Goal: Complete application form: Complete application form

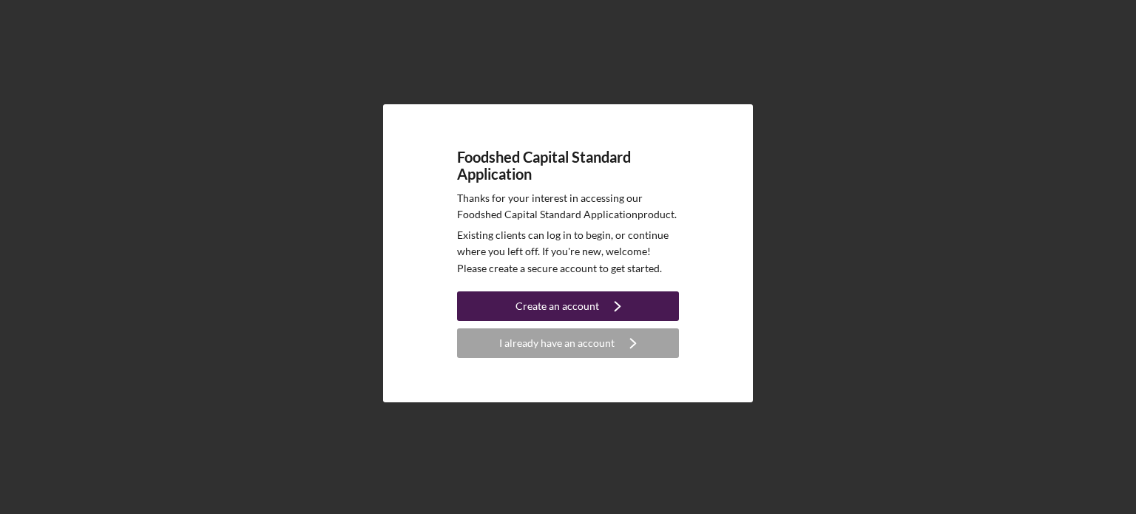
click at [568, 301] on div "Create an account" at bounding box center [557, 306] width 84 height 30
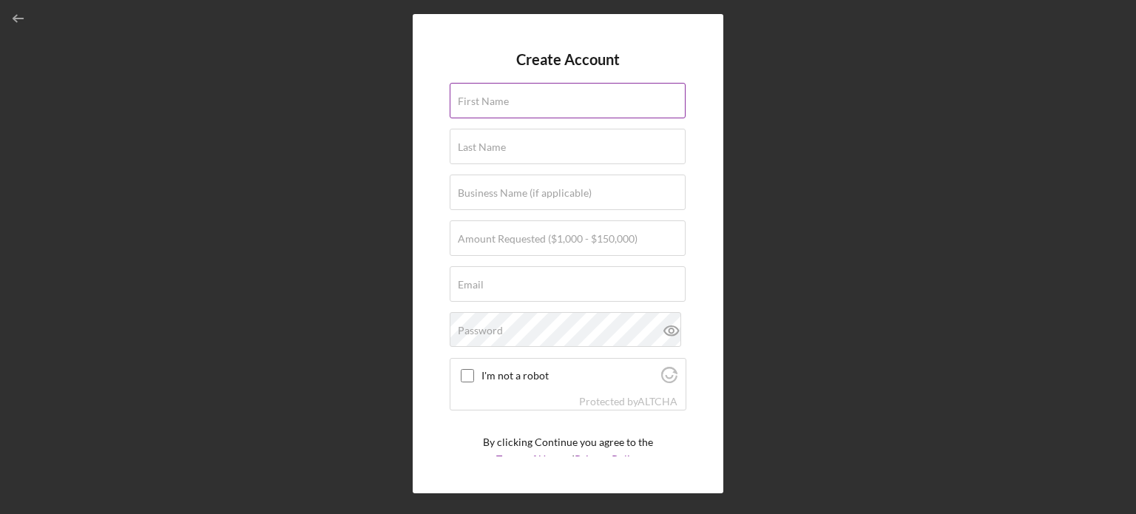
click at [466, 101] on label "First Name" at bounding box center [483, 101] width 51 height 12
click at [466, 101] on input "First Name" at bounding box center [568, 100] width 236 height 35
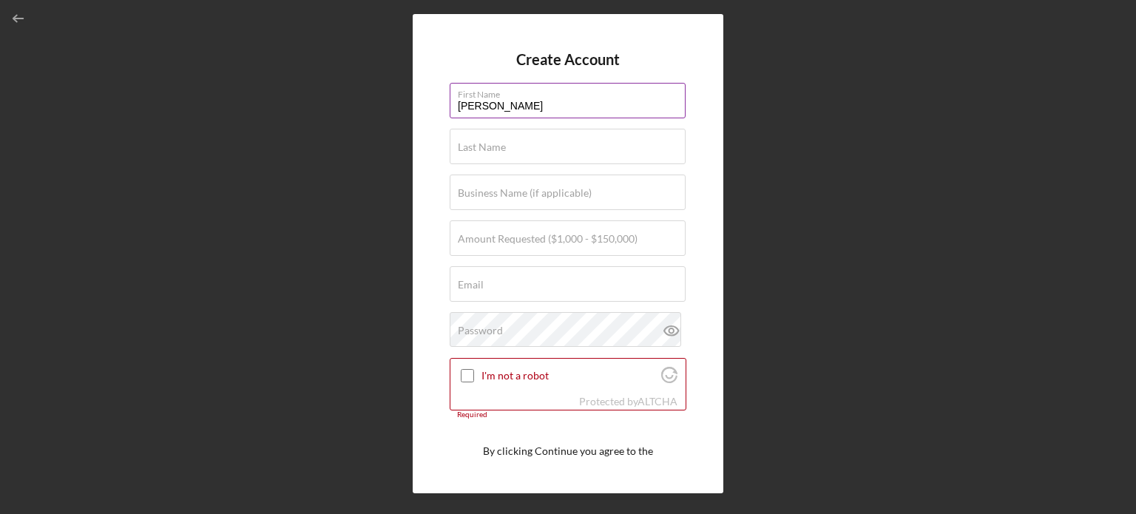
type input "[PERSON_NAME]"
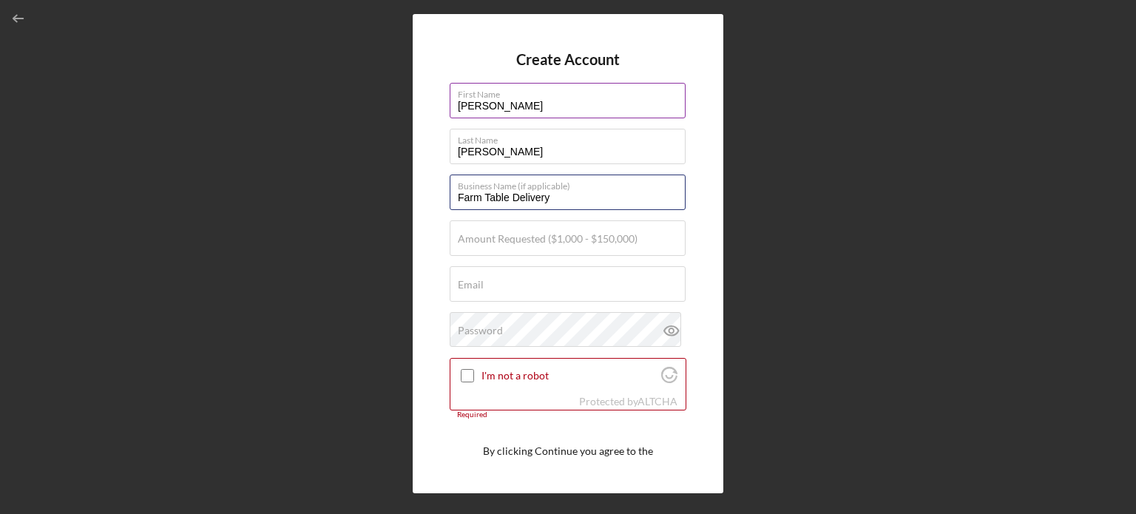
type input "Farm Table Delivery"
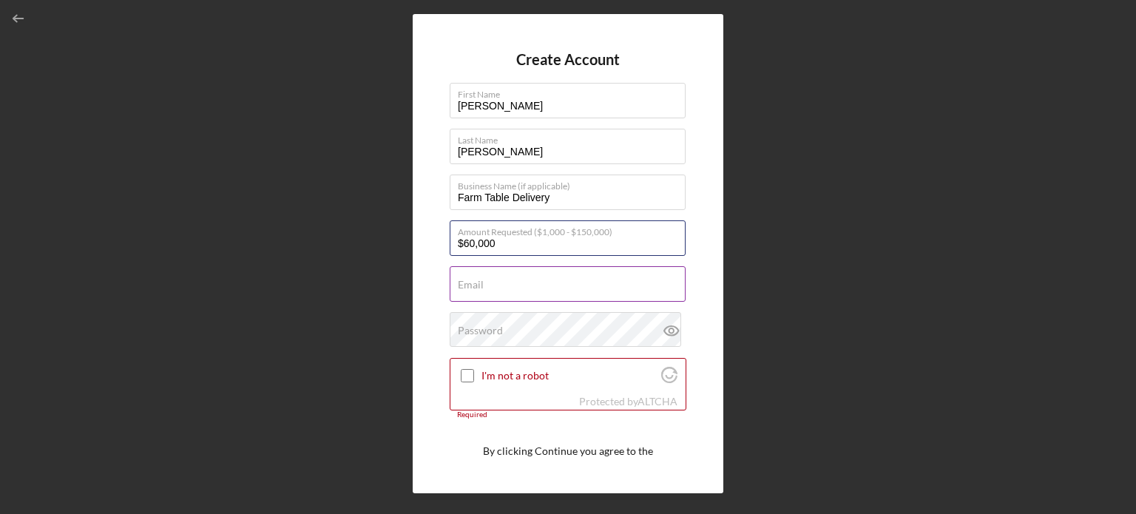
type input "$60,000"
click at [503, 283] on input "Email" at bounding box center [568, 283] width 236 height 35
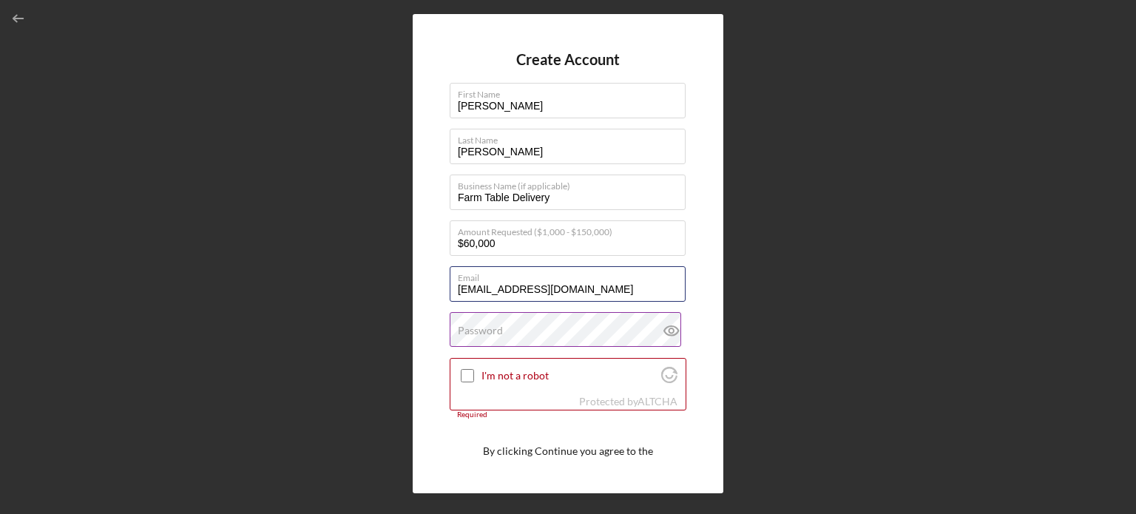
type input "[EMAIL_ADDRESS][DOMAIN_NAME]"
click at [484, 332] on label "Password" at bounding box center [480, 331] width 45 height 12
click at [698, 453] on div "Create Account First Name [PERSON_NAME] Last Name [PERSON_NAME] Business Name (…" at bounding box center [568, 253] width 311 height 479
click at [471, 372] on input "I'm not a robot" at bounding box center [467, 375] width 13 height 13
checkbox input "true"
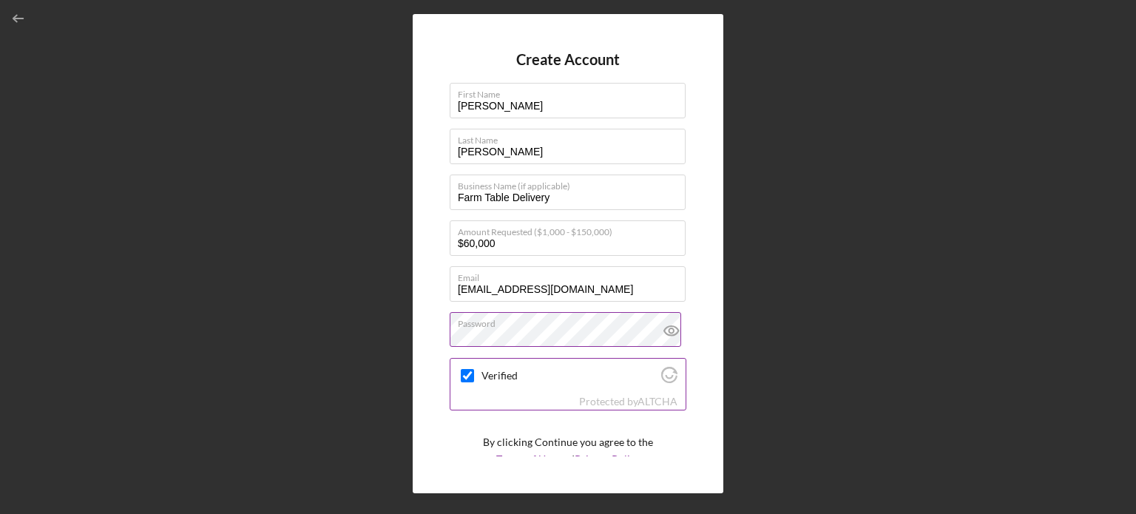
click at [669, 331] on icon at bounding box center [671, 330] width 4 height 4
click at [676, 431] on form "Create Account First Name [PERSON_NAME] Last Name [PERSON_NAME] Business Name (…" at bounding box center [568, 253] width 237 height 405
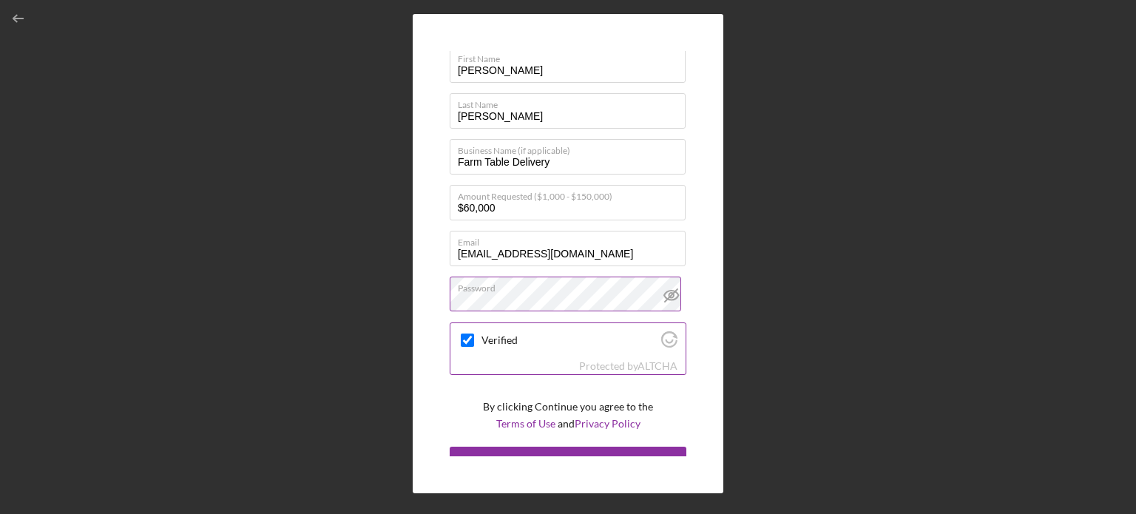
scroll to position [55, 0]
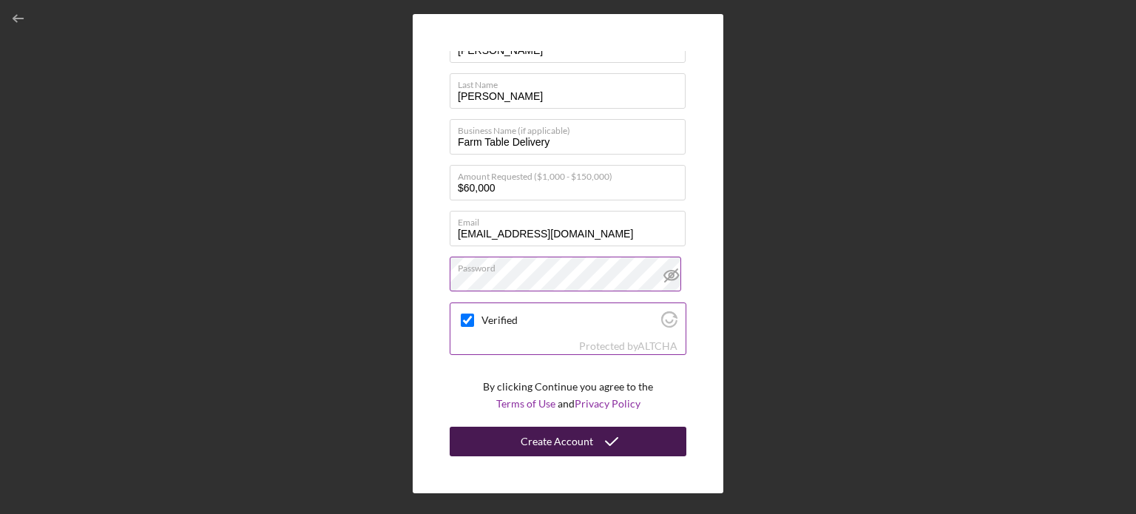
click at [577, 440] on div "Create Account" at bounding box center [557, 442] width 72 height 30
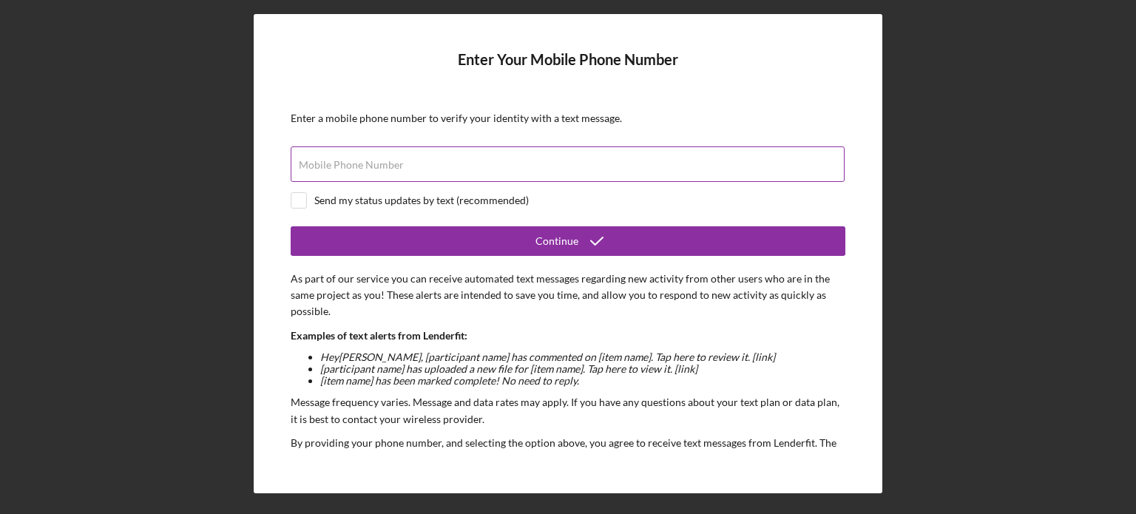
click at [393, 163] on label "Mobile Phone Number" at bounding box center [351, 165] width 105 height 12
click at [393, 163] on input "Mobile Phone Number" at bounding box center [568, 163] width 554 height 35
type input "[PHONE_NUMBER]"
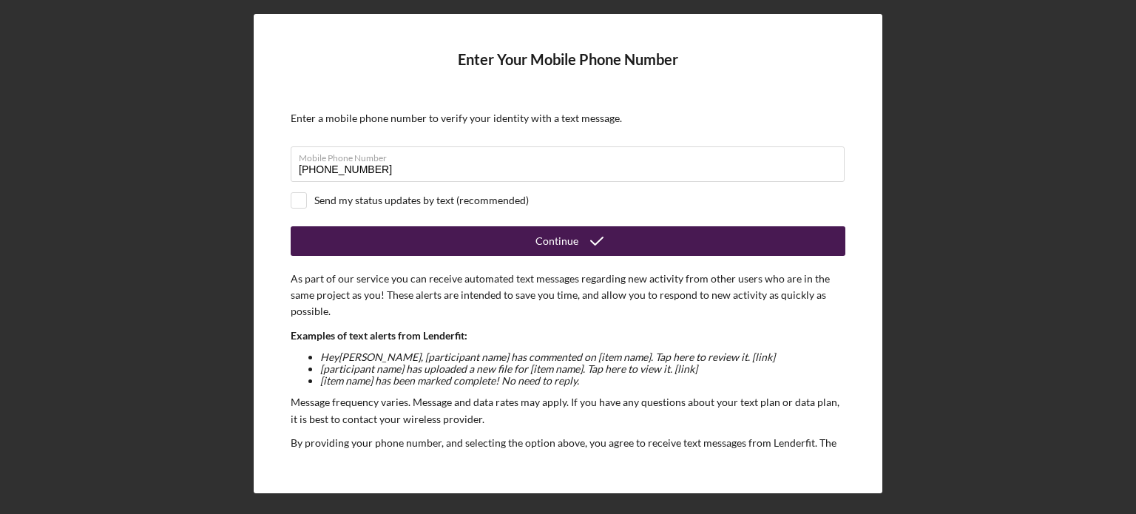
click at [578, 241] on icon "submit" at bounding box center [596, 241] width 37 height 37
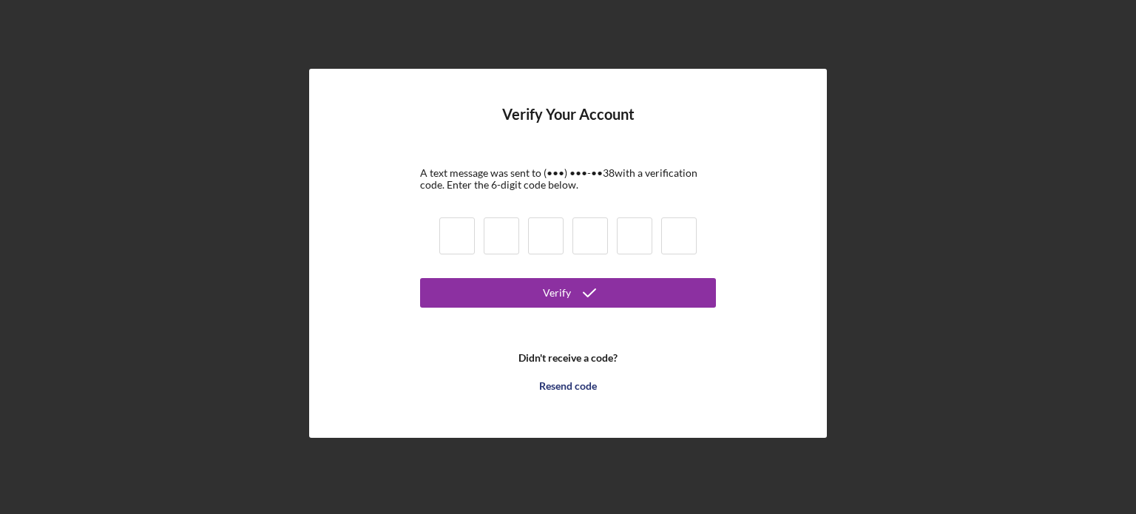
click at [464, 242] on input at bounding box center [456, 235] width 35 height 37
paste input "7"
type input "7"
type input "9"
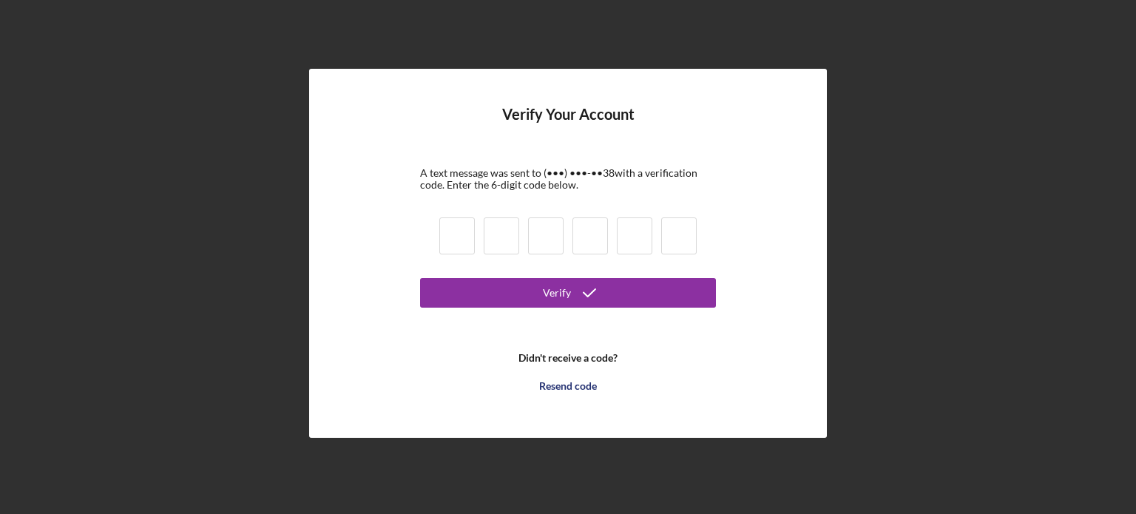
type input "1"
type input "7"
type input "6"
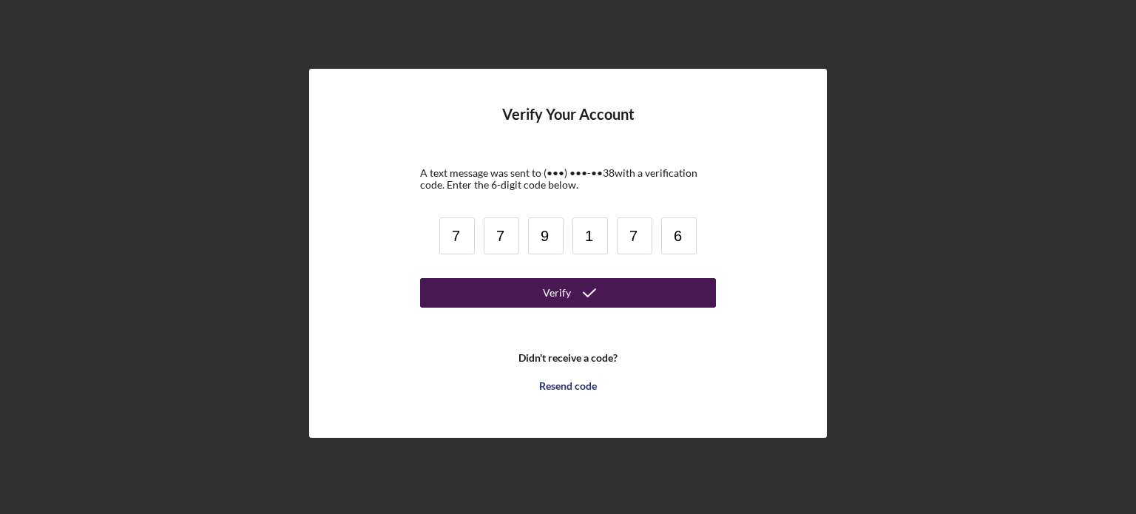
click at [538, 294] on button "Verify" at bounding box center [568, 293] width 296 height 30
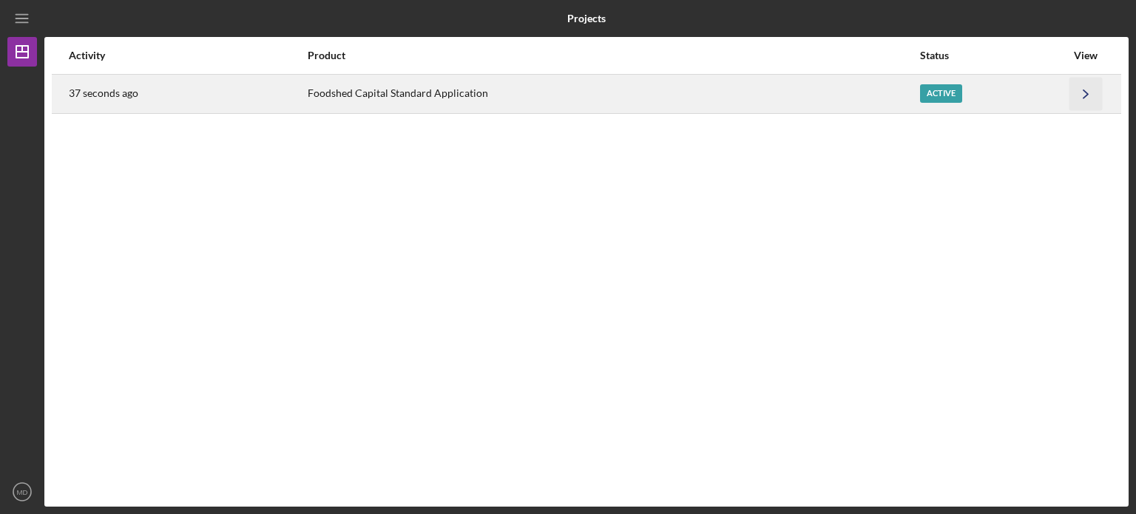
click at [1083, 93] on icon "Icon/Navigate" at bounding box center [1085, 93] width 33 height 33
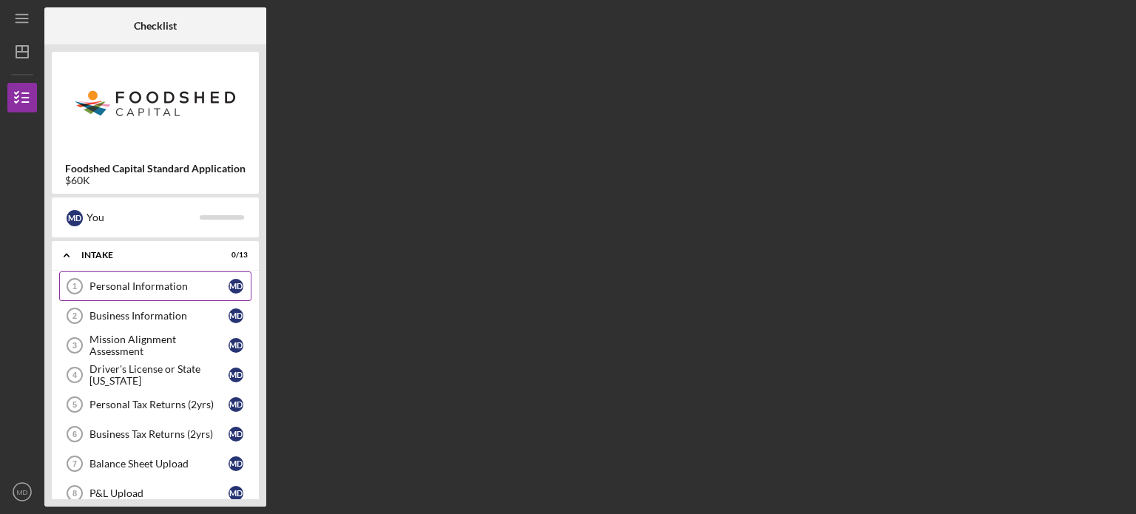
click at [133, 288] on div "Personal Information" at bounding box center [158, 286] width 139 height 12
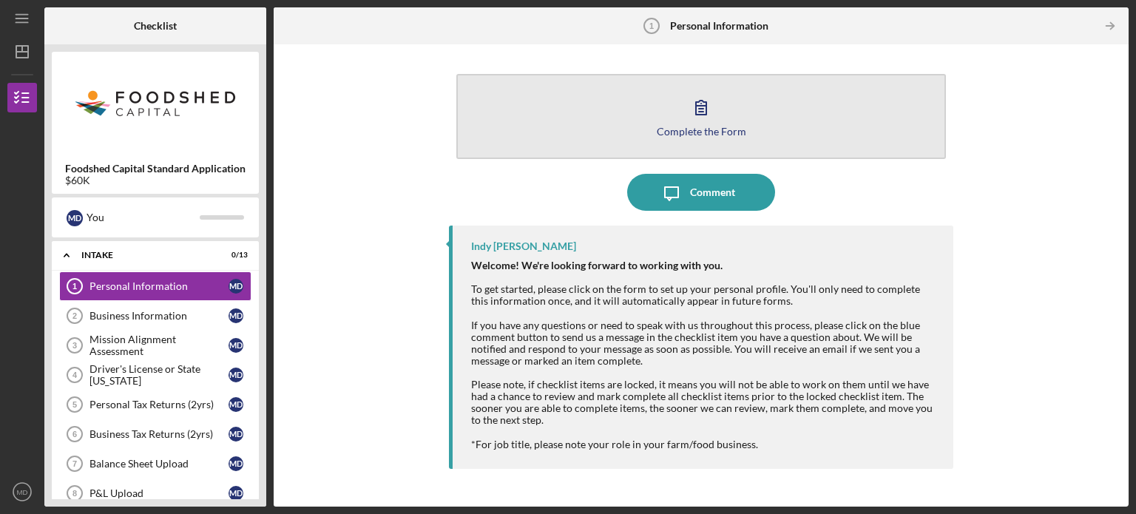
click at [710, 110] on icon "button" at bounding box center [701, 107] width 37 height 37
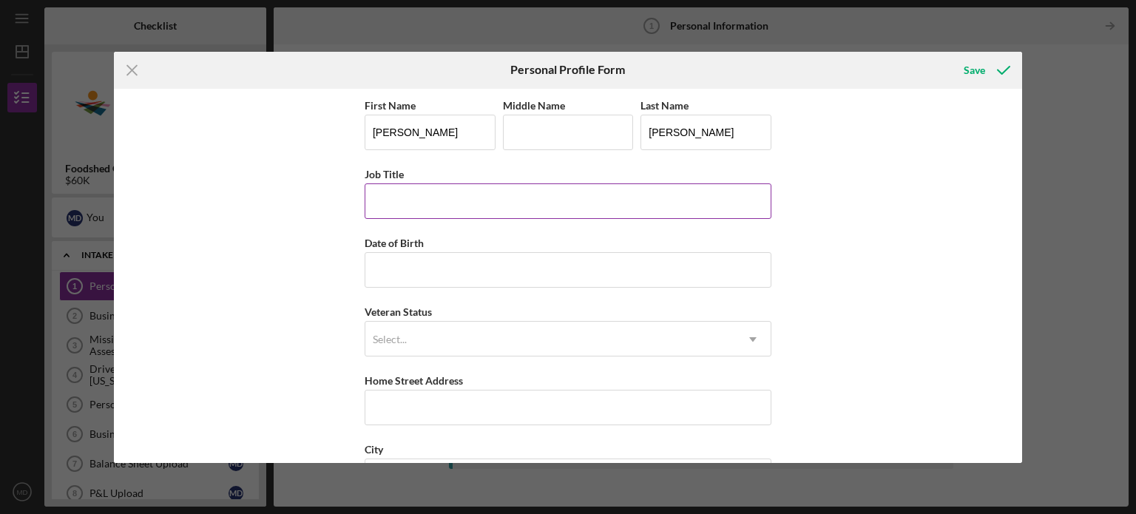
click at [407, 200] on input "Job Title" at bounding box center [568, 200] width 407 height 35
type input "Executive Director"
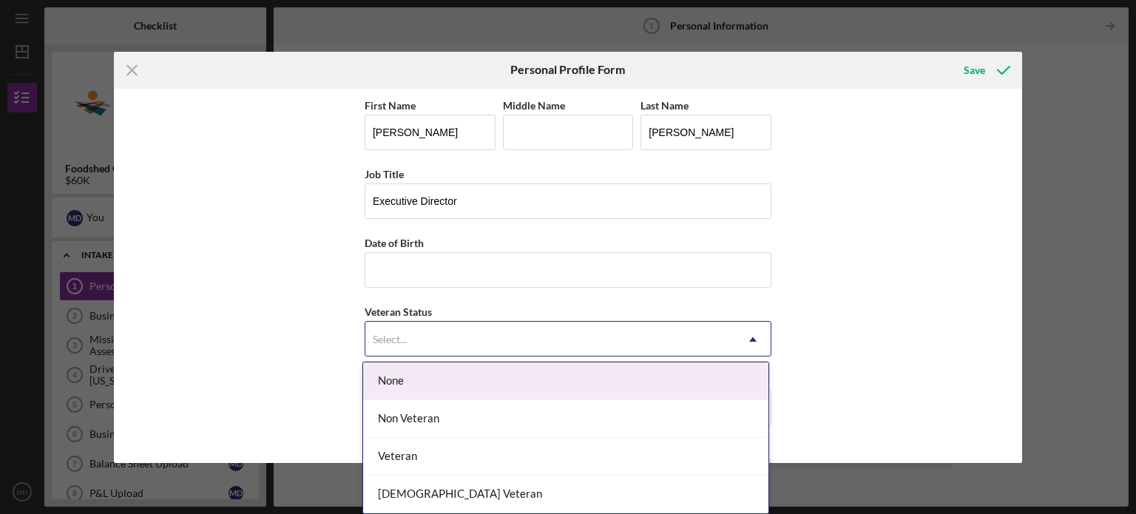
click at [521, 331] on div "Select..." at bounding box center [550, 339] width 370 height 34
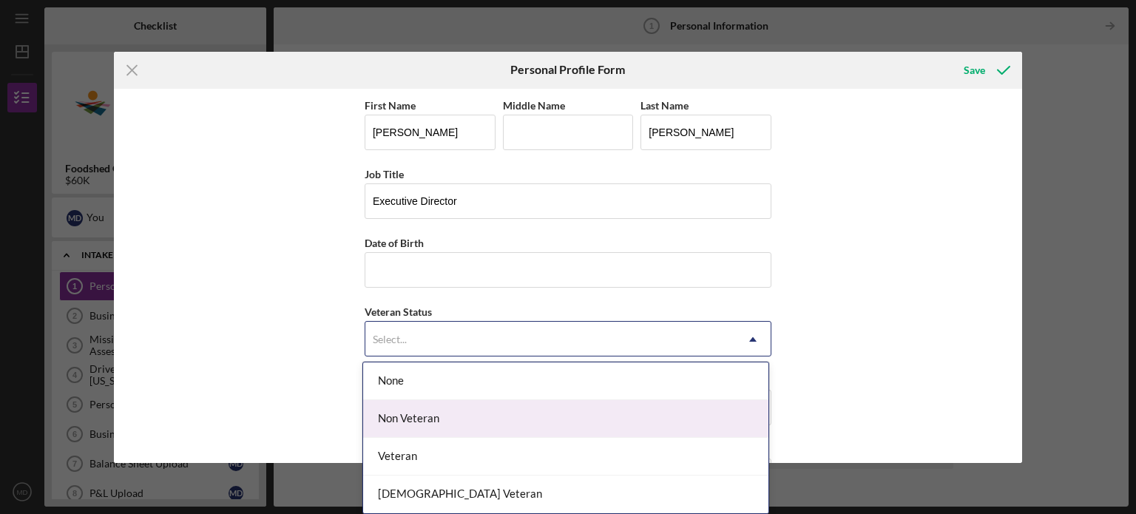
click at [474, 412] on div "Non Veteran" at bounding box center [565, 419] width 405 height 38
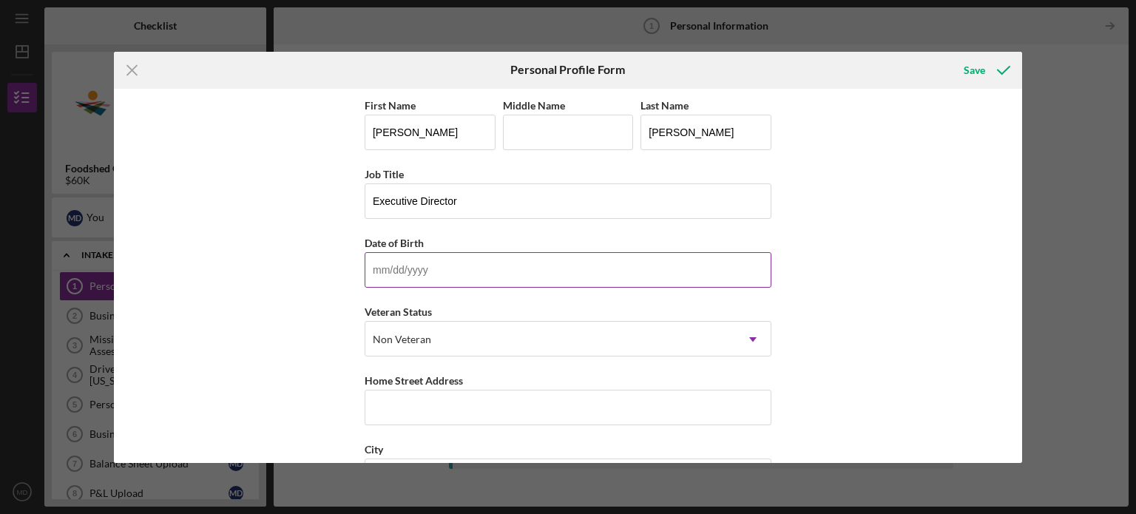
click at [376, 278] on input "Date of Birth" at bounding box center [568, 269] width 407 height 35
type input "[DATE]"
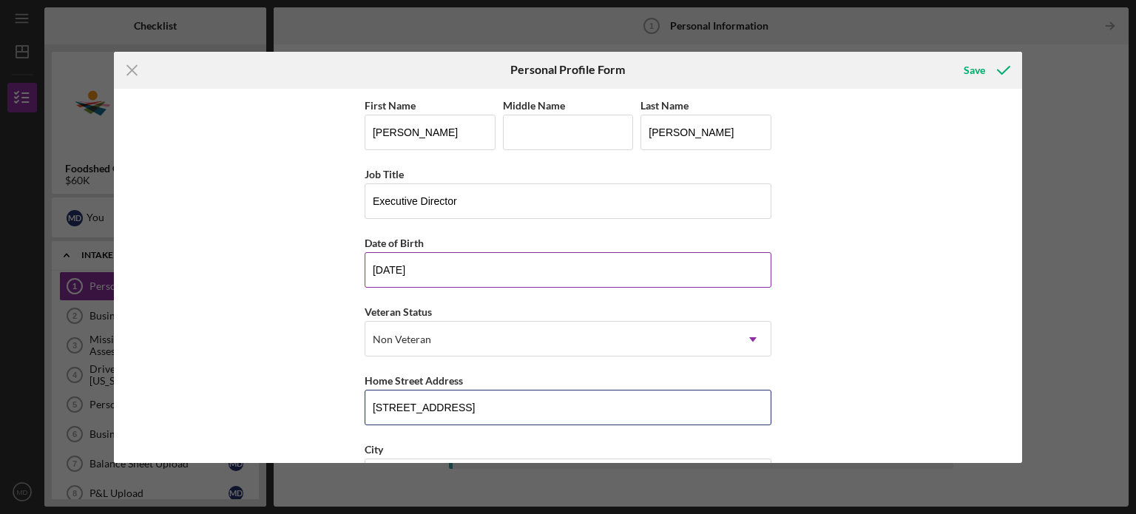
type input "[STREET_ADDRESS]"
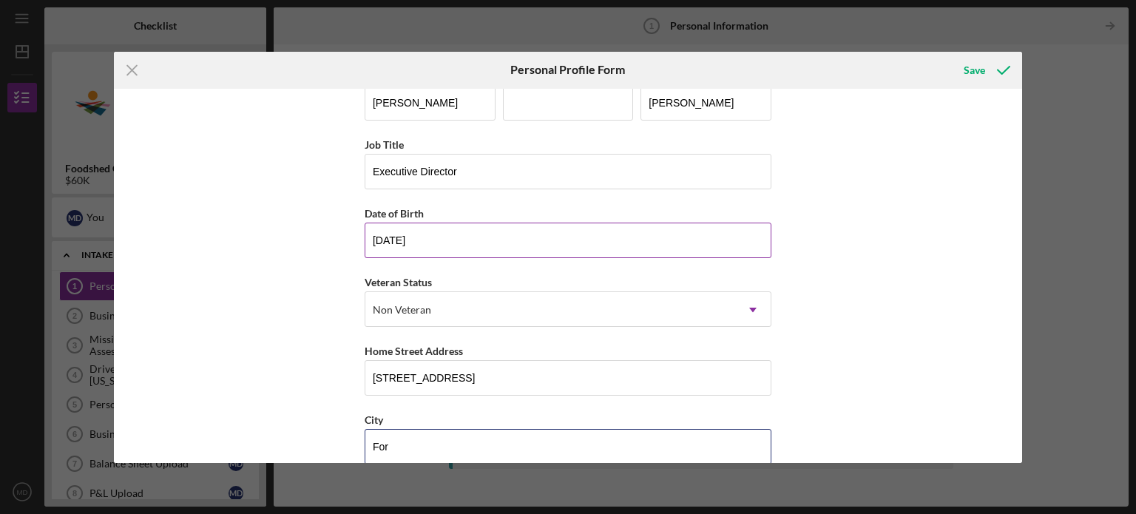
scroll to position [33, 0]
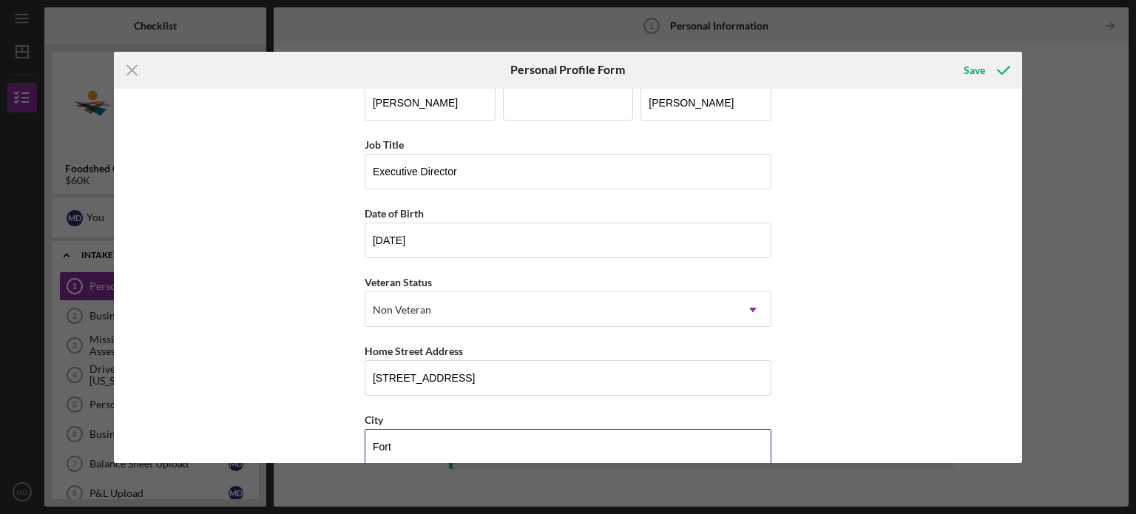
type input "Fort"
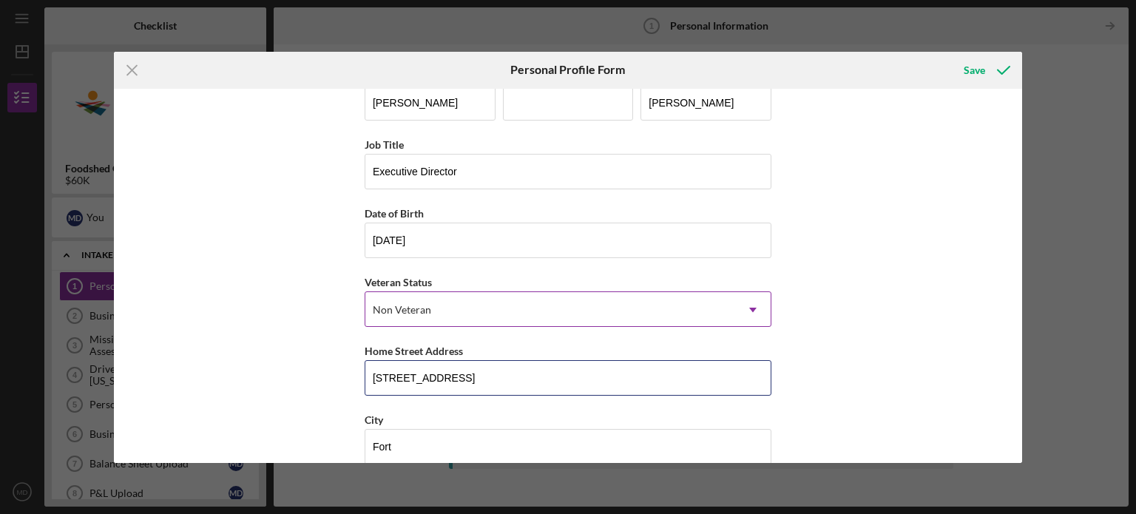
type input "6017 CR P43"
type input "[GEOGRAPHIC_DATA][PERSON_NAME]"
type input "68023"
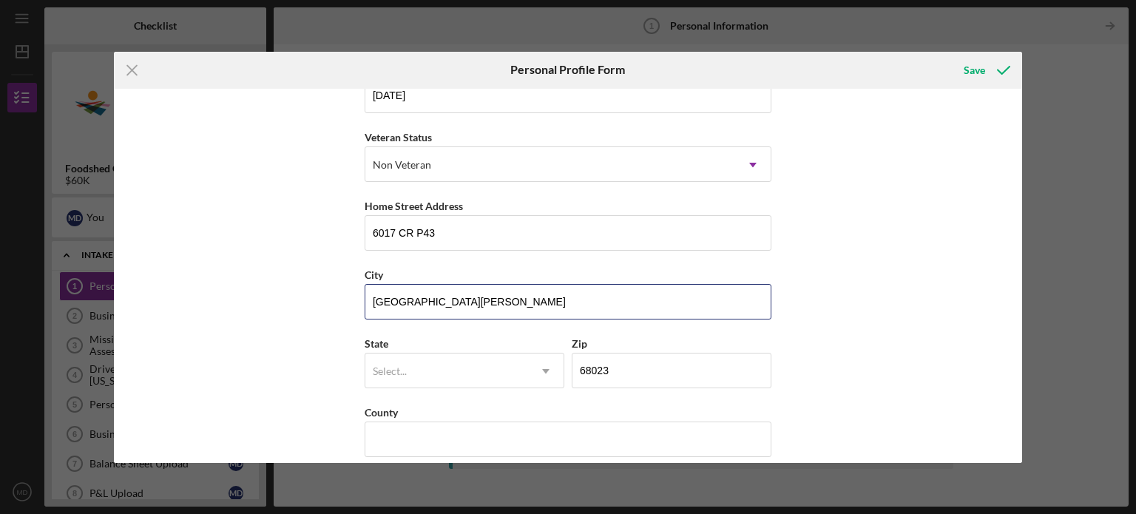
scroll to position [189, 0]
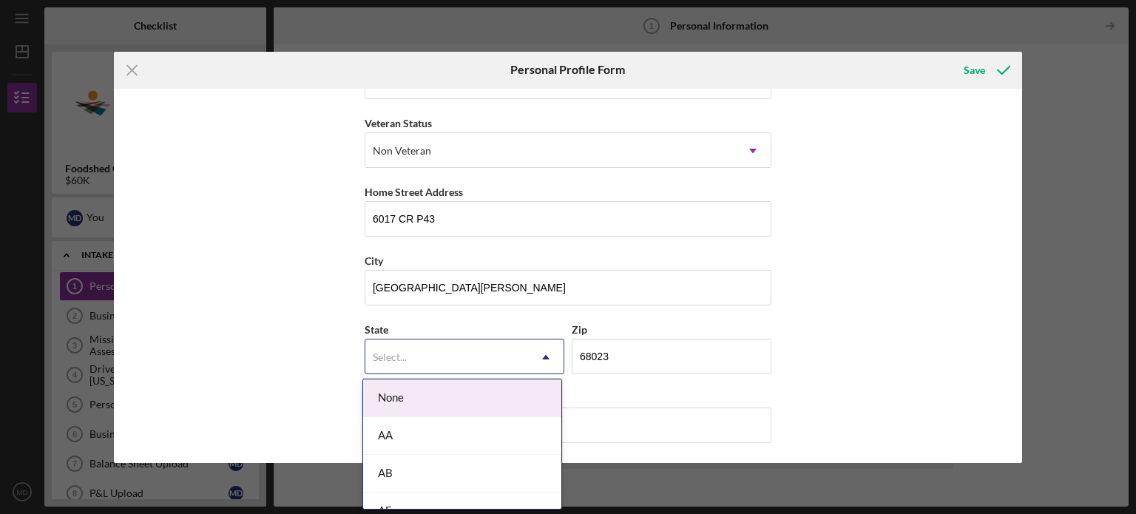
click at [411, 346] on div "Select..." at bounding box center [446, 357] width 163 height 34
type input "ne"
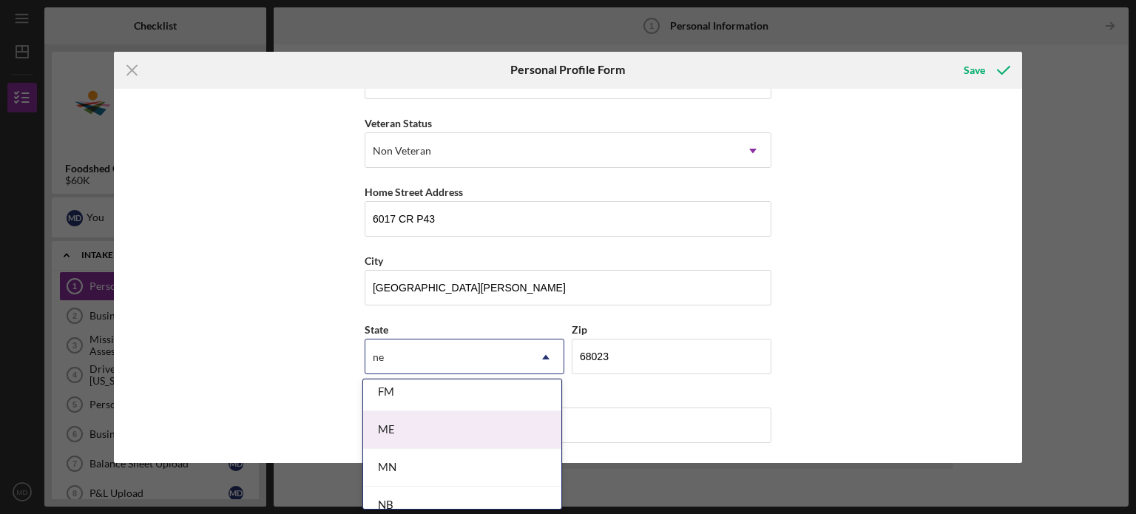
scroll to position [148, 0]
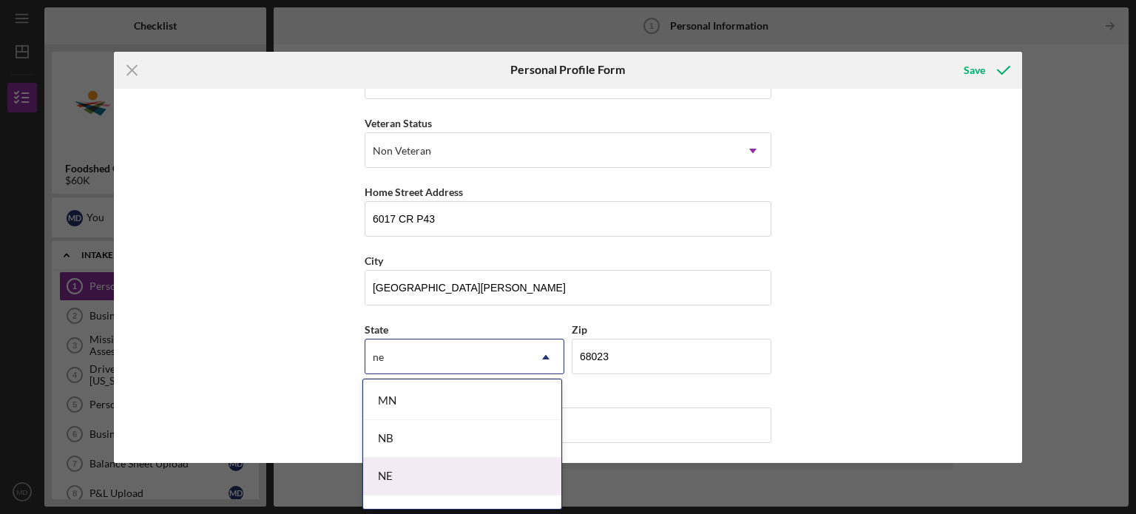
click at [418, 470] on div "NE" at bounding box center [462, 477] width 198 height 38
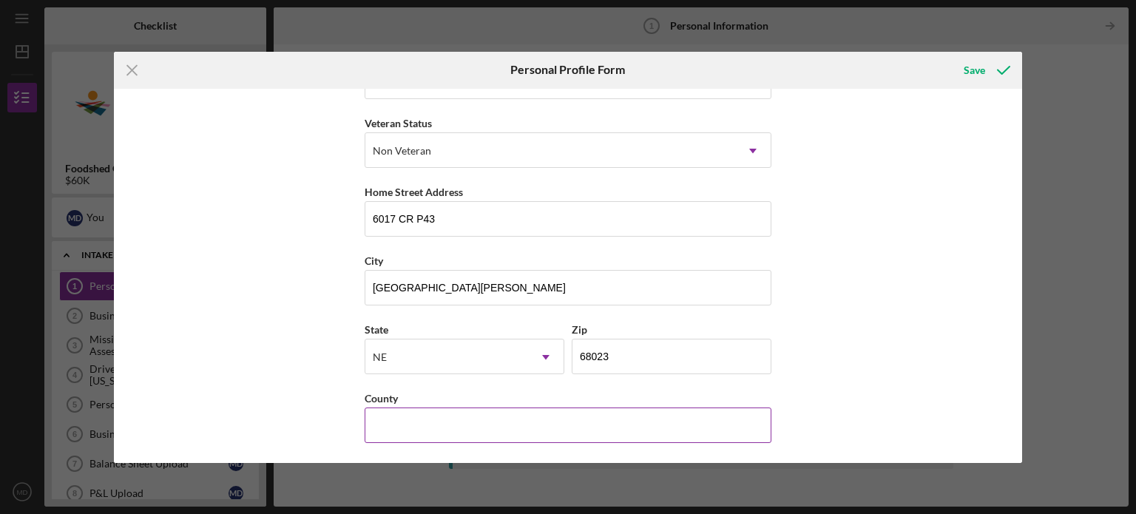
click at [385, 421] on input "County" at bounding box center [568, 424] width 407 height 35
type input "[US_STATE]"
click at [303, 364] on div "First Name [PERSON_NAME] Middle Name Last Name [PERSON_NAME] Job Title Executiv…" at bounding box center [568, 276] width 909 height 374
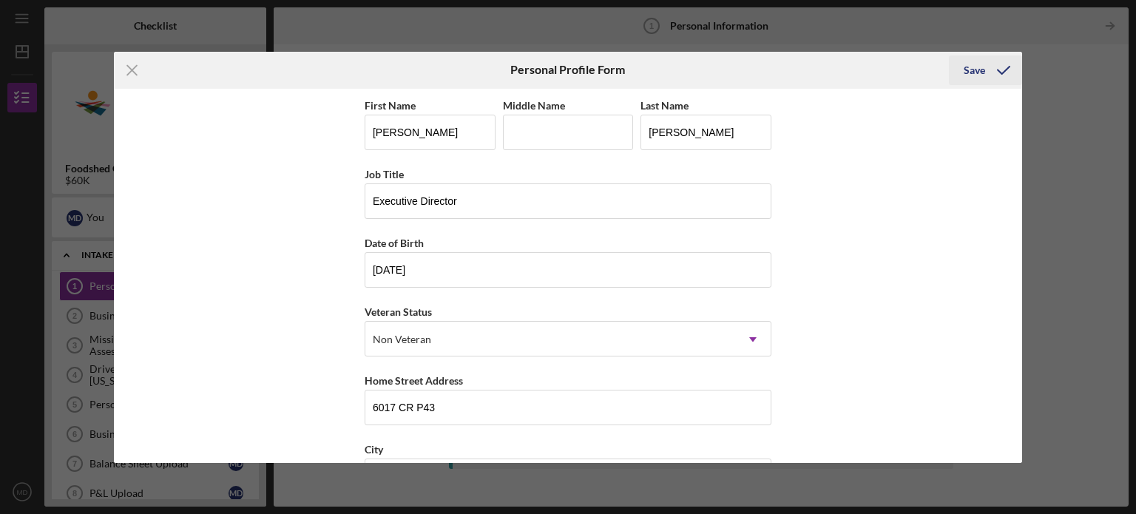
click at [971, 66] on div "Save" at bounding box center [974, 70] width 21 height 30
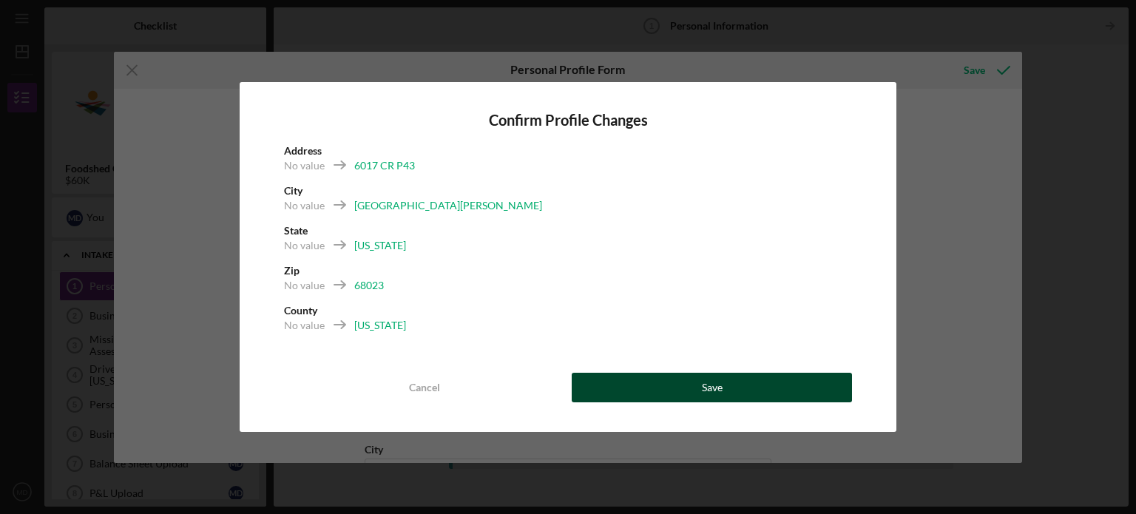
click at [682, 385] on button "Save" at bounding box center [712, 388] width 280 height 30
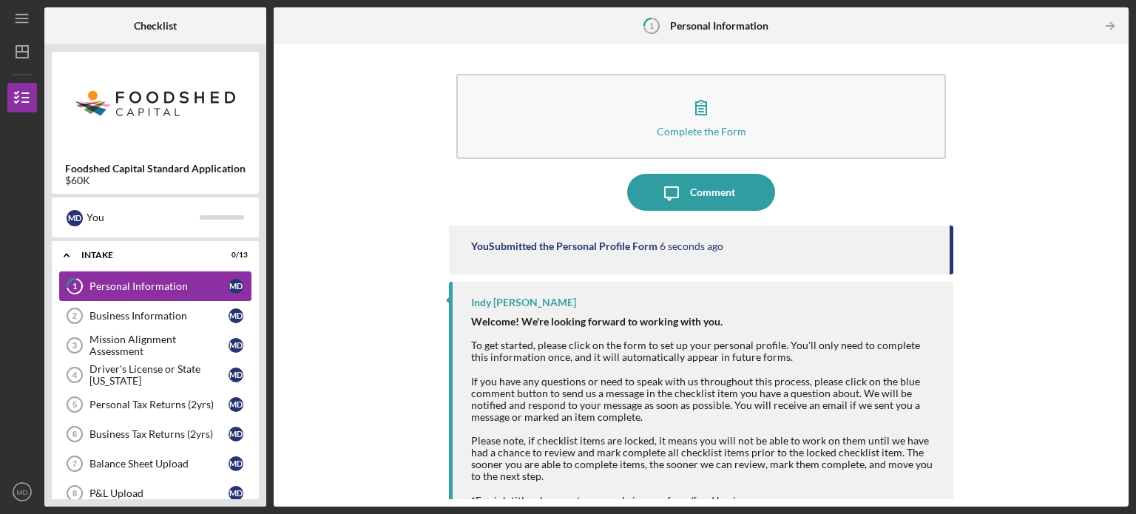
click at [110, 282] on div "Personal Information" at bounding box center [158, 286] width 139 height 12
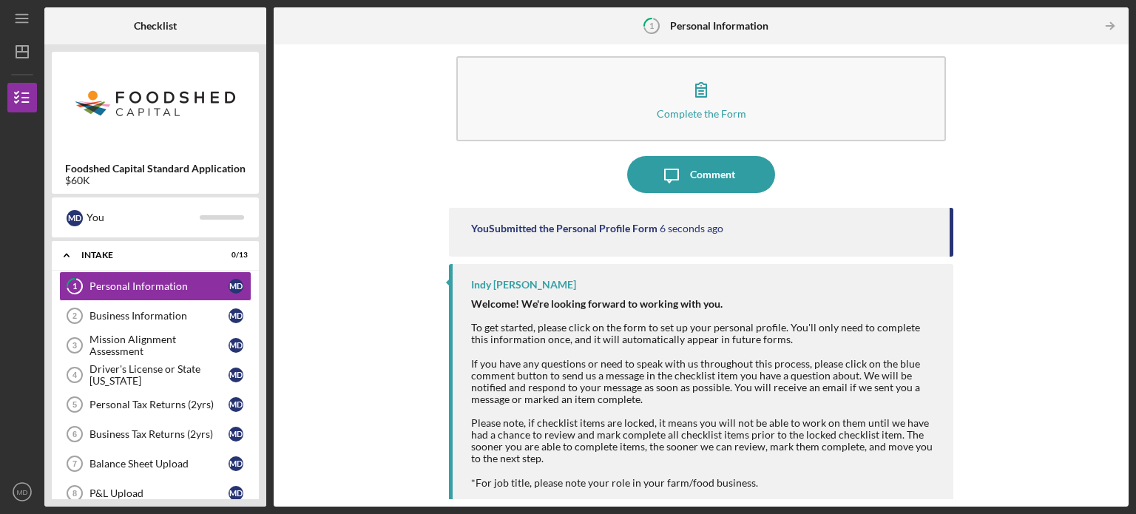
scroll to position [25, 0]
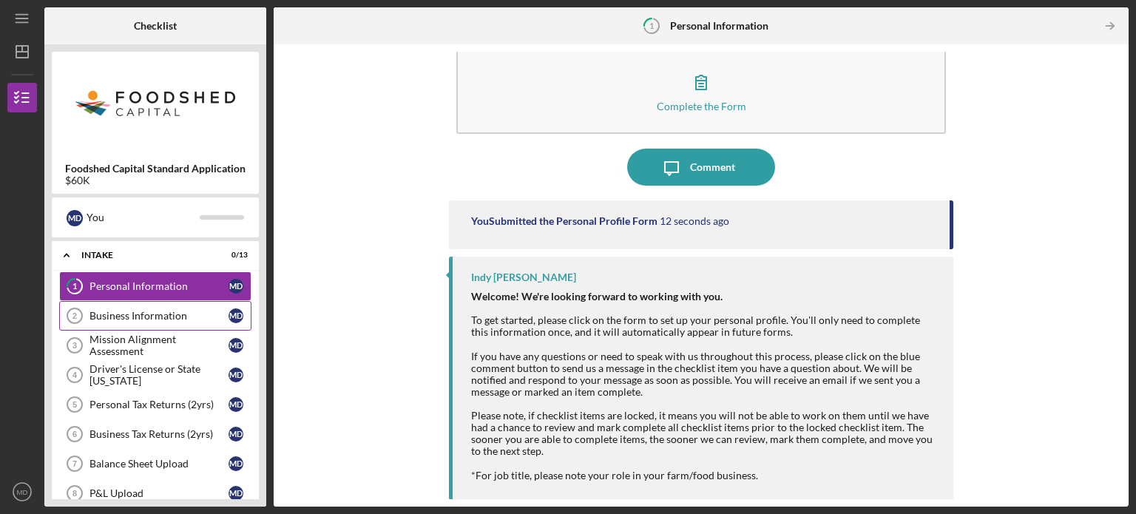
click at [92, 315] on div "Business Information" at bounding box center [158, 316] width 139 height 12
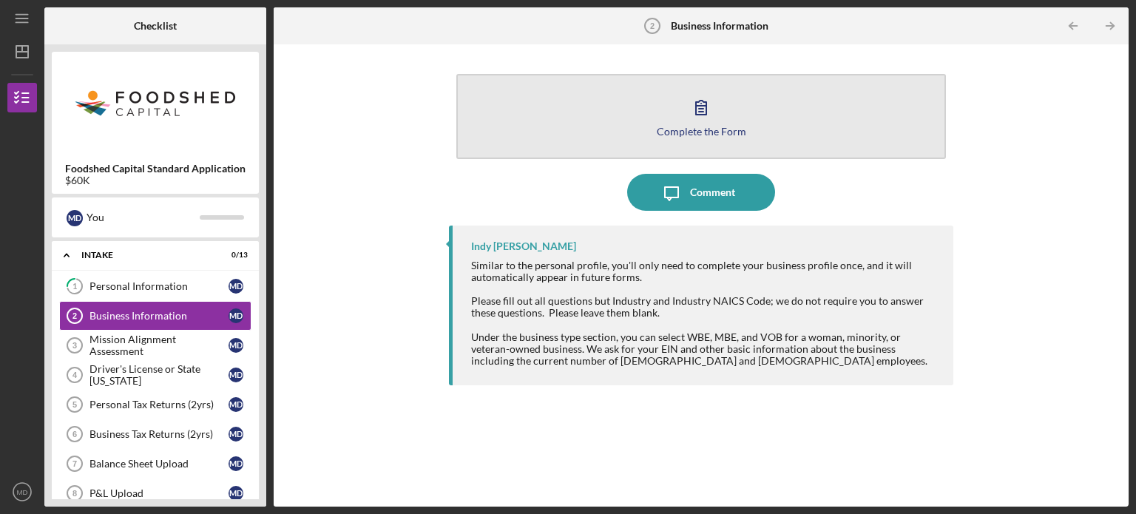
click at [703, 109] on icon "button" at bounding box center [701, 108] width 10 height 14
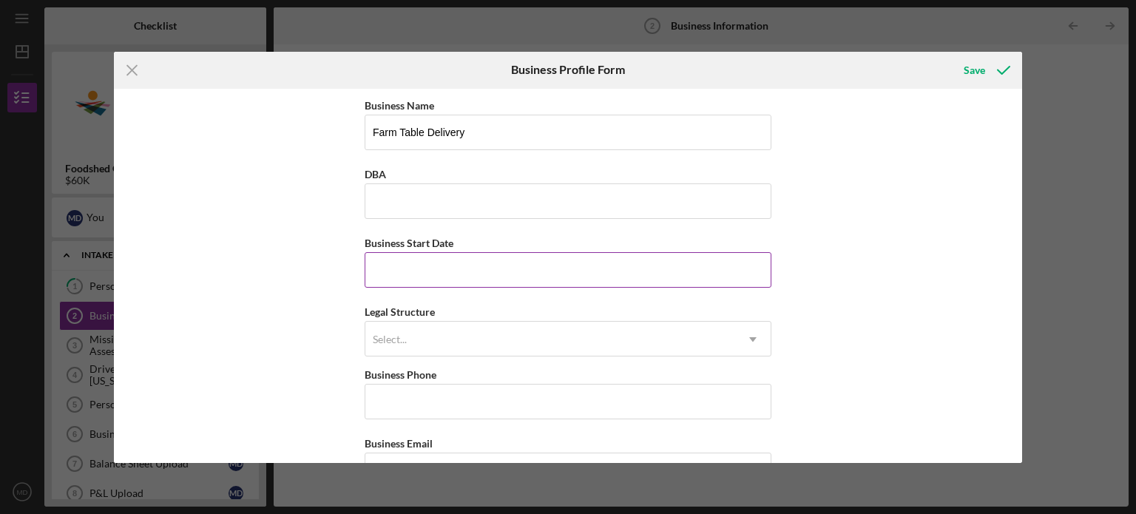
click at [427, 267] on input "Business Start Date" at bounding box center [568, 269] width 407 height 35
type input "[DATE]"
click at [430, 334] on div "Select..." at bounding box center [550, 339] width 370 height 34
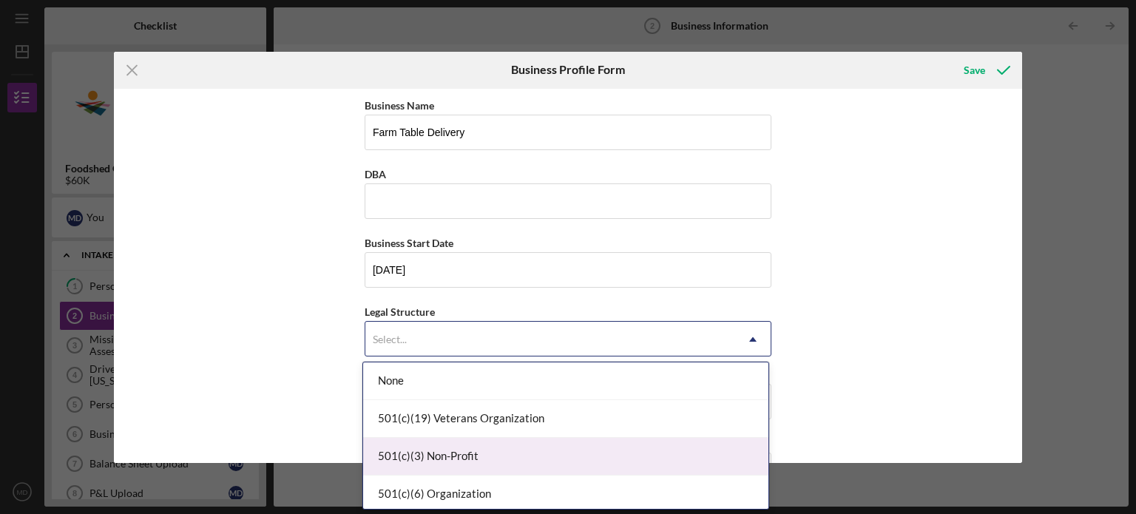
click at [468, 455] on div "501(c)(3) Non-Profit" at bounding box center [565, 457] width 405 height 38
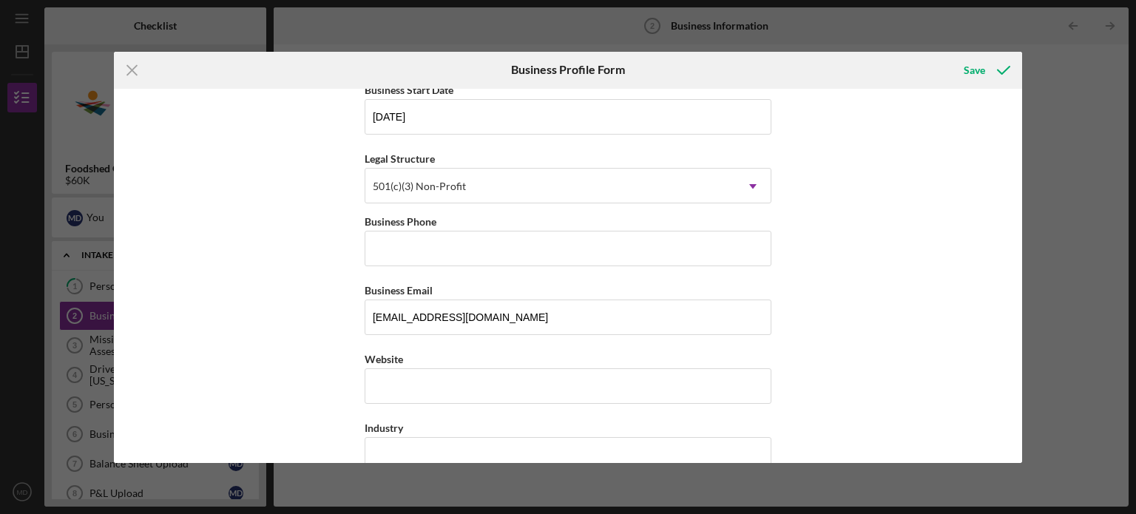
scroll to position [222, 0]
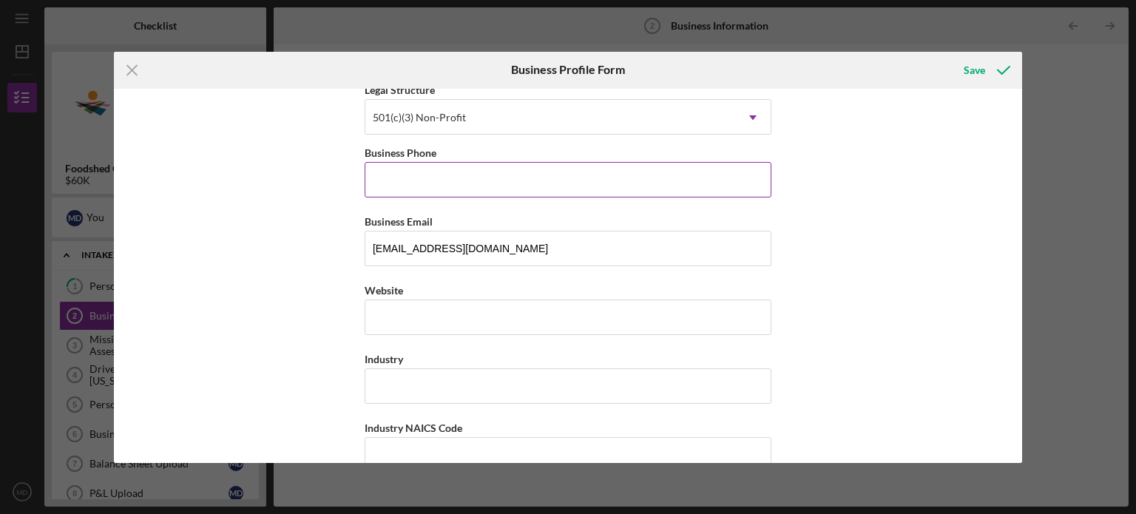
click at [435, 181] on input "Business Phone" at bounding box center [568, 179] width 407 height 35
type input "[PHONE_NUMBER]"
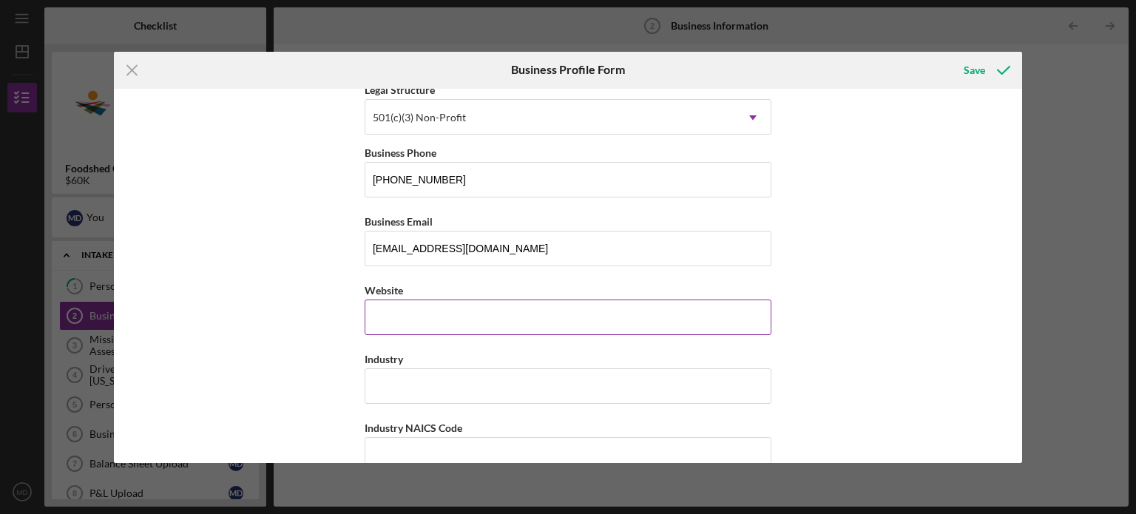
click at [422, 324] on input "Website" at bounding box center [568, 317] width 407 height 35
type input "[DOMAIN_NAME]"
type input "H"
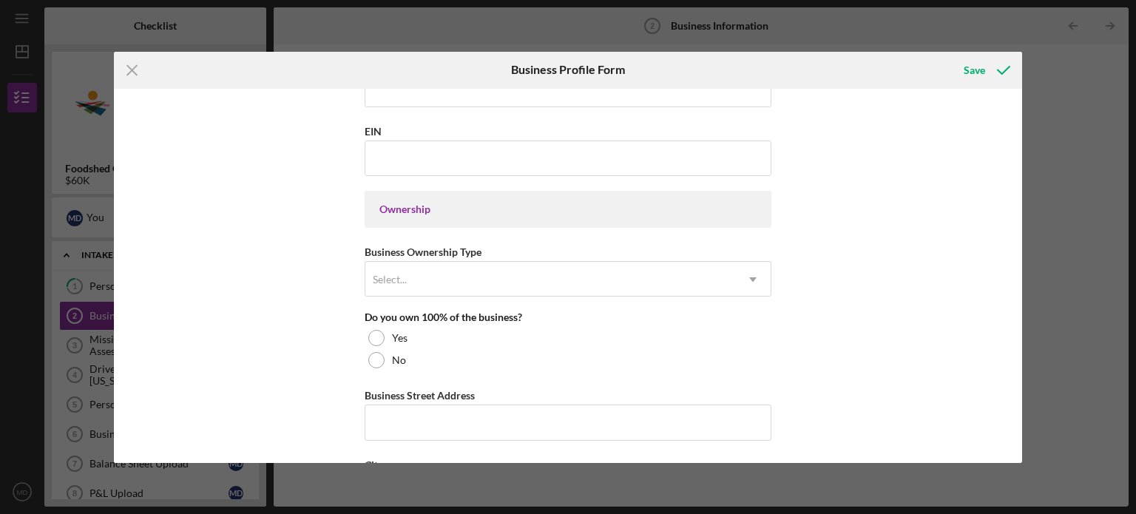
scroll to position [592, 0]
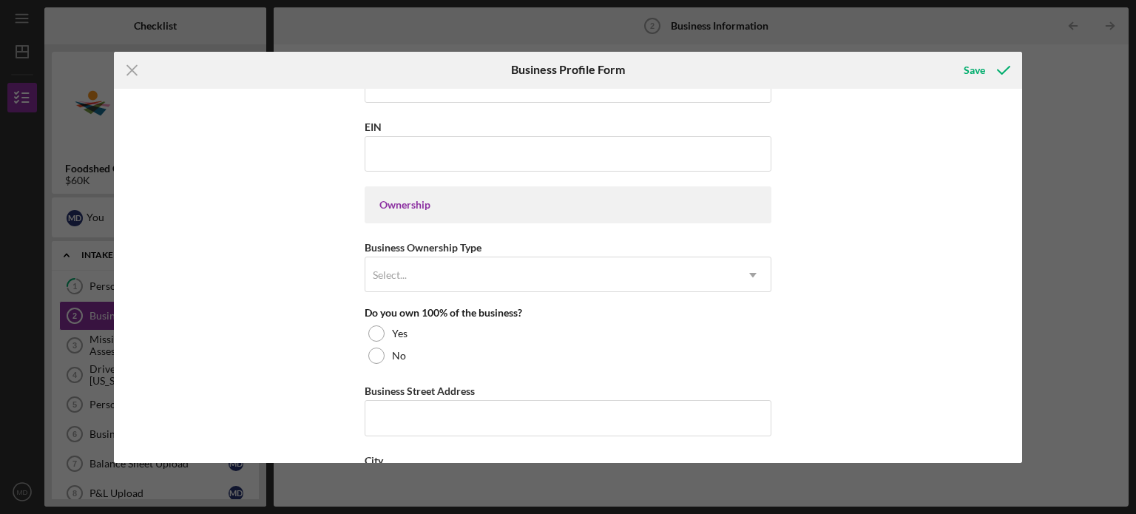
type input "Food Hub"
click at [432, 206] on div "Ownership" at bounding box center [567, 205] width 377 height 12
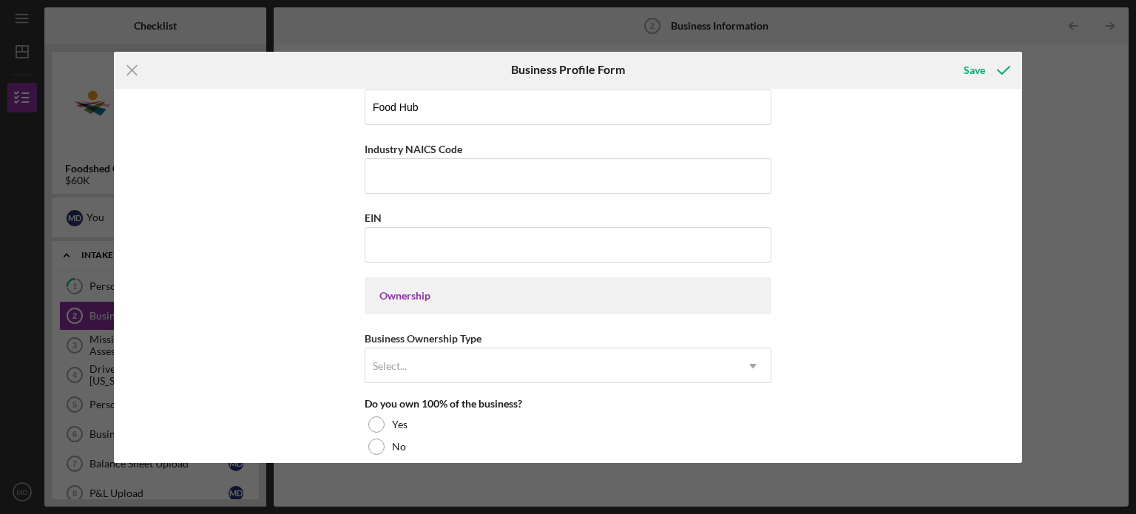
scroll to position [666, 0]
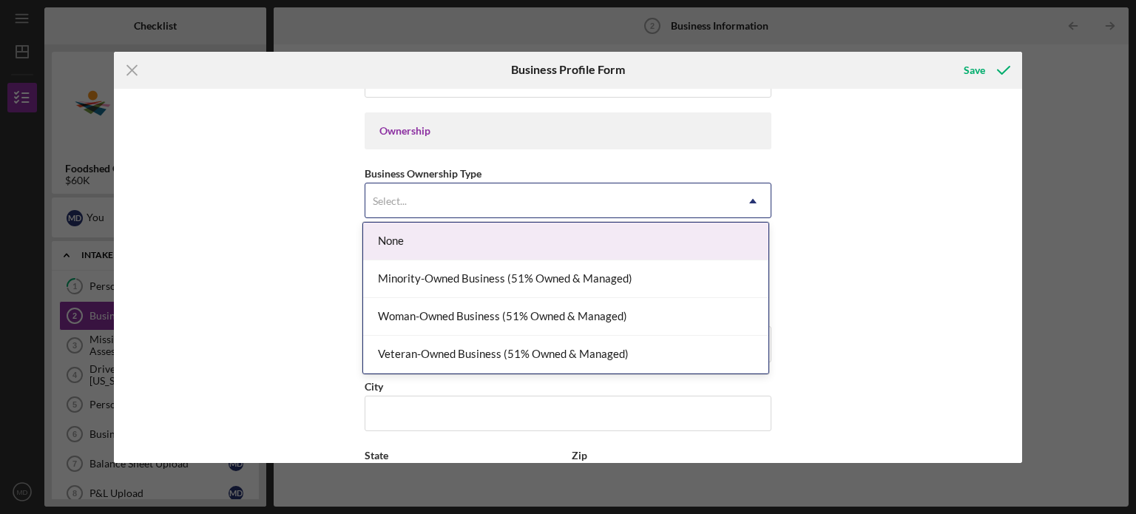
click at [421, 197] on div "Select..." at bounding box center [550, 201] width 370 height 34
click at [382, 234] on div "None" at bounding box center [565, 242] width 405 height 38
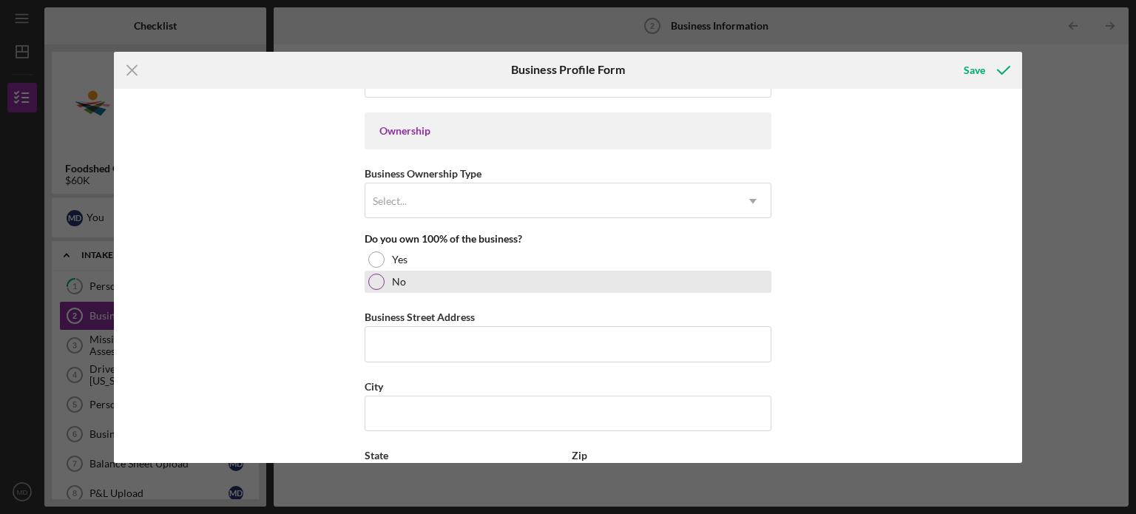
click at [374, 278] on div at bounding box center [376, 282] width 16 height 16
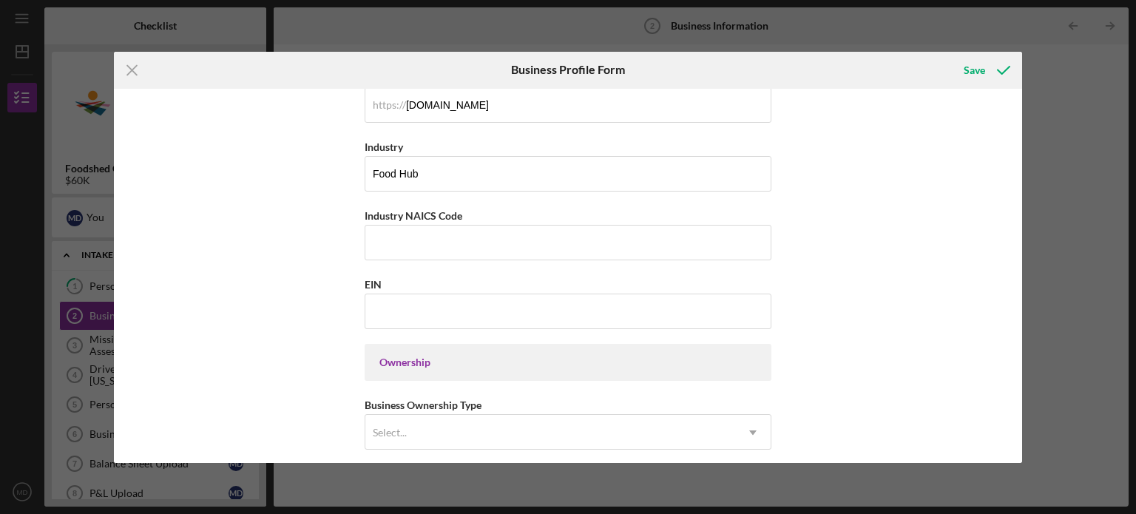
scroll to position [444, 0]
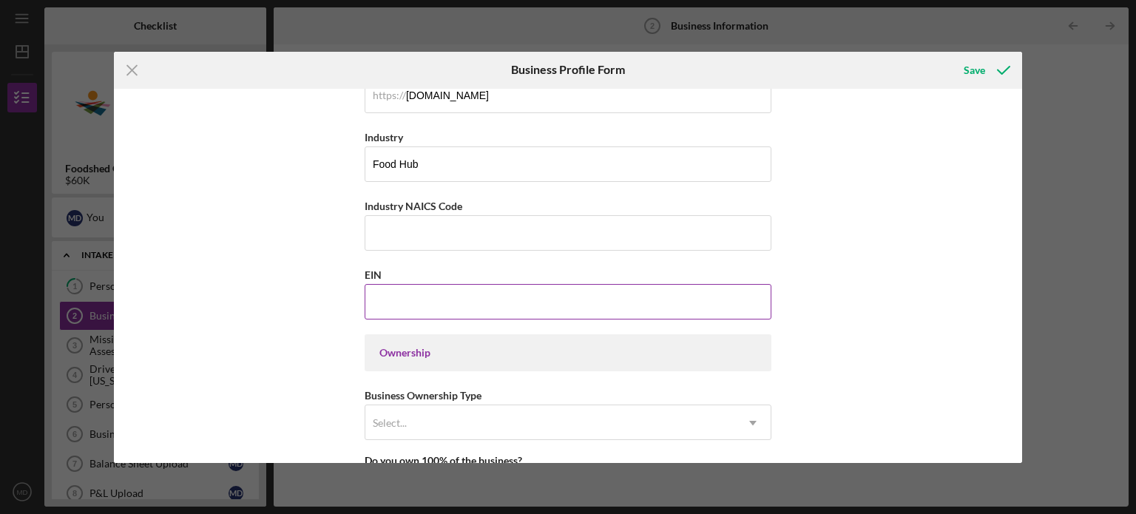
click at [422, 306] on input "EIN" at bounding box center [568, 301] width 407 height 35
paste input "[US_EMPLOYER_IDENTIFICATION_NUMBER]"
type input "[US_EMPLOYER_IDENTIFICATION_NUMBER]"
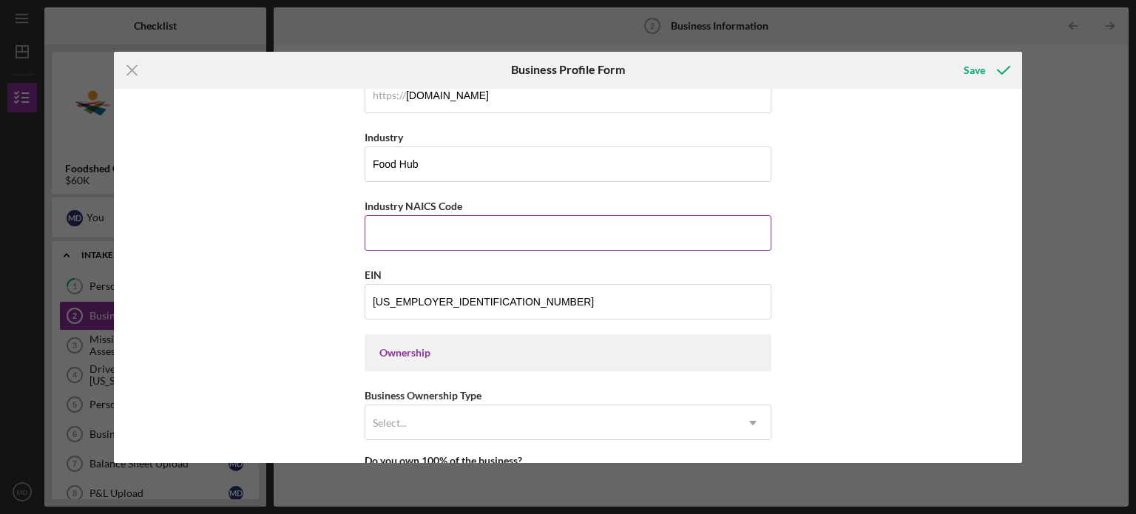
click at [483, 233] on input "Industry NAICS Code" at bounding box center [568, 232] width 407 height 35
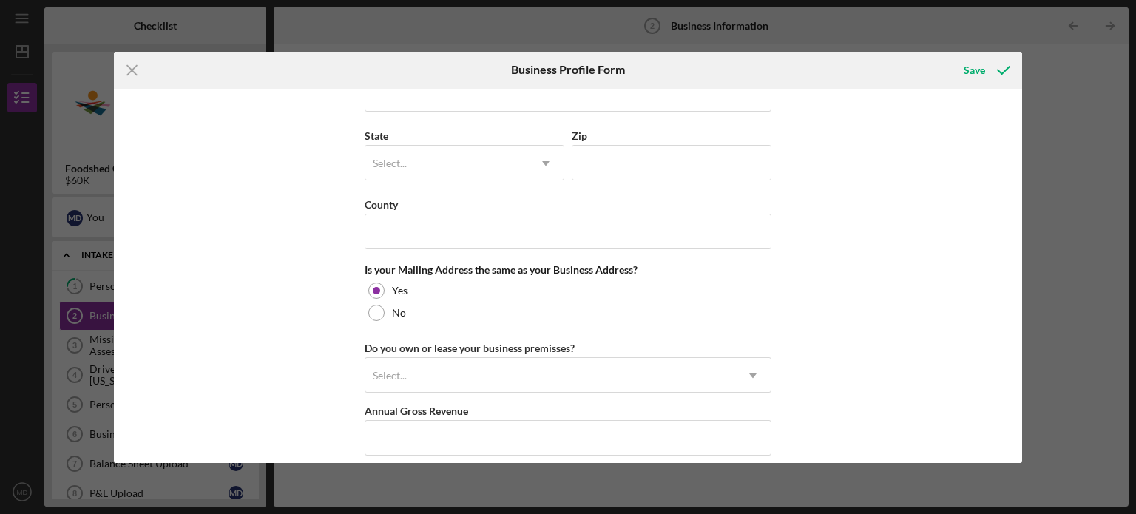
scroll to position [1109, 0]
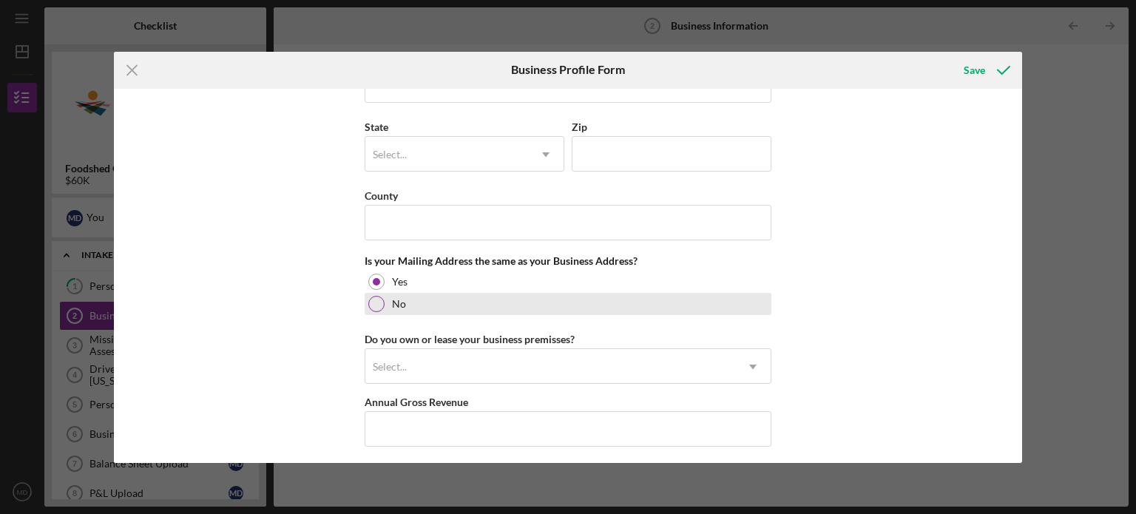
click at [373, 301] on div at bounding box center [376, 304] width 16 height 16
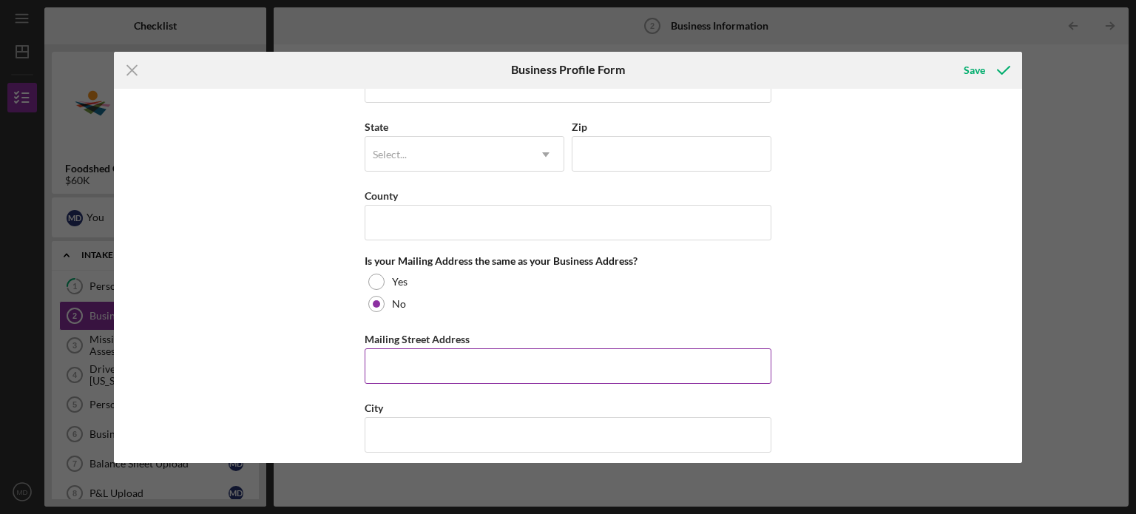
click at [388, 353] on input "Mailing Street Address" at bounding box center [568, 365] width 407 height 35
type input "PO Box 13"
click at [422, 433] on input "City" at bounding box center [568, 434] width 407 height 35
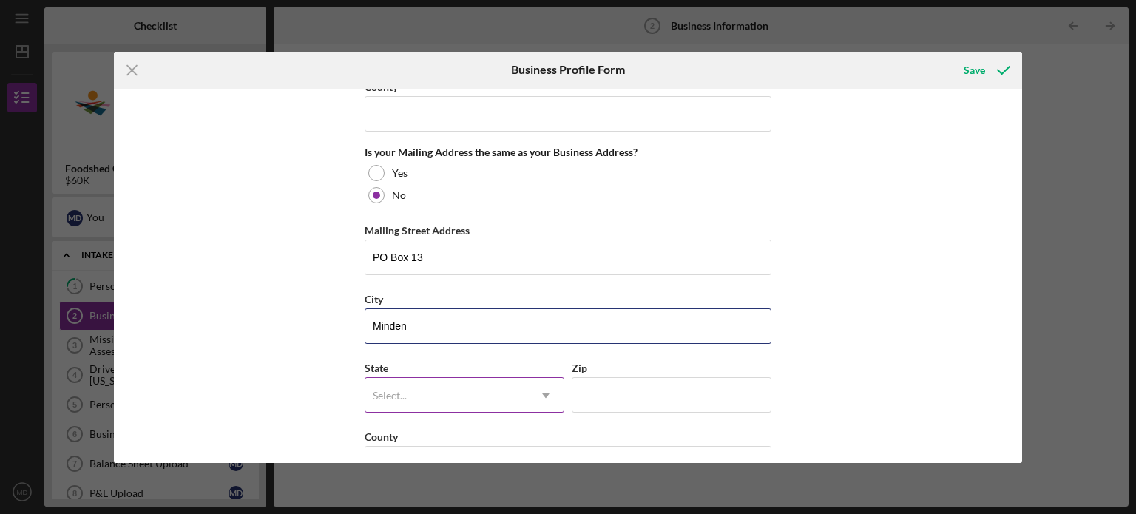
scroll to position [1257, 0]
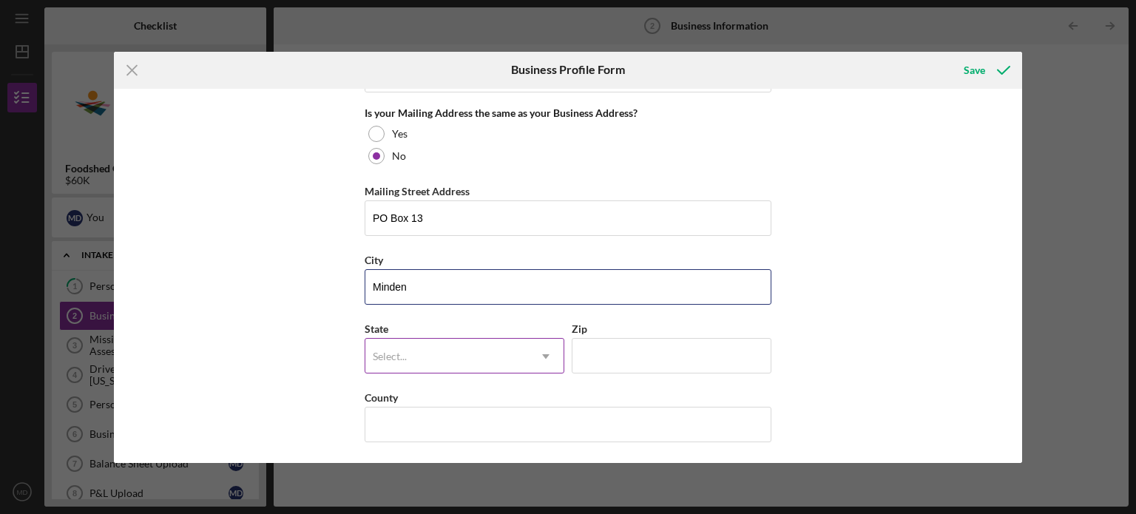
type input "Minden"
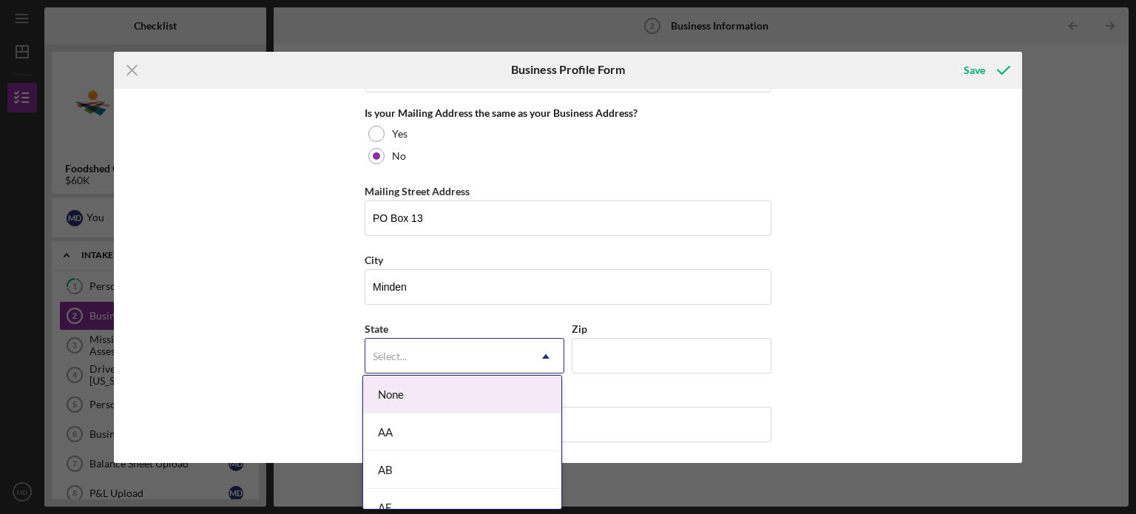
click at [382, 351] on div "Select..." at bounding box center [390, 357] width 34 height 12
type input "IA"
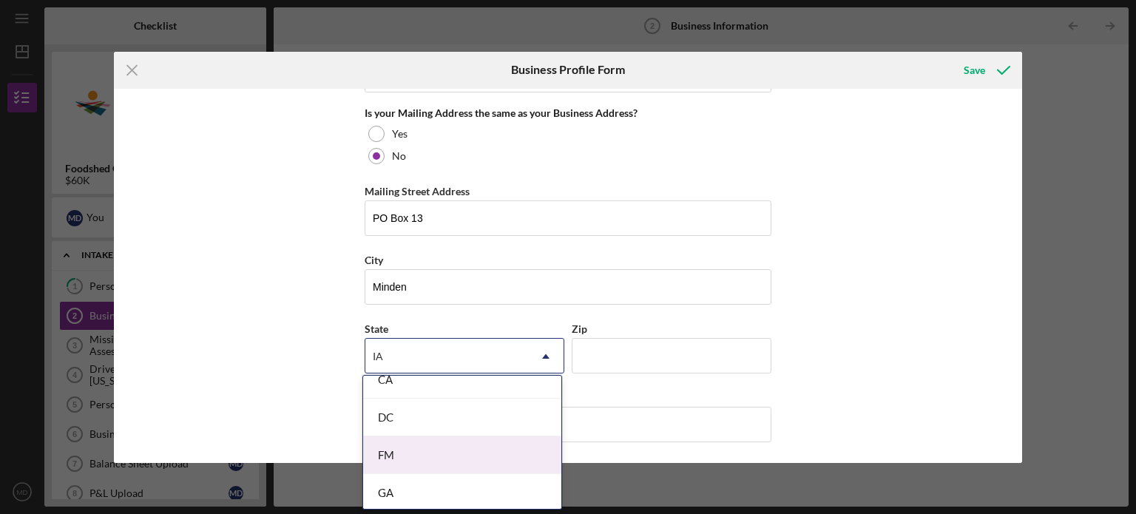
scroll to position [148, 0]
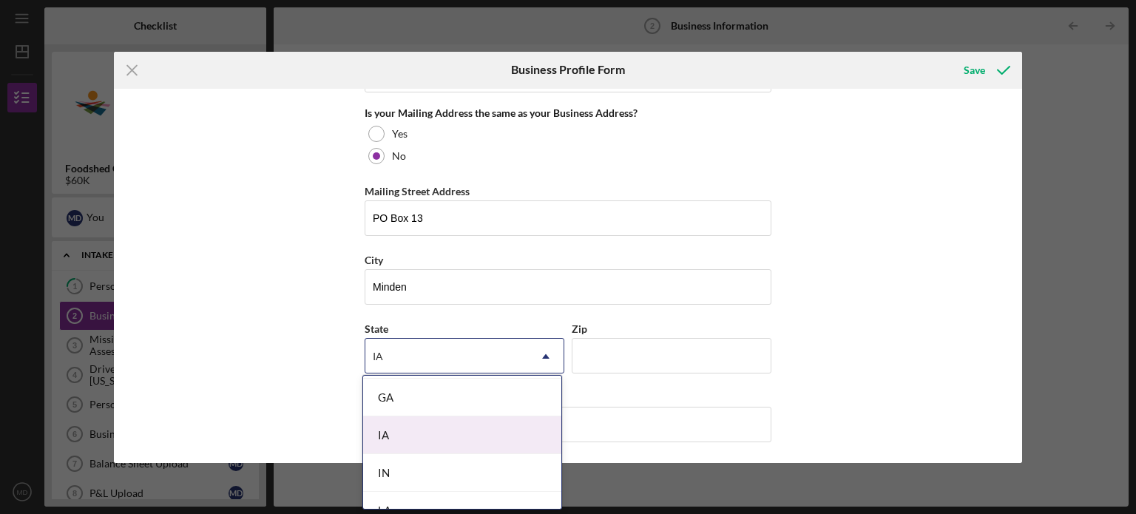
click at [453, 431] on div "IA" at bounding box center [462, 435] width 198 height 38
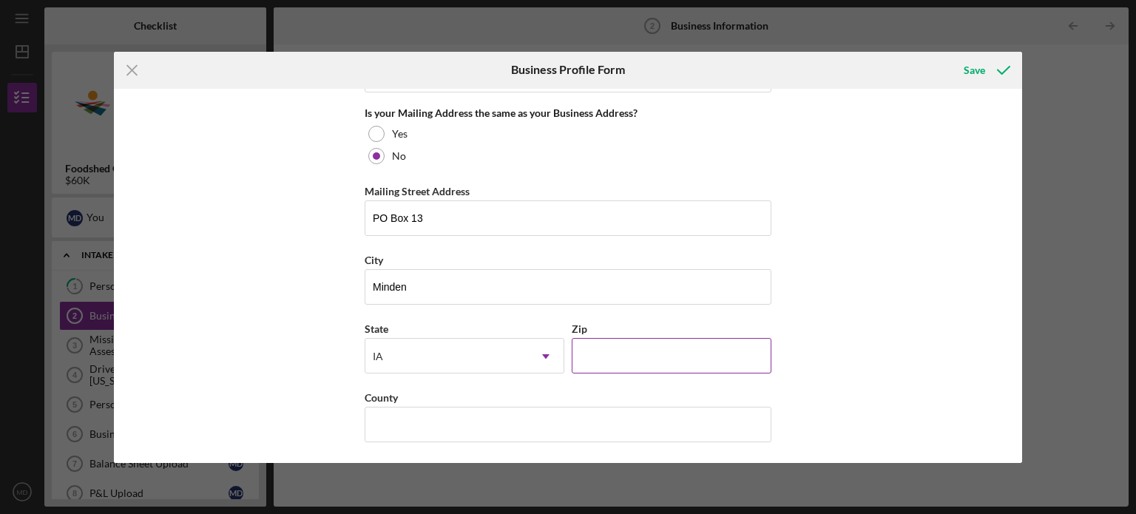
click at [607, 338] on input "Zip" at bounding box center [672, 355] width 200 height 35
type input "51553"
click at [501, 421] on input "County" at bounding box center [568, 424] width 407 height 35
type input "Pottawatamie"
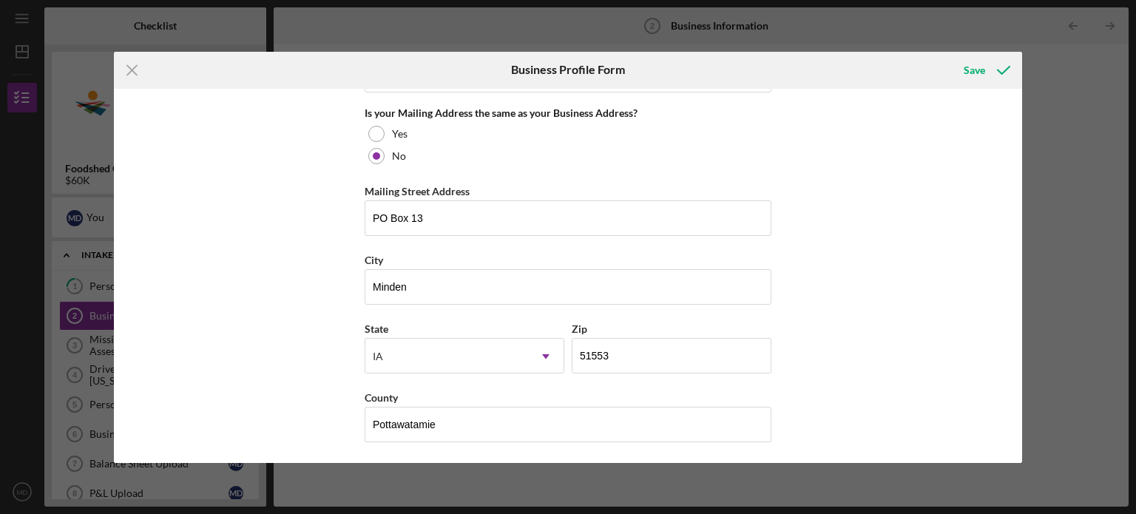
click at [263, 345] on div "Business Name Farm Table Delivery DBA Business Start Date [DATE] Legal Structur…" at bounding box center [568, 276] width 909 height 374
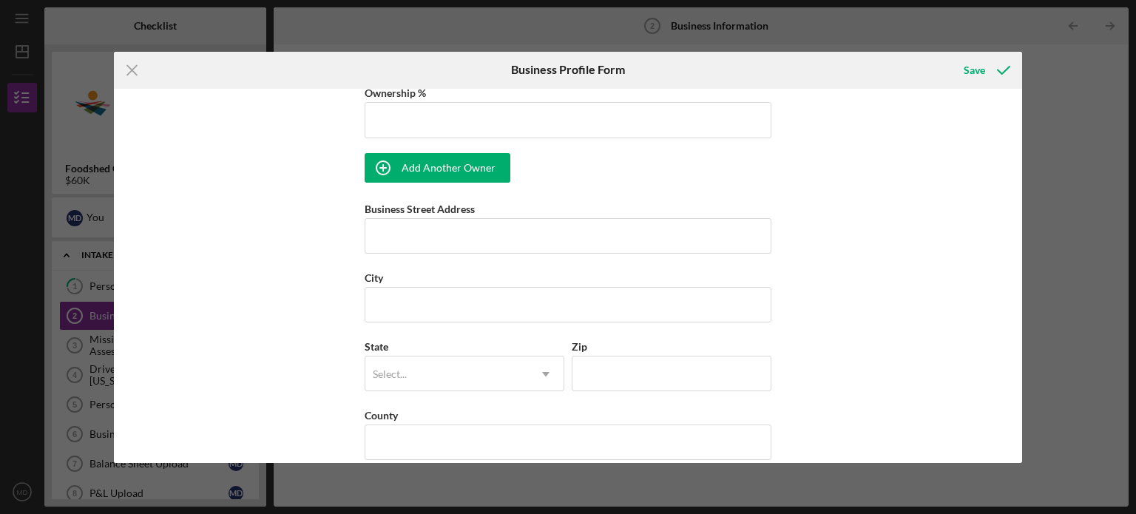
scroll to position [887, 0]
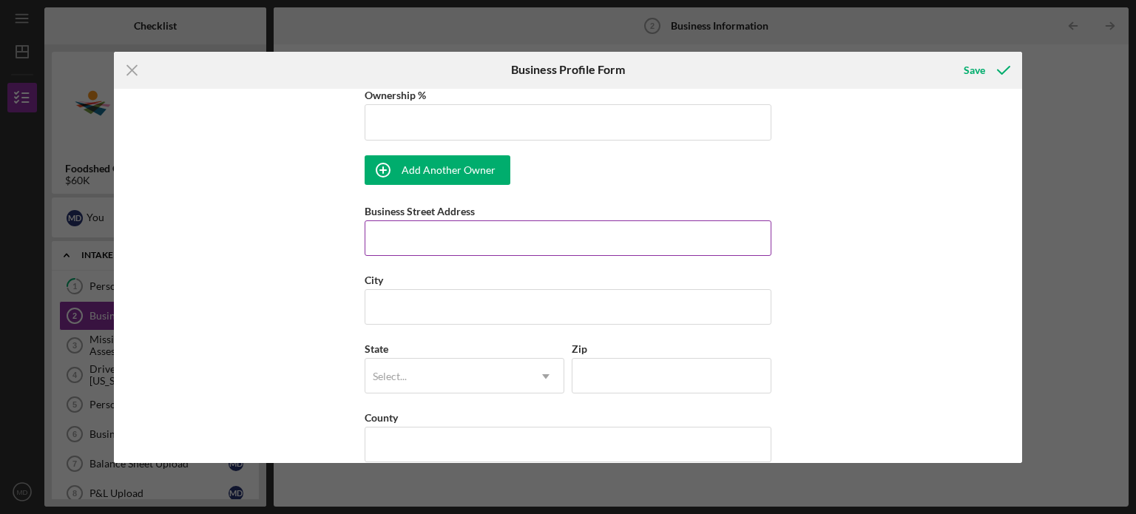
click at [409, 236] on input "Business Street Address" at bounding box center [568, 237] width 407 height 35
type input "[STREET_ADDRESS]"
type input "Minden"
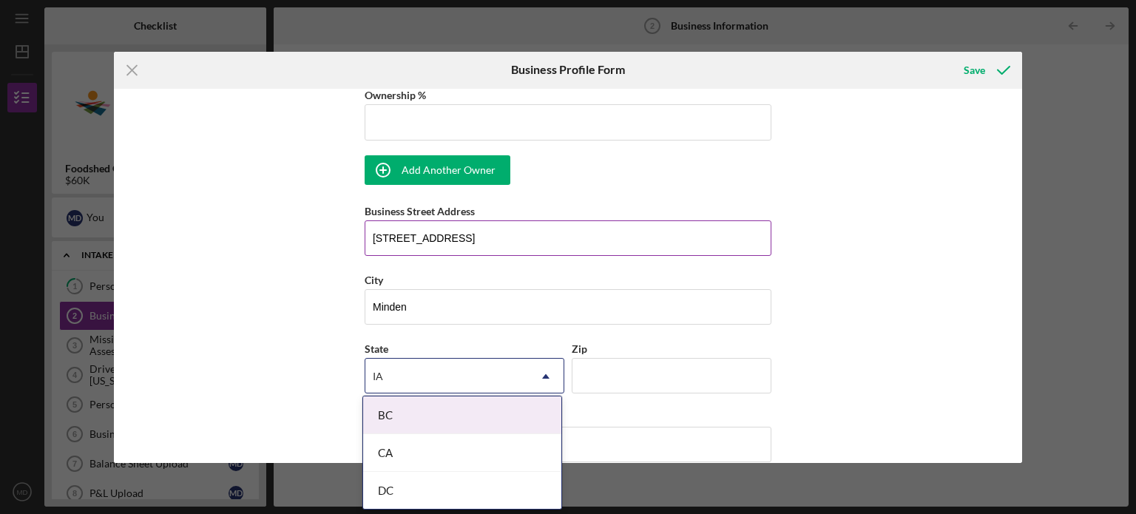
type input "IA"
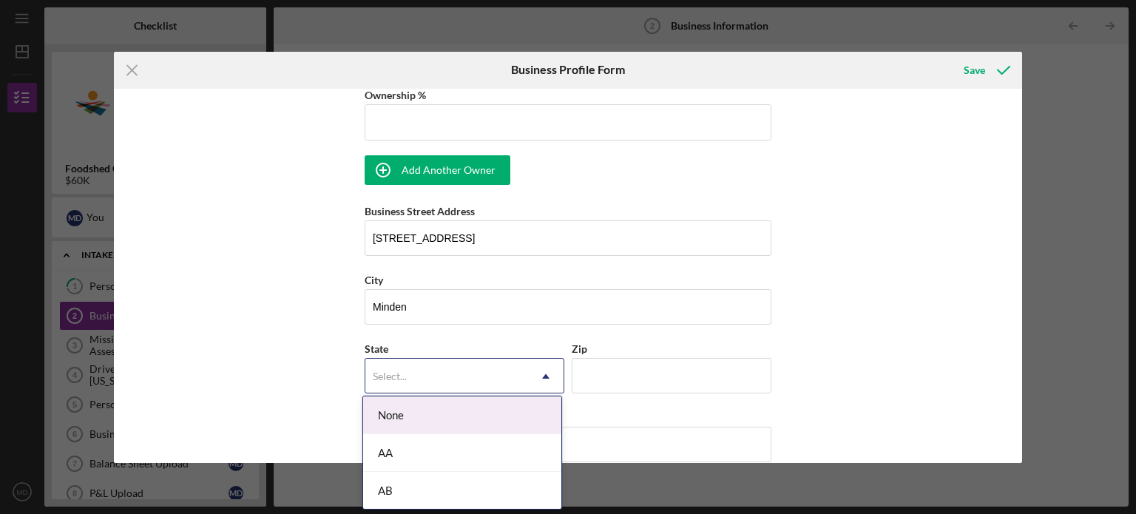
click at [498, 361] on div "Select..." at bounding box center [446, 376] width 163 height 34
type input "i"
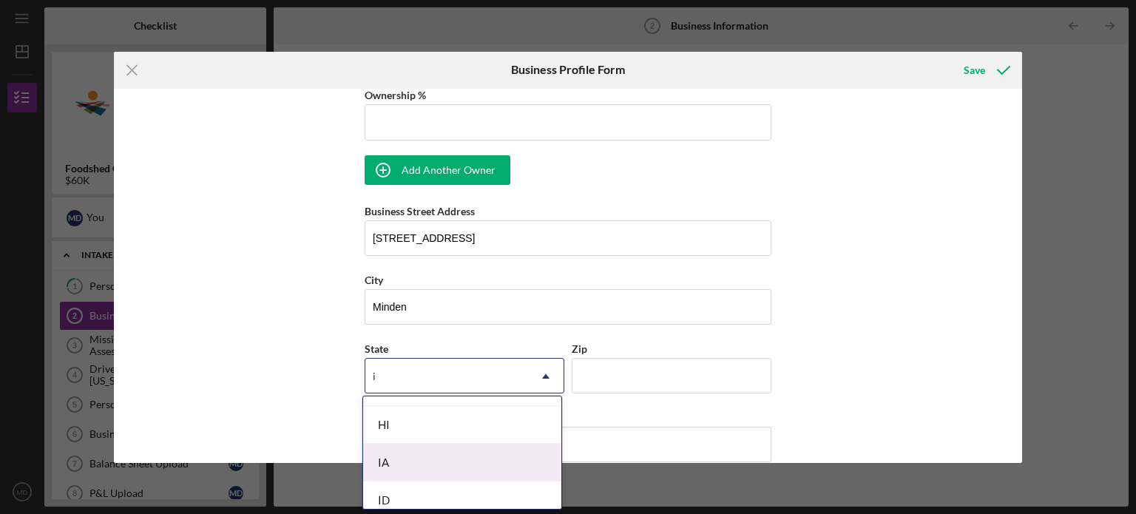
click at [411, 458] on div "IA" at bounding box center [462, 463] width 198 height 38
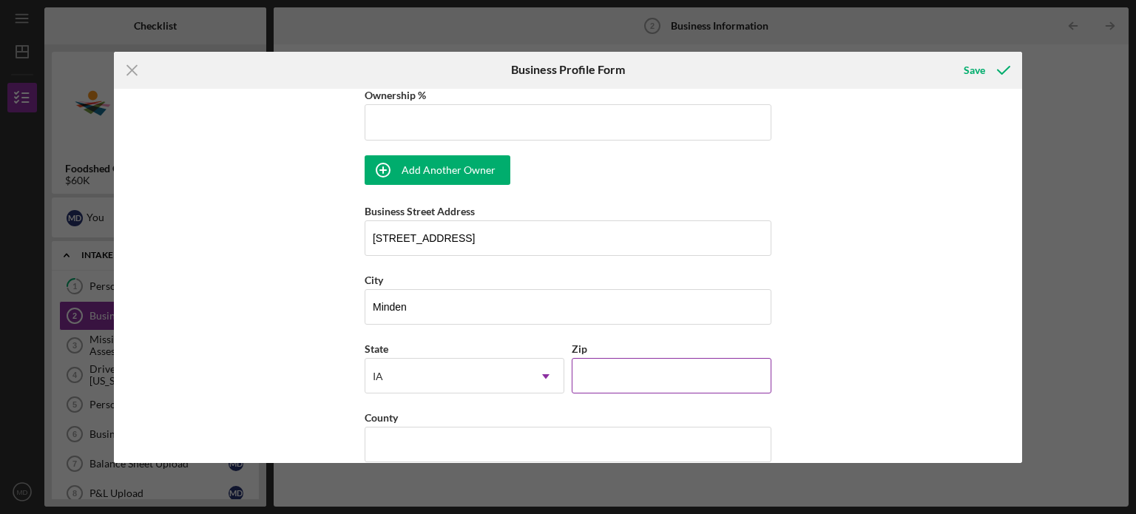
click at [630, 368] on input "Zip" at bounding box center [672, 375] width 200 height 35
type input "51553"
click at [450, 442] on input "County" at bounding box center [568, 444] width 407 height 35
click at [269, 280] on div "Business Name Farm Table Delivery DBA Business Start Date [DATE] Legal Structur…" at bounding box center [568, 276] width 909 height 374
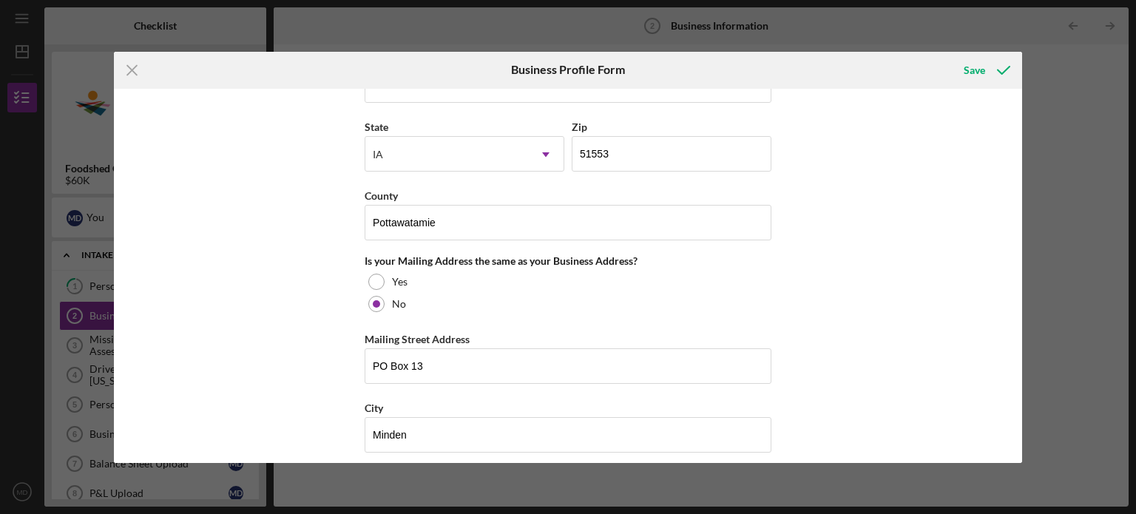
scroll to position [1183, 0]
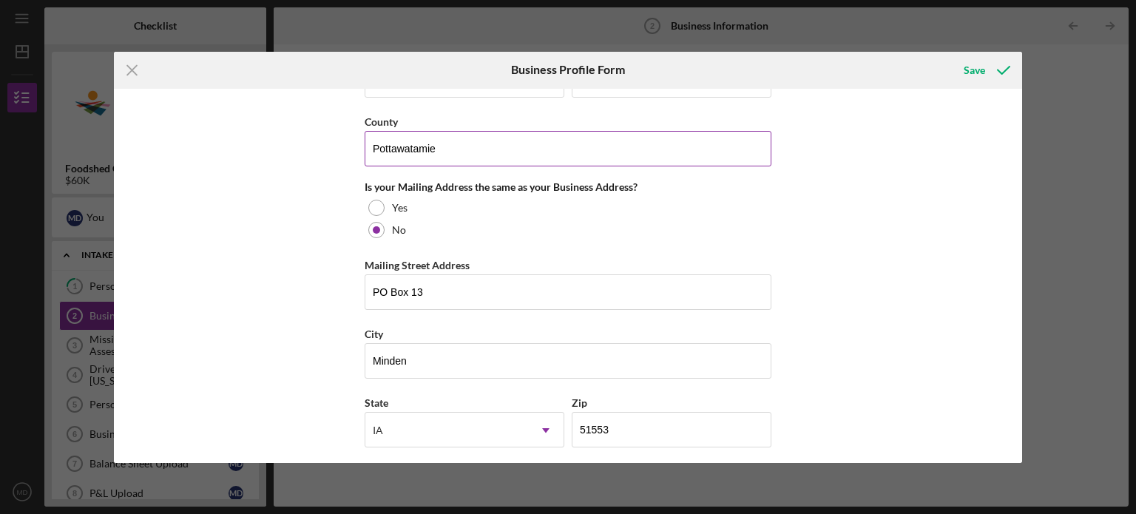
click at [405, 148] on input "Pottawatamie" at bounding box center [568, 148] width 407 height 35
paste input "pottawattamie"
click at [371, 144] on input "pottawattamie" at bounding box center [568, 148] width 407 height 35
drag, startPoint x: 472, startPoint y: 144, endPoint x: 334, endPoint y: 148, distance: 137.6
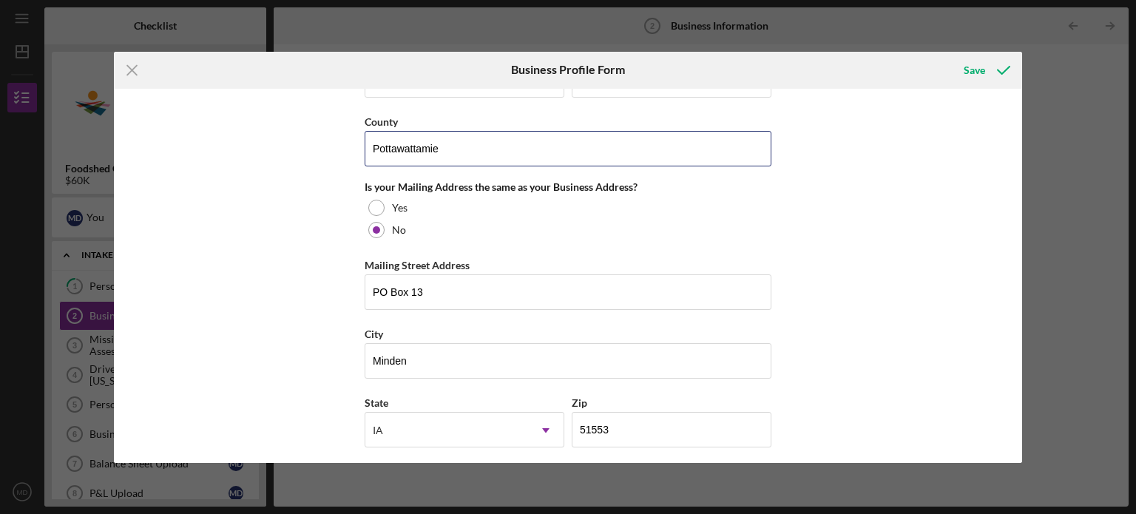
click at [334, 148] on div "Business Name Farm Table Delivery DBA Business Start Date [DATE] Legal Structur…" at bounding box center [568, 276] width 909 height 374
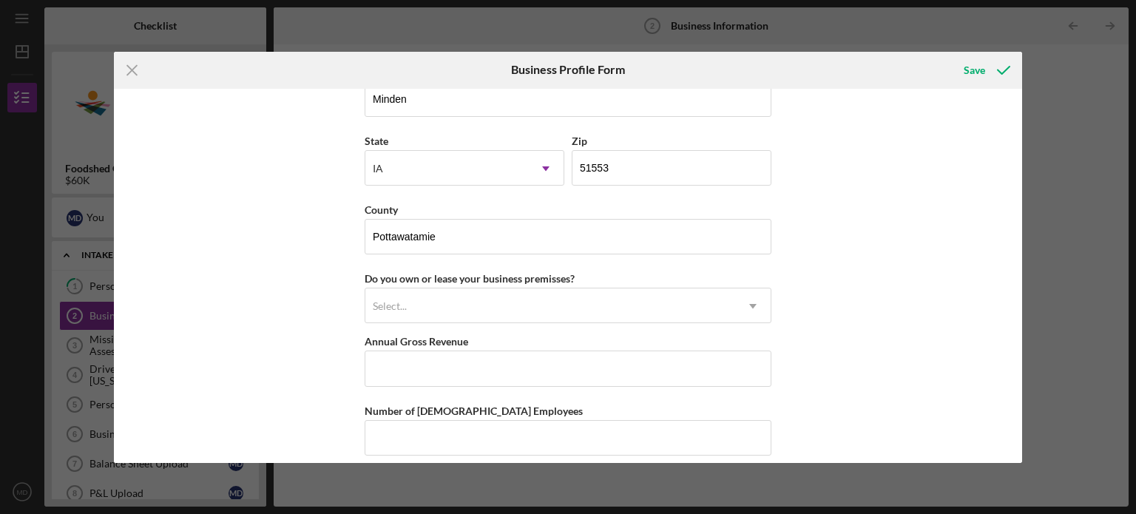
scroll to position [1479, 0]
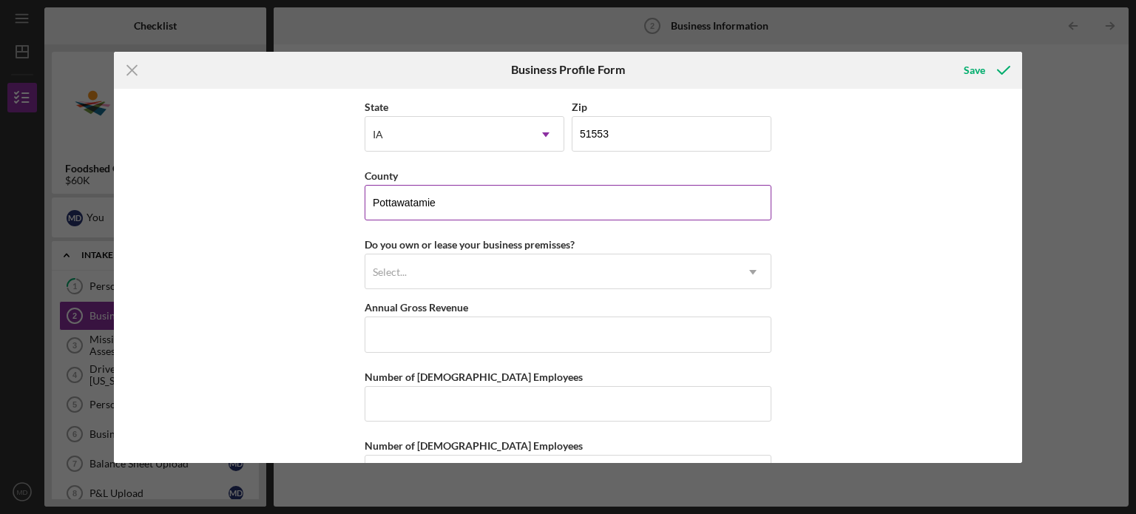
type input "Pottawattamie"
drag, startPoint x: 444, startPoint y: 200, endPoint x: 317, endPoint y: 199, distance: 127.2
click at [317, 199] on div "Business Name Farm Table Delivery DBA Business Start Date [DATE] Legal Structur…" at bounding box center [568, 276] width 909 height 374
paste input "[PERSON_NAME]"
type input "Pottawattamie"
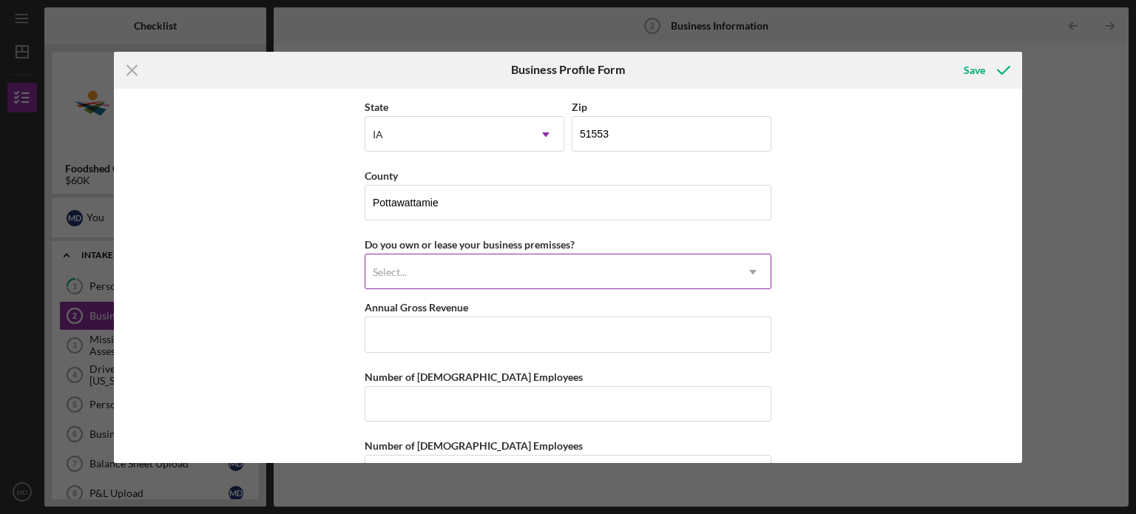
click at [476, 268] on div "Select..." at bounding box center [550, 272] width 370 height 34
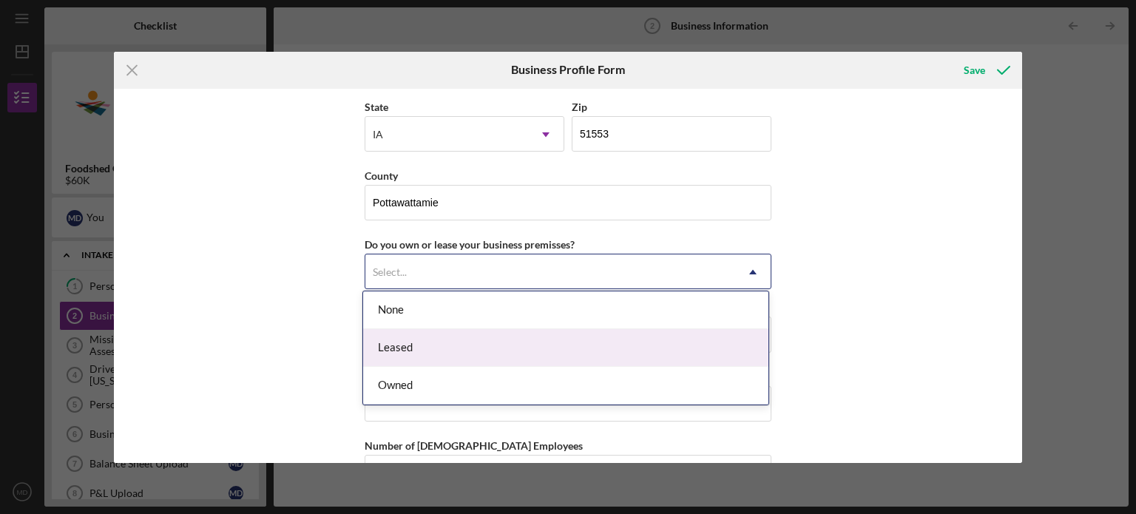
click at [467, 351] on div "Leased" at bounding box center [565, 348] width 405 height 38
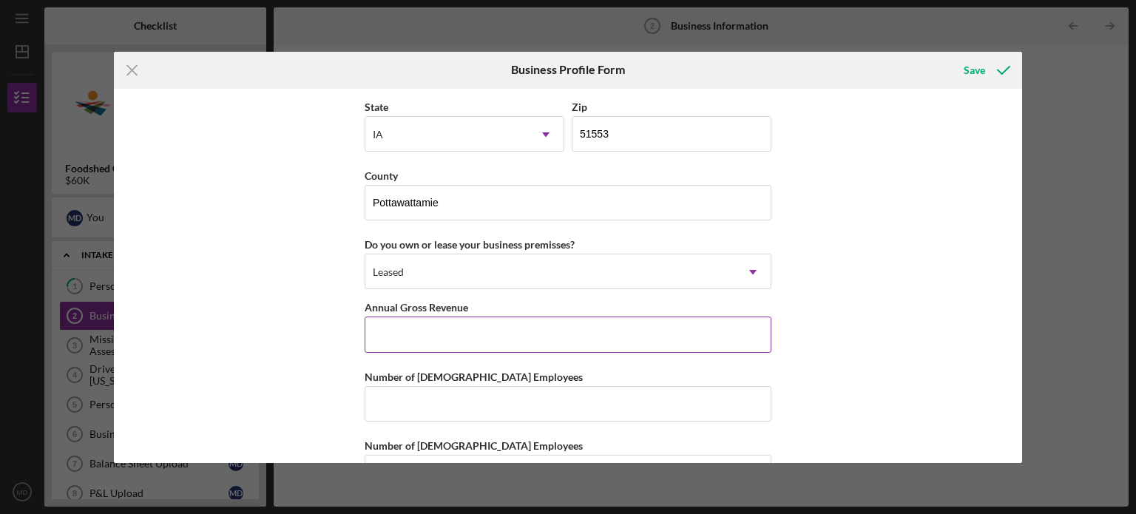
click at [413, 323] on input "Annual Gross Revenue" at bounding box center [568, 334] width 407 height 35
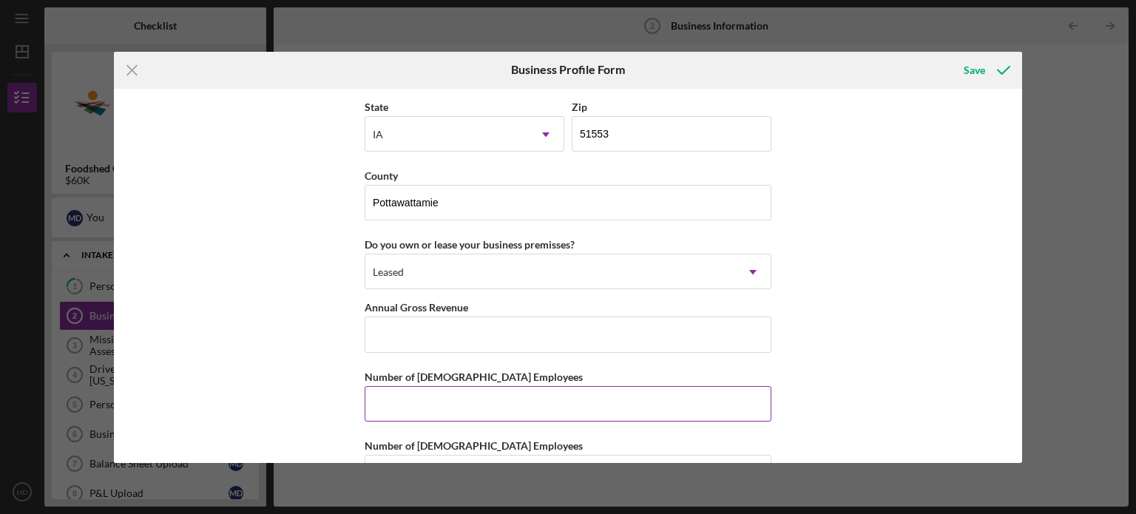
click at [427, 401] on input "Number of [DEMOGRAPHIC_DATA] Employees" at bounding box center [568, 403] width 407 height 35
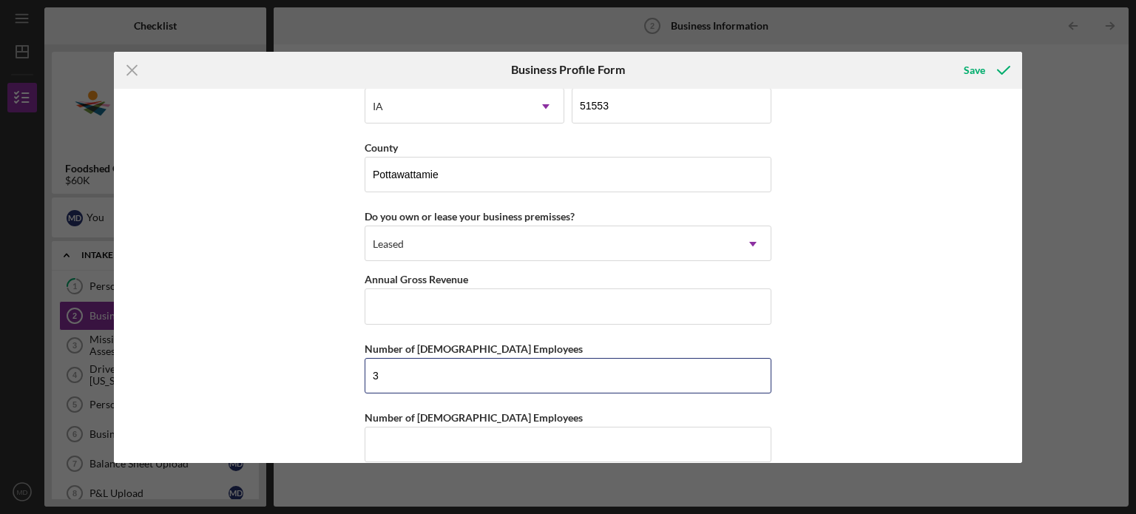
scroll to position [1523, 0]
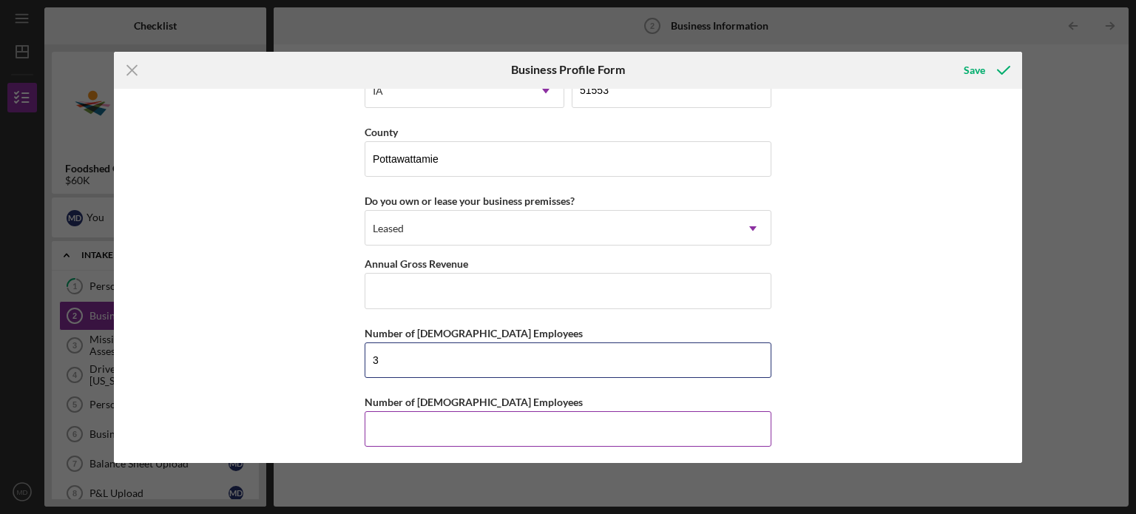
type input "3"
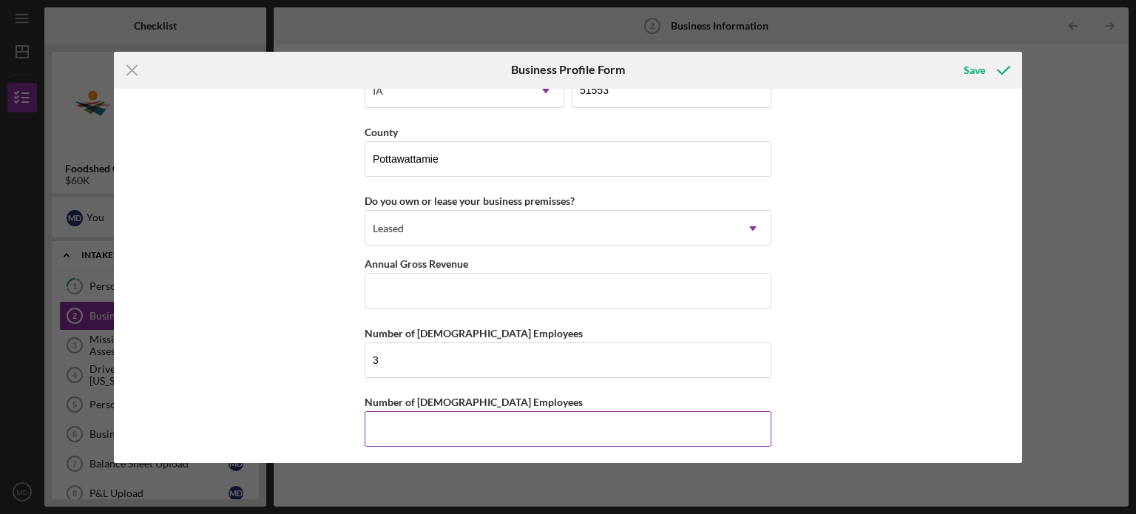
click at [401, 417] on input "Number of [DEMOGRAPHIC_DATA] Employees" at bounding box center [568, 428] width 407 height 35
type input "3"
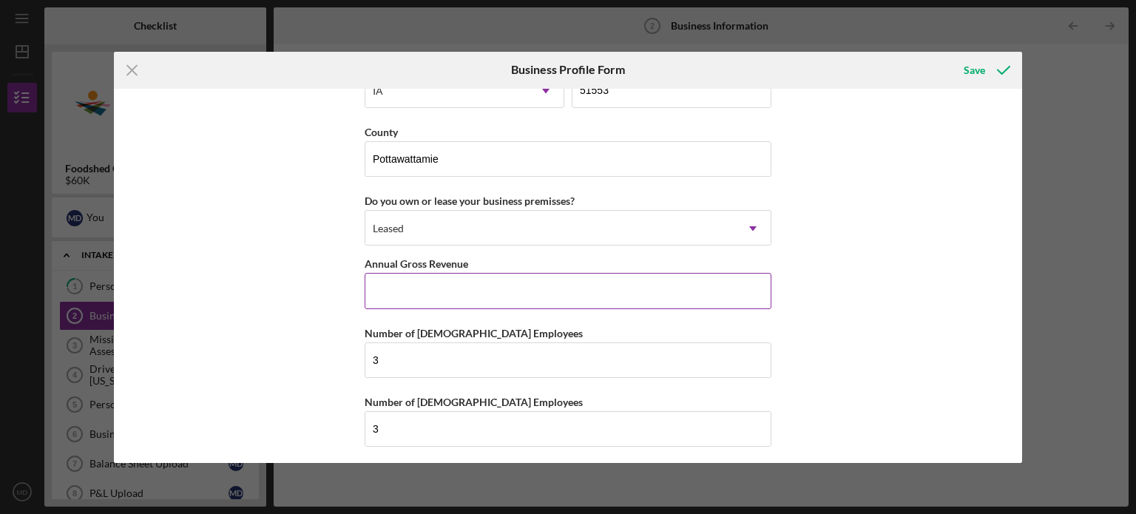
click at [414, 288] on input "Annual Gross Revenue" at bounding box center [568, 290] width 407 height 35
type input "$784,000"
click at [867, 240] on div "Business Name Farm Table Delivery DBA Business Start Date [DATE] Legal Structur…" at bounding box center [568, 276] width 909 height 374
click at [970, 65] on div "Save" at bounding box center [974, 70] width 21 height 30
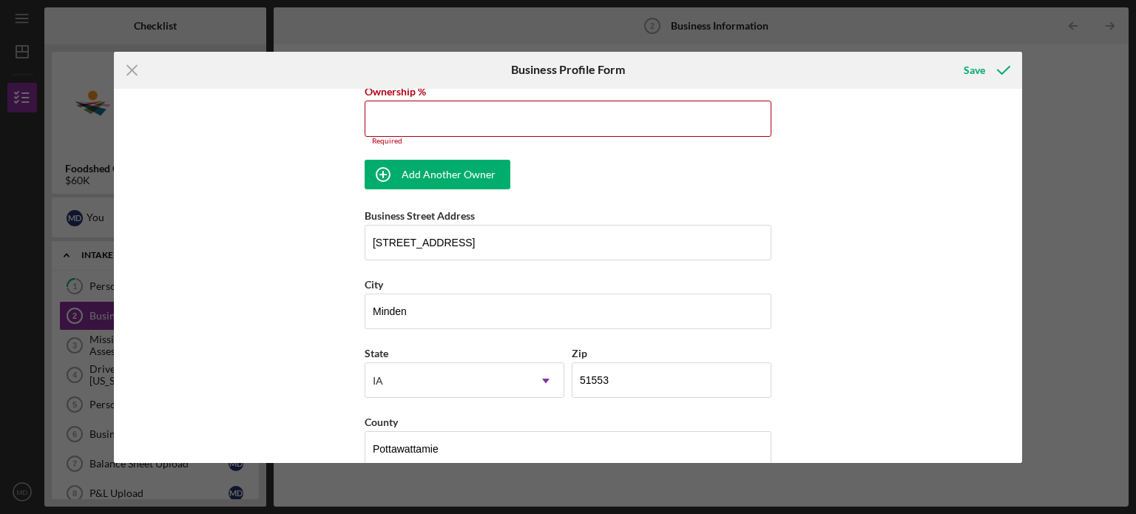
scroll to position [882, 0]
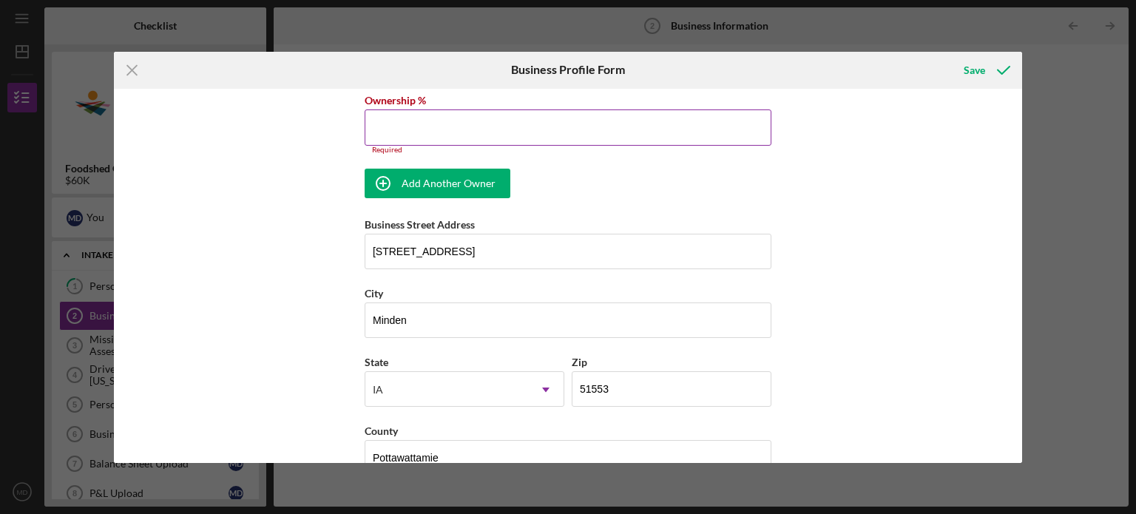
click at [444, 126] on input "Ownership %" at bounding box center [568, 126] width 407 height 35
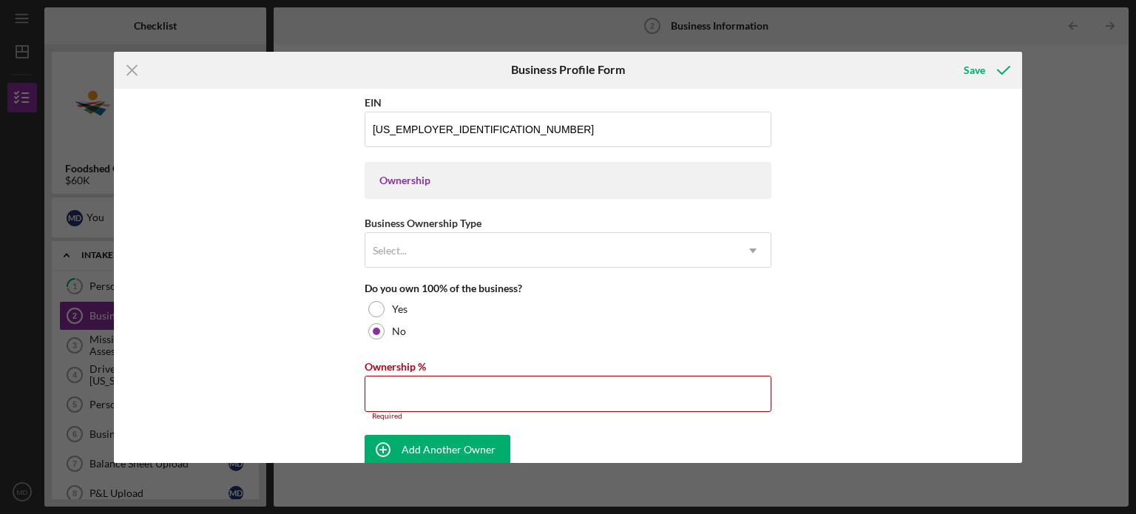
scroll to position [586, 0]
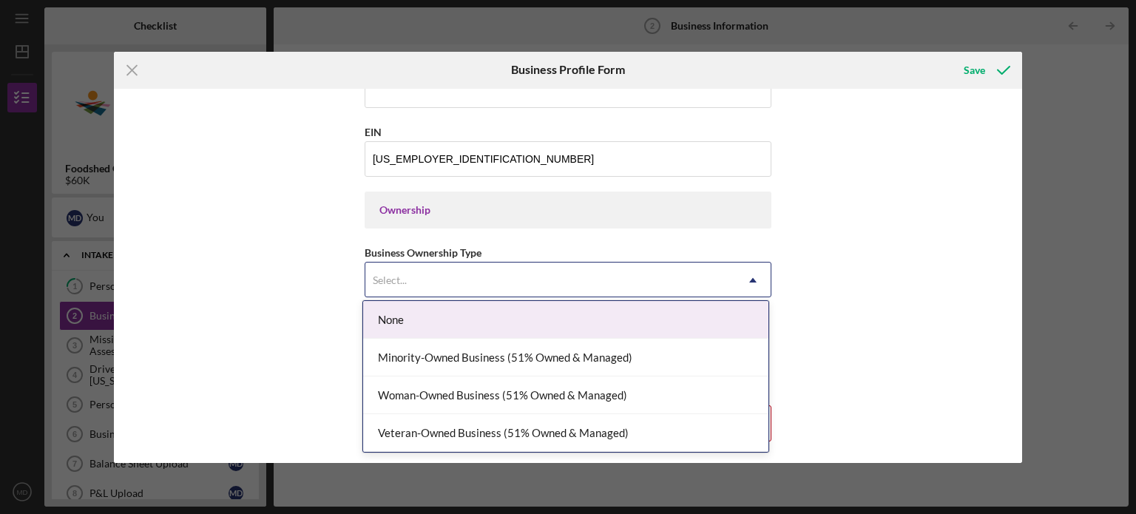
click at [380, 277] on div "Select..." at bounding box center [390, 280] width 34 height 12
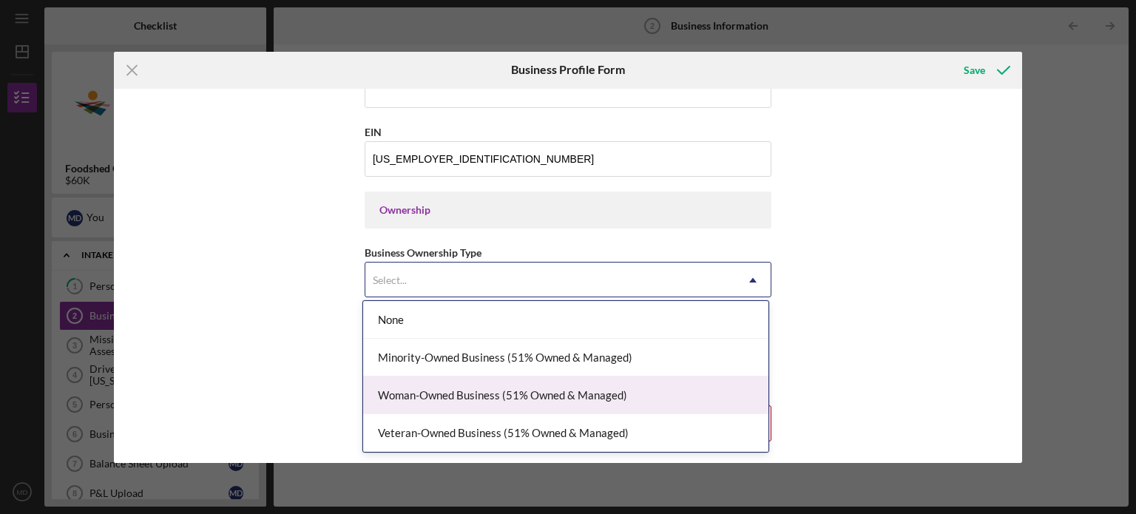
click at [410, 390] on div "Woman-Owned Business (51% Owned & Managed)" at bounding box center [565, 395] width 405 height 38
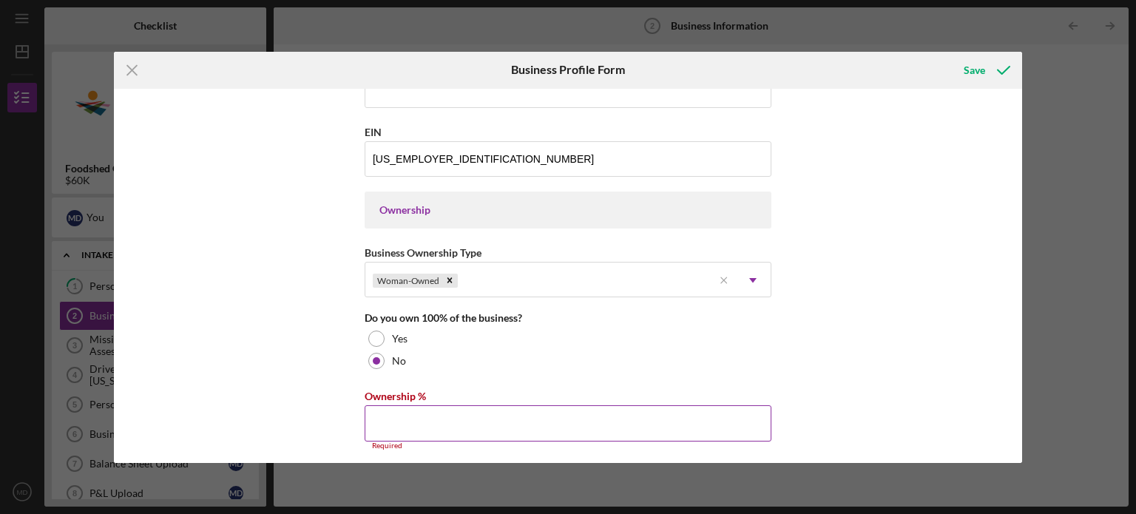
click at [402, 424] on input "Ownership %" at bounding box center [568, 422] width 407 height 35
type input "0.00%"
click at [282, 353] on div "Business Name Farm Table Delivery DBA Business Start Date [DATE] Legal Structur…" at bounding box center [568, 276] width 909 height 374
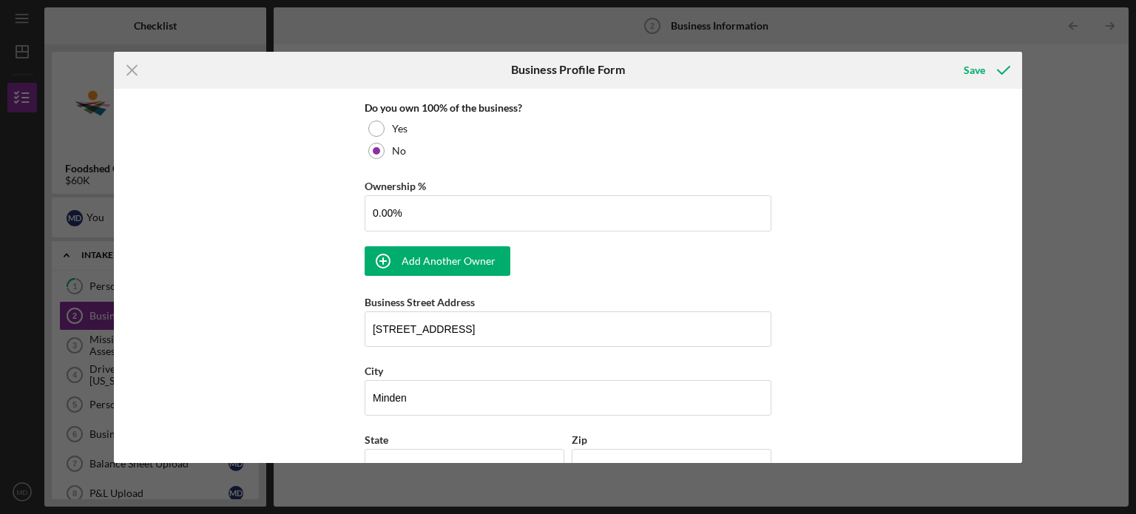
scroll to position [808, 0]
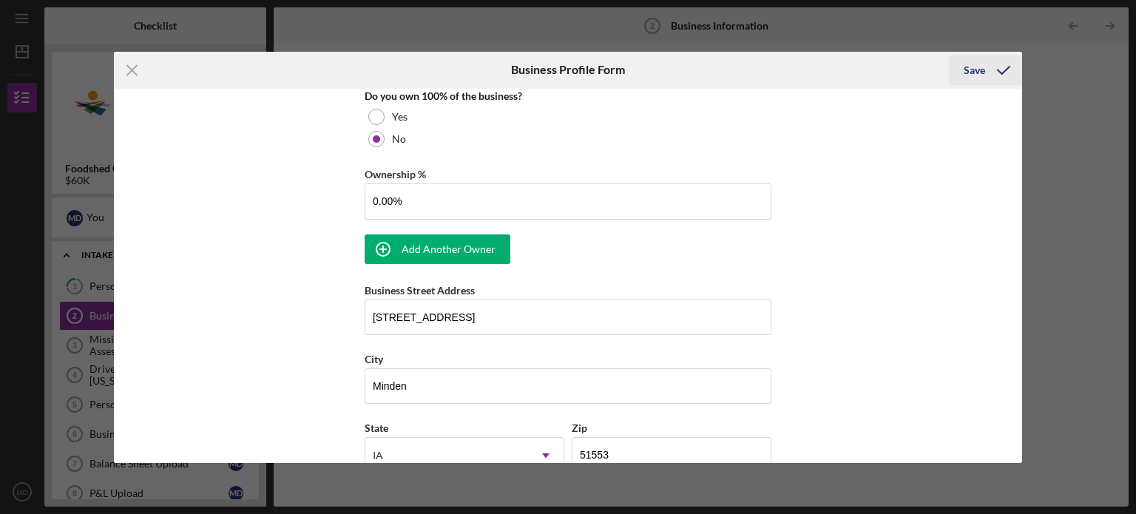
click at [976, 71] on div "Save" at bounding box center [974, 70] width 21 height 30
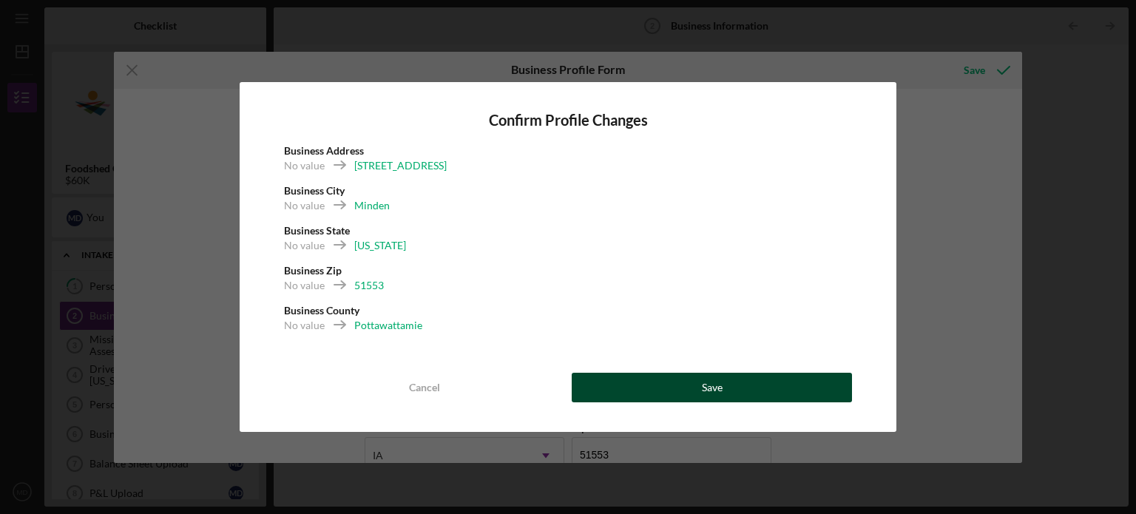
click at [671, 373] on button "Save" at bounding box center [712, 388] width 280 height 30
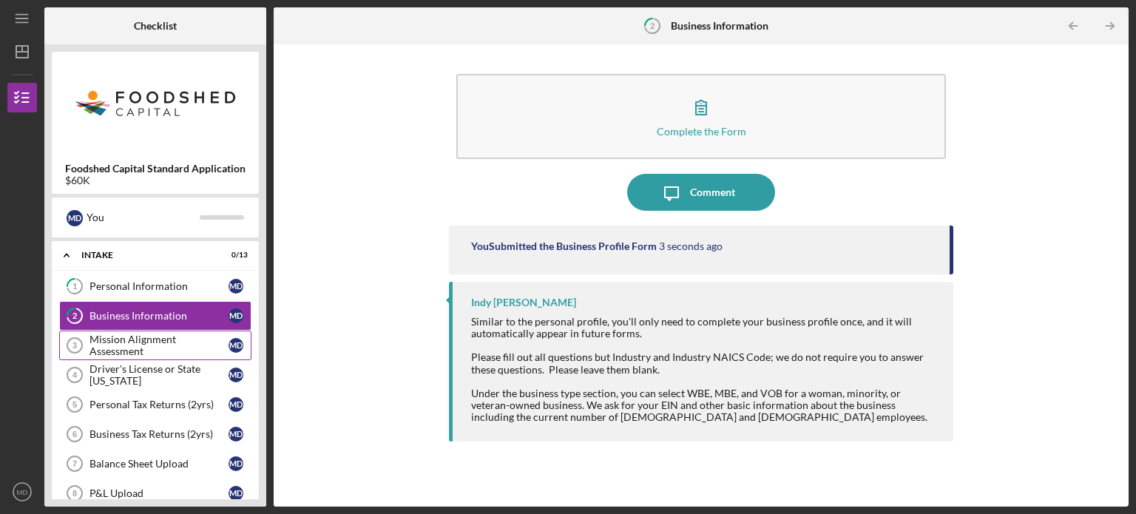
click at [106, 336] on div "Mission Alignment Assessment" at bounding box center [158, 346] width 139 height 24
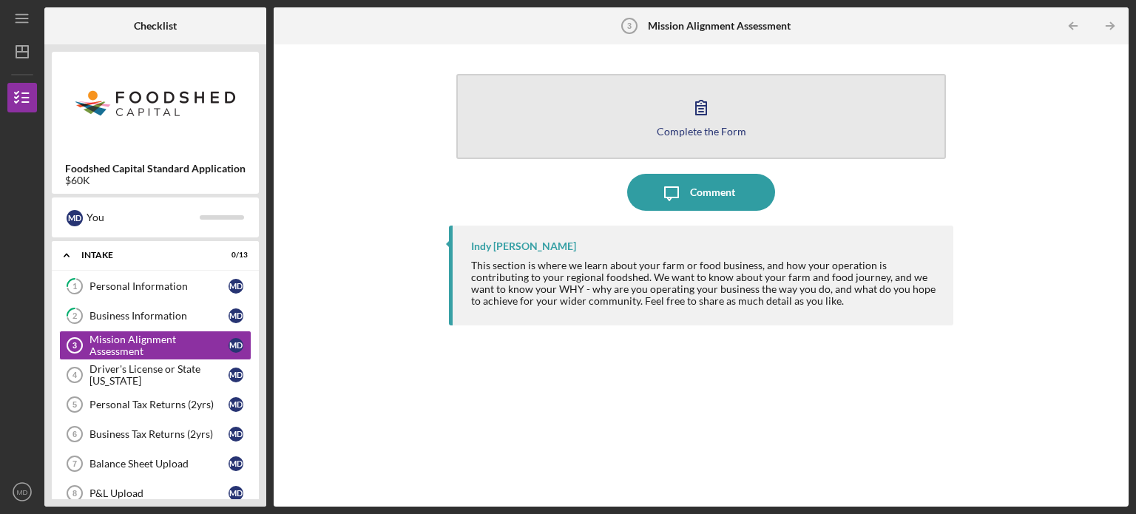
click at [698, 106] on icon "button" at bounding box center [701, 108] width 10 height 14
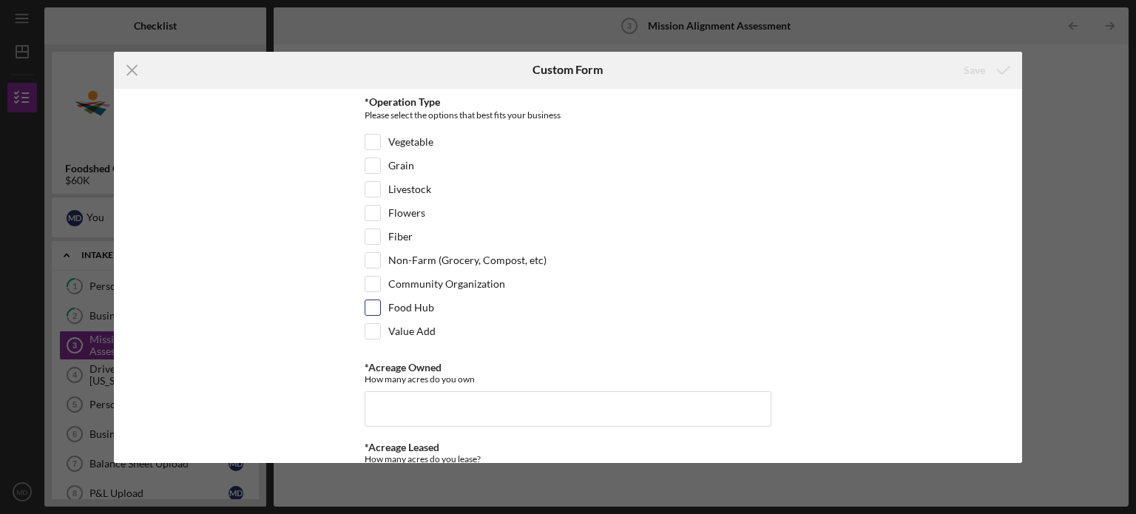
click at [371, 300] on input "Food Hub" at bounding box center [372, 307] width 15 height 15
checkbox input "true"
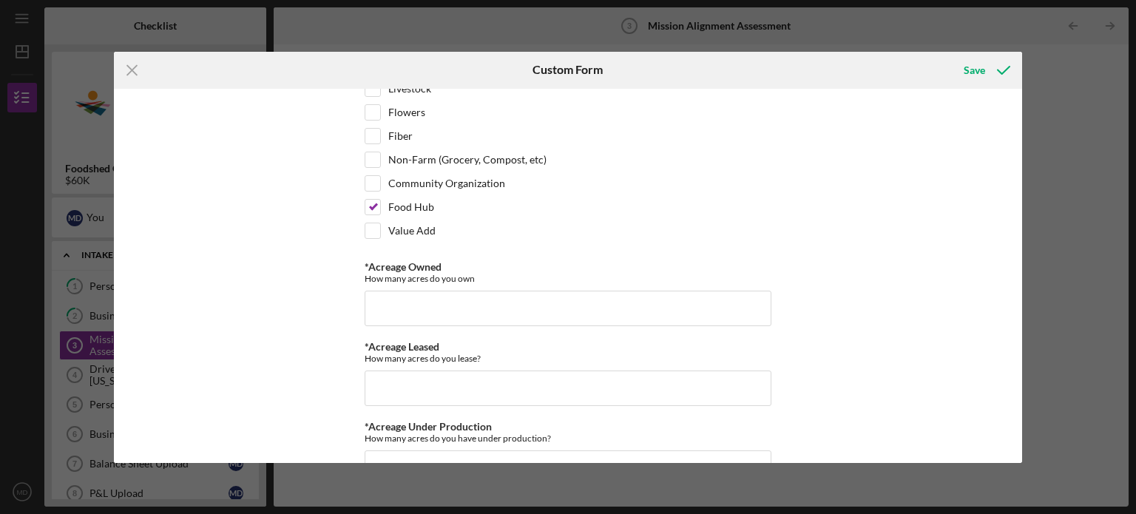
scroll to position [148, 0]
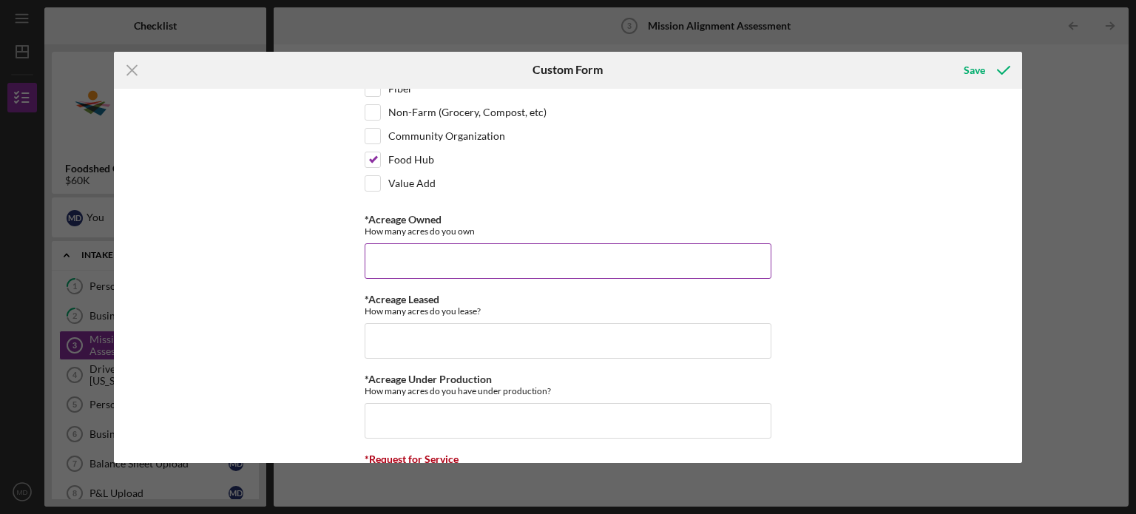
click at [407, 257] on input "*Acreage Owned" at bounding box center [568, 260] width 407 height 35
type input "0"
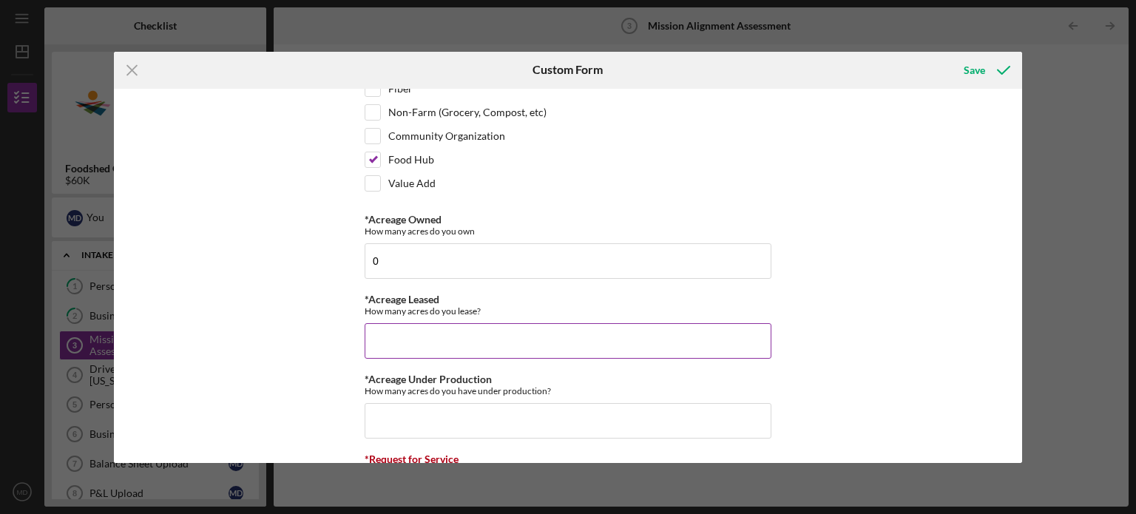
click at [398, 345] on input "*Acreage Leased" at bounding box center [568, 340] width 407 height 35
type input "0"
click at [393, 425] on input "*Acreage Under Production" at bounding box center [568, 420] width 407 height 35
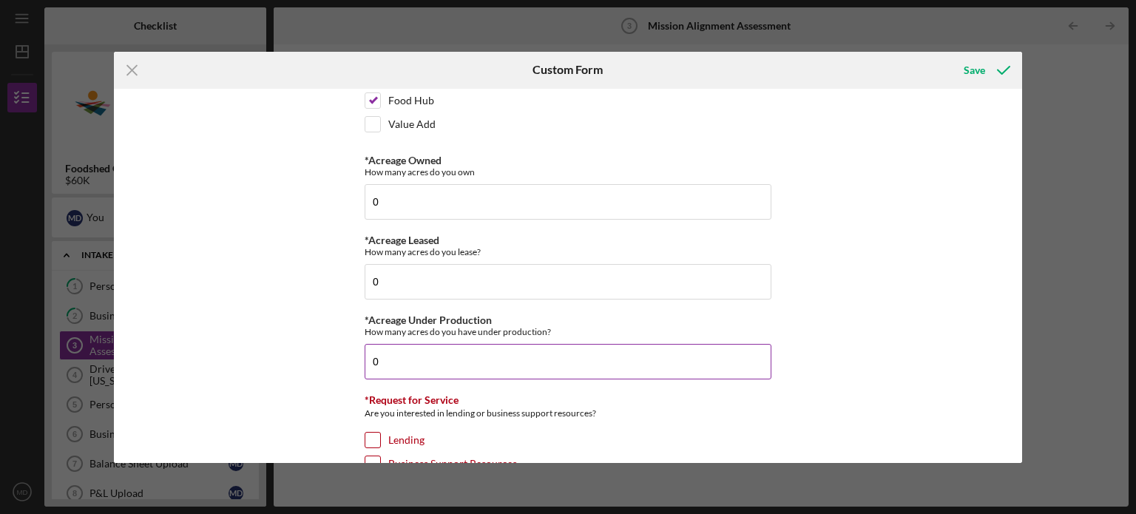
scroll to position [296, 0]
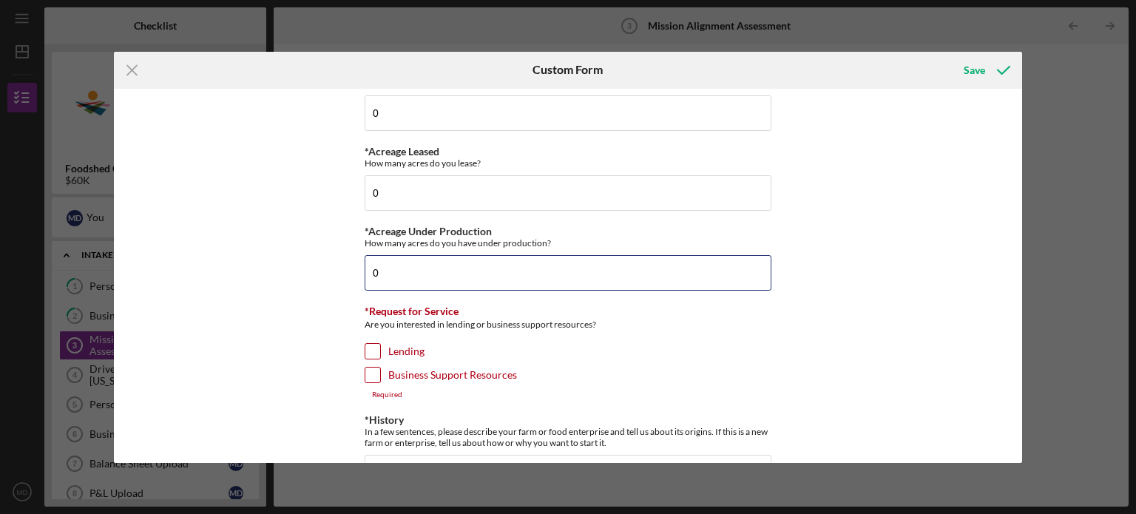
type input "0"
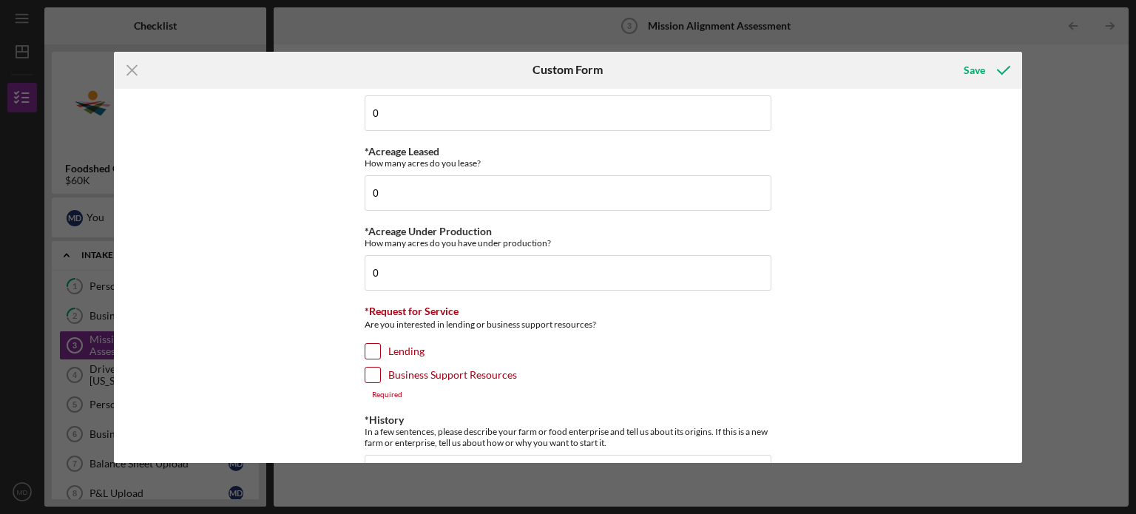
click at [365, 344] on input "Lending" at bounding box center [372, 351] width 15 height 15
checkbox input "true"
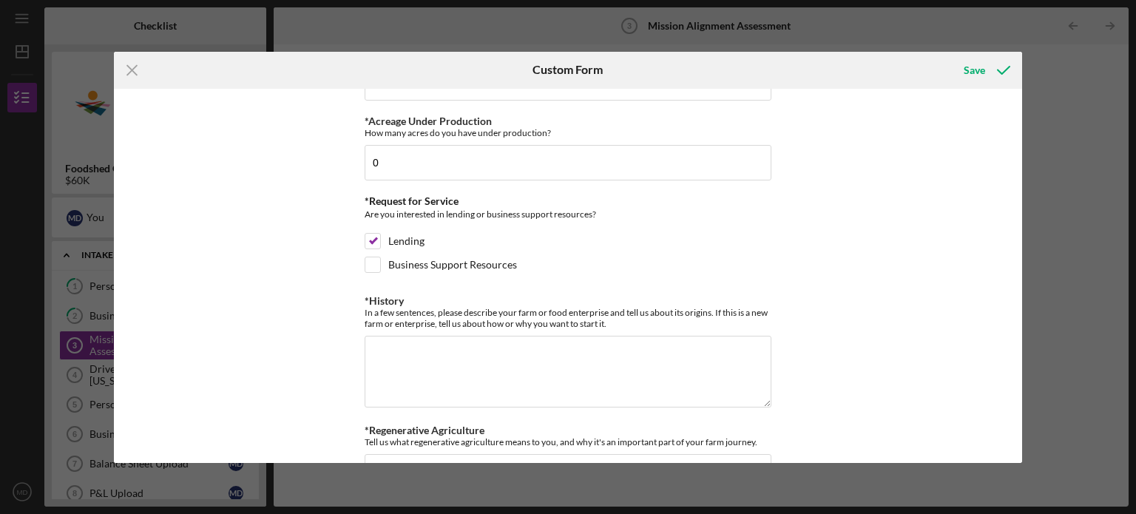
scroll to position [444, 0]
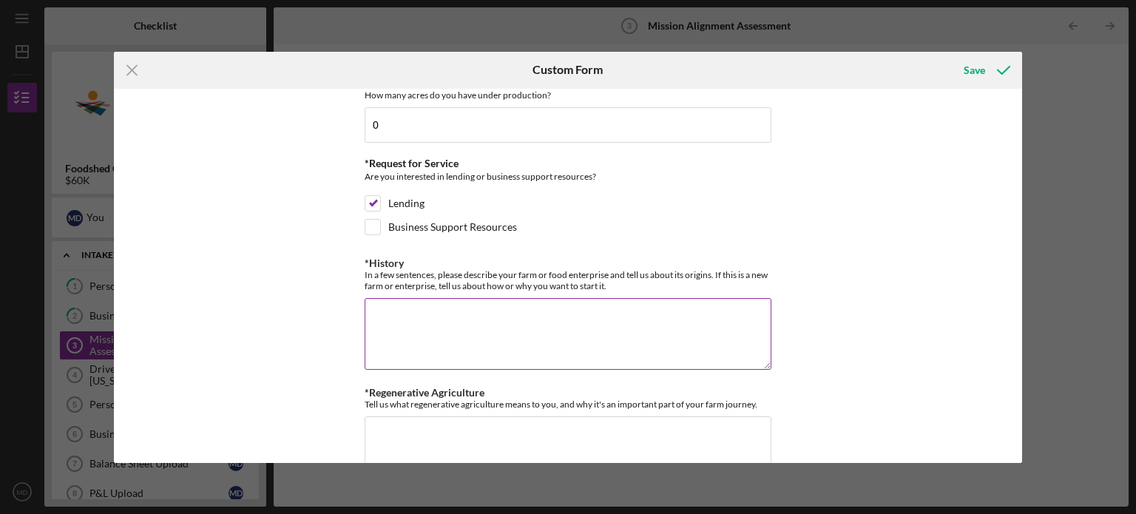
click at [491, 319] on textarea "*History" at bounding box center [568, 333] width 407 height 71
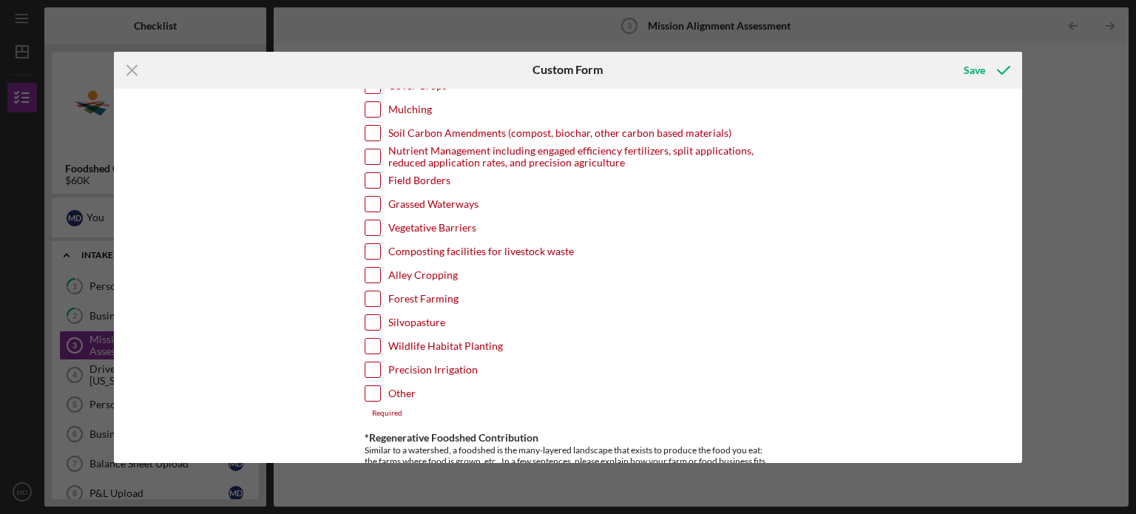
scroll to position [1044, 0]
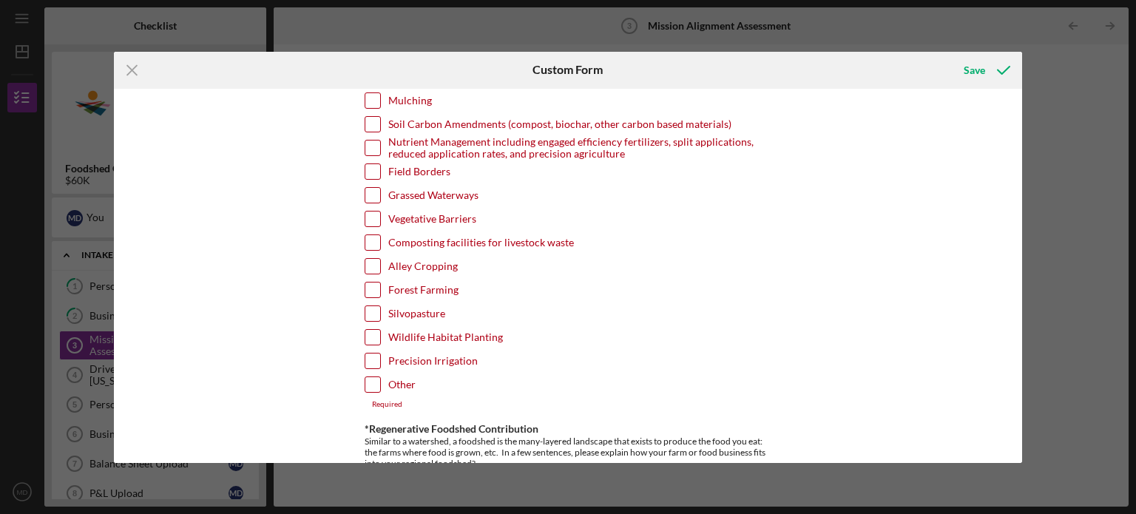
click at [371, 377] on input "Other" at bounding box center [372, 384] width 15 height 15
checkbox input "true"
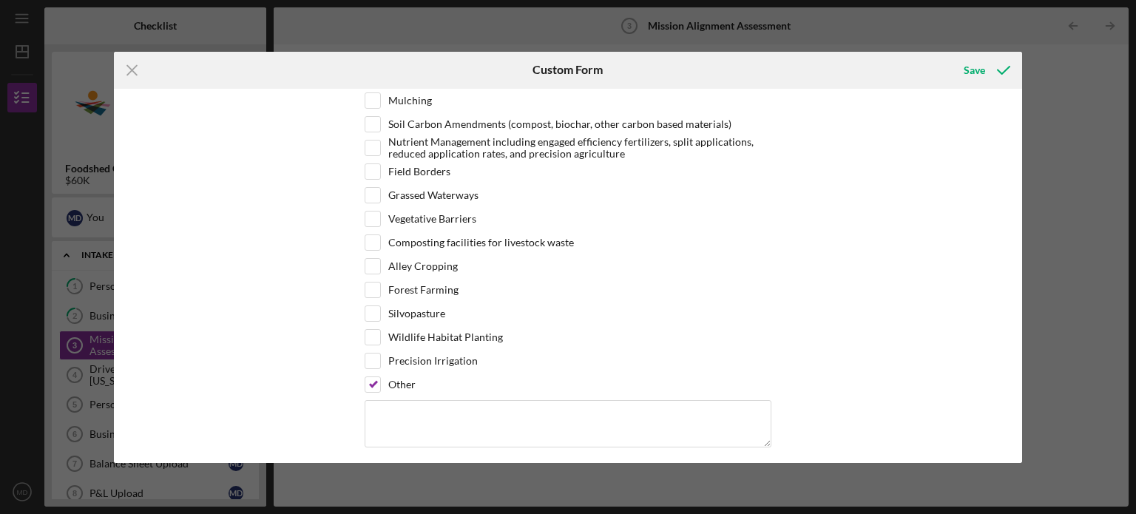
scroll to position [1118, 0]
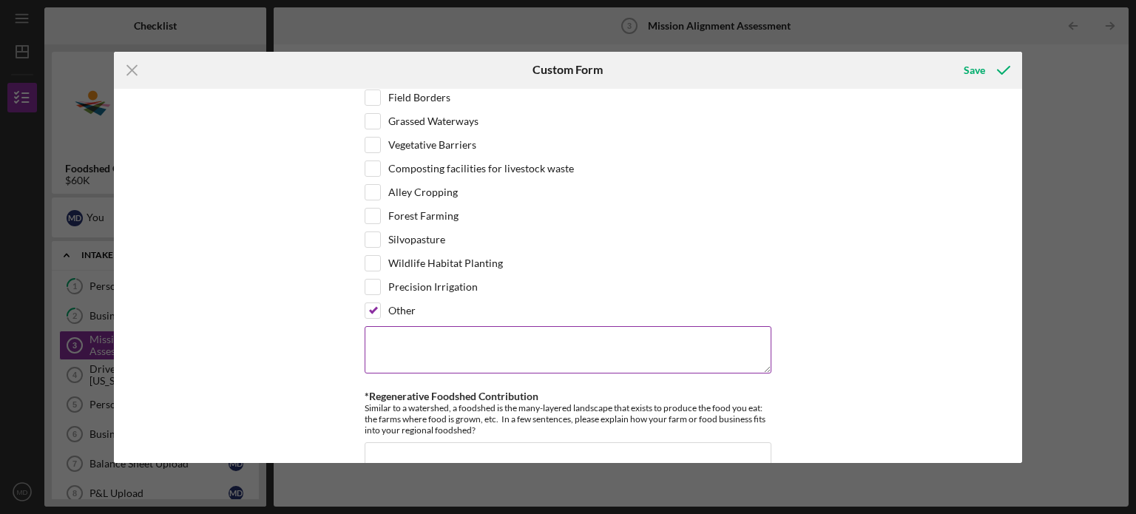
click at [438, 326] on textarea at bounding box center [568, 349] width 407 height 47
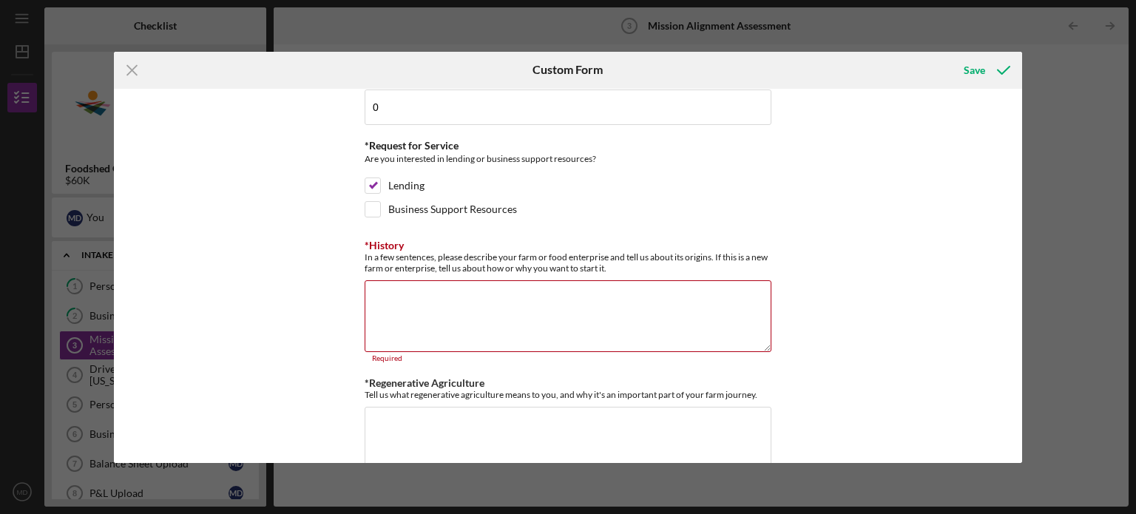
scroll to position [453, 0]
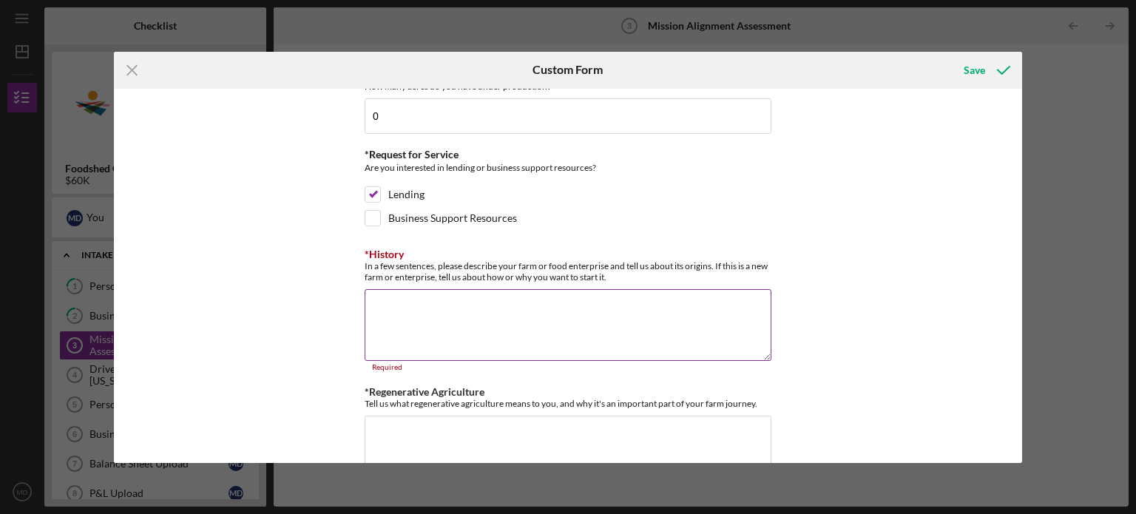
click at [448, 311] on textarea "*History" at bounding box center [568, 324] width 407 height 71
paste textarea "Farm Table Delivery’s operations—previously managed for over 13 years under Goo…"
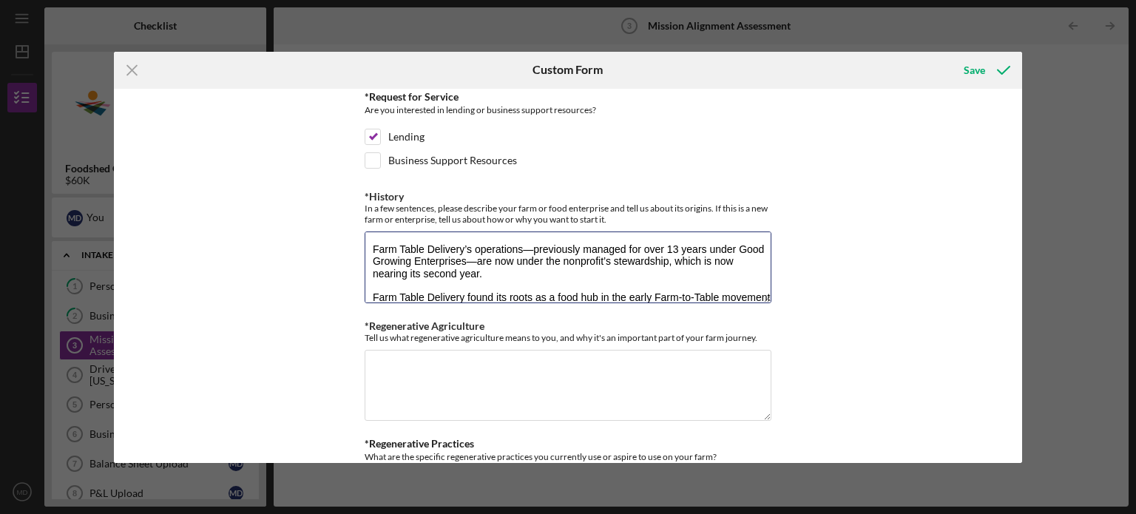
scroll to position [600, 0]
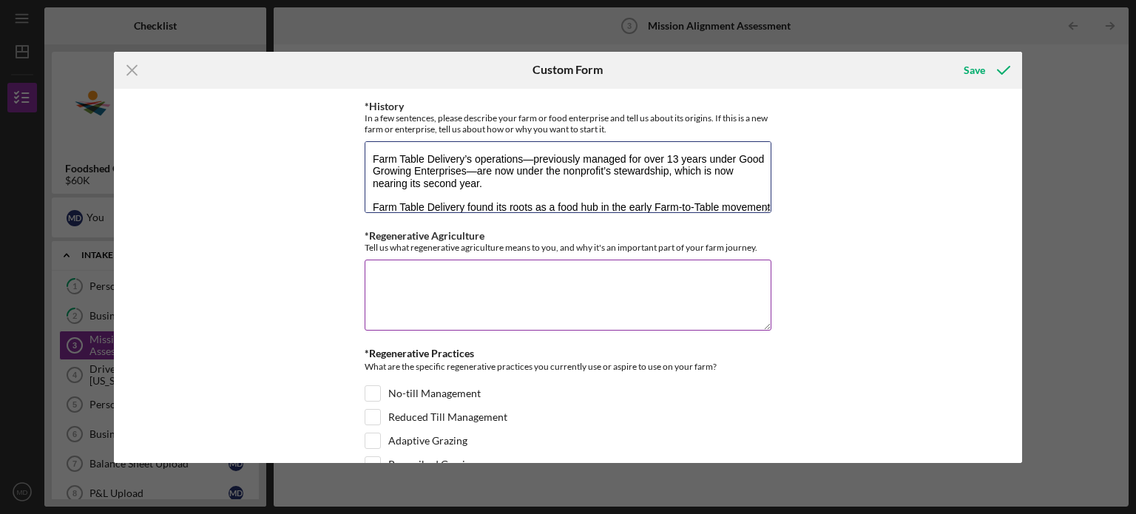
type textarea "Farm Table Delivery’s operations—previously managed for over 13 years under Goo…"
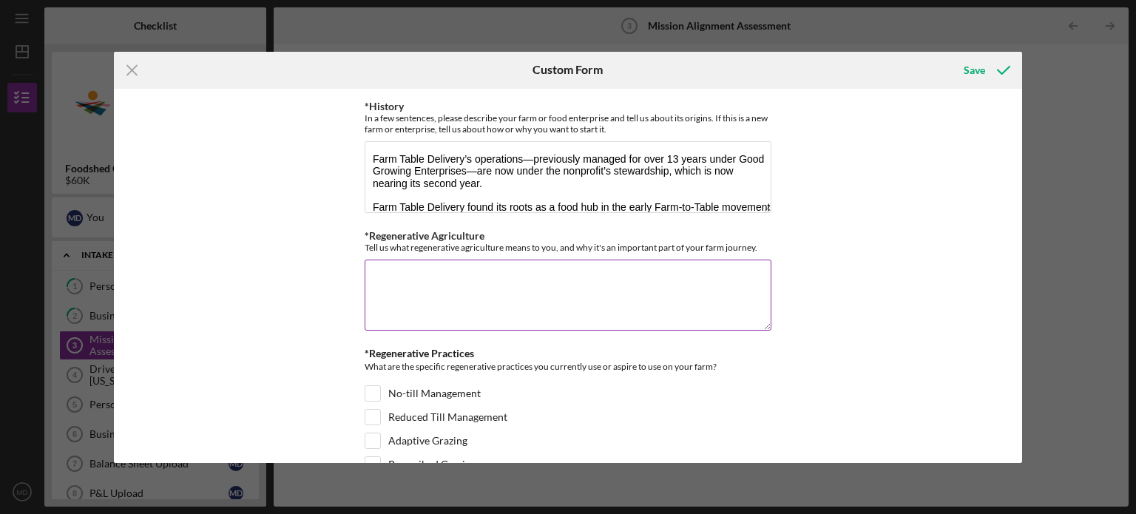
click at [445, 280] on textarea "*Regenerative Agriculture" at bounding box center [568, 295] width 407 height 71
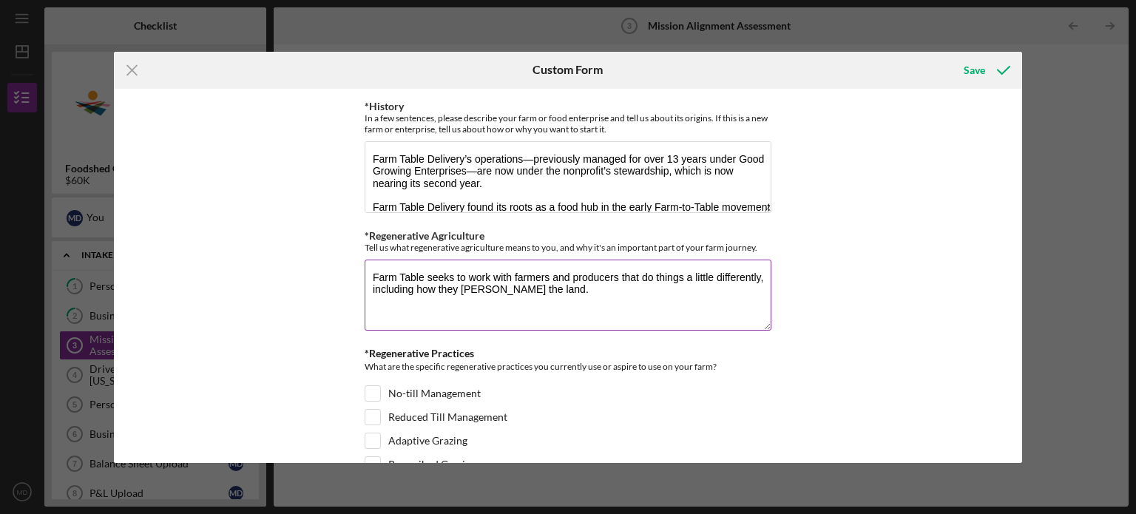
click at [512, 271] on textarea "Farm Table seeks to work with farmers and producers that do things a little dif…" at bounding box center [568, 295] width 407 height 71
click at [711, 271] on textarea "Farm Table seeks to work with small and emerging farmers and producers that do …" at bounding box center [568, 295] width 407 height 71
click at [607, 272] on textarea "Farm Table seeks to work with small and emerging farmers and producers; these t…" at bounding box center [568, 295] width 407 height 71
click at [640, 274] on textarea "Farm Table seeks to work with small and emerging farmers and producers; these t…" at bounding box center [568, 295] width 407 height 71
click at [397, 285] on textarea "Farm Table seeks to work with small and emerging farmers, ranchers, and makers;…" at bounding box center [568, 295] width 407 height 71
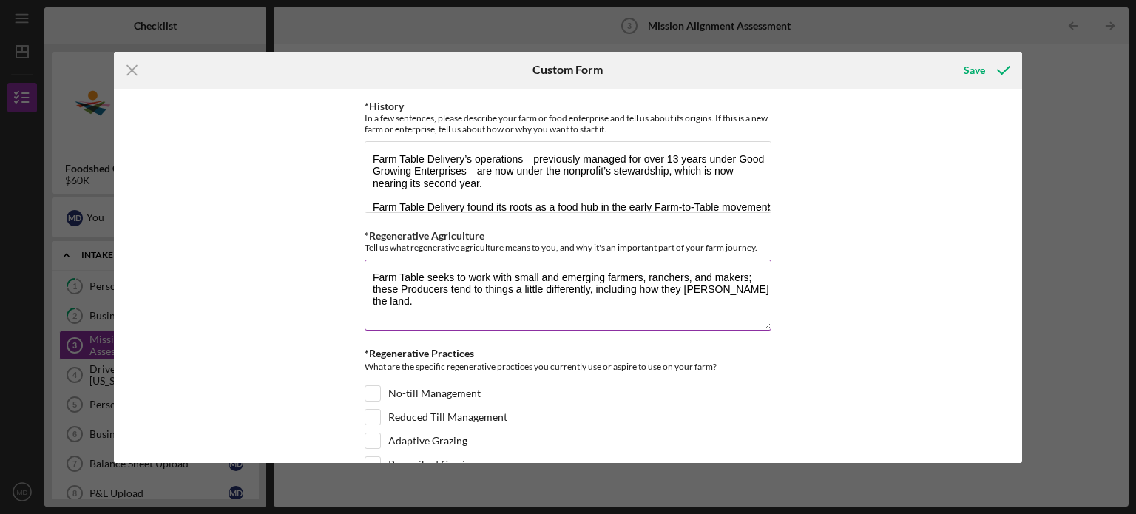
click at [758, 285] on textarea "Farm Table seeks to work with small and emerging farmers, ranchers, and makers;…" at bounding box center [568, 295] width 407 height 71
click at [510, 271] on textarea "Farm Table seeks to work with small and emerging farmers, ranchers, and makers;…" at bounding box center [568, 295] width 407 height 71
click at [660, 270] on textarea "Farm Table seeks to work with a blend of established and small and emerging far…" at bounding box center [568, 295] width 407 height 71
click at [433, 274] on textarea "Farm Table seeks to work with a blend of established and smaller, emerging farm…" at bounding box center [568, 295] width 407 height 71
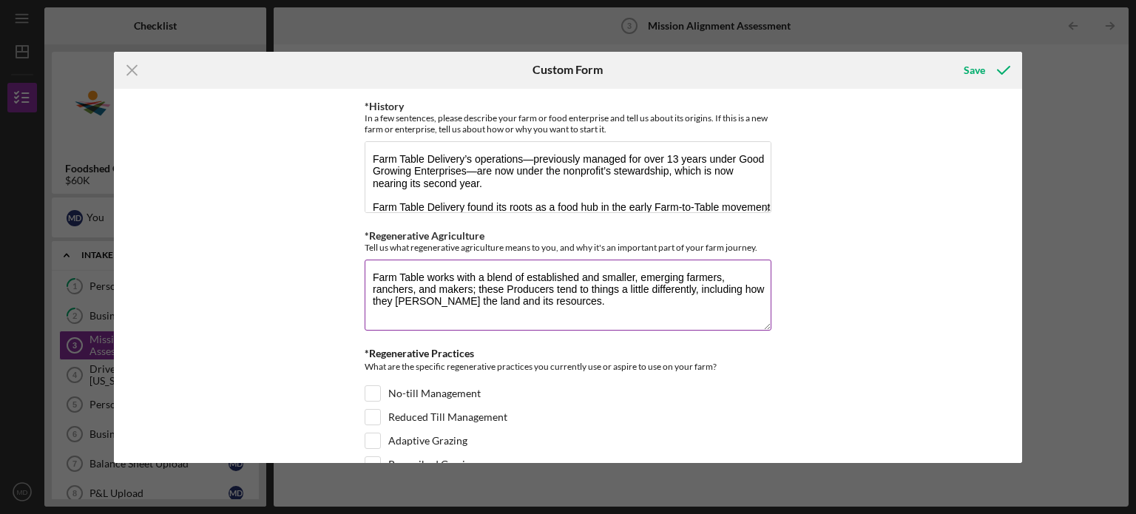
click at [569, 299] on textarea "Farm Table works with a blend of established and smaller, emerging farmers, ran…" at bounding box center [568, 295] width 407 height 71
click at [493, 283] on textarea "Farm Table works with a blend of established and smaller, emerging farmers, ran…" at bounding box center [568, 295] width 407 height 71
click at [492, 285] on textarea "Farm Table works with a blend of established and smaller, emerging farmers, ran…" at bounding box center [568, 295] width 407 height 71
click at [680, 299] on textarea "Farm Table works with a blend of established and smaller, emerging farmers, ran…" at bounding box center [568, 295] width 407 height 71
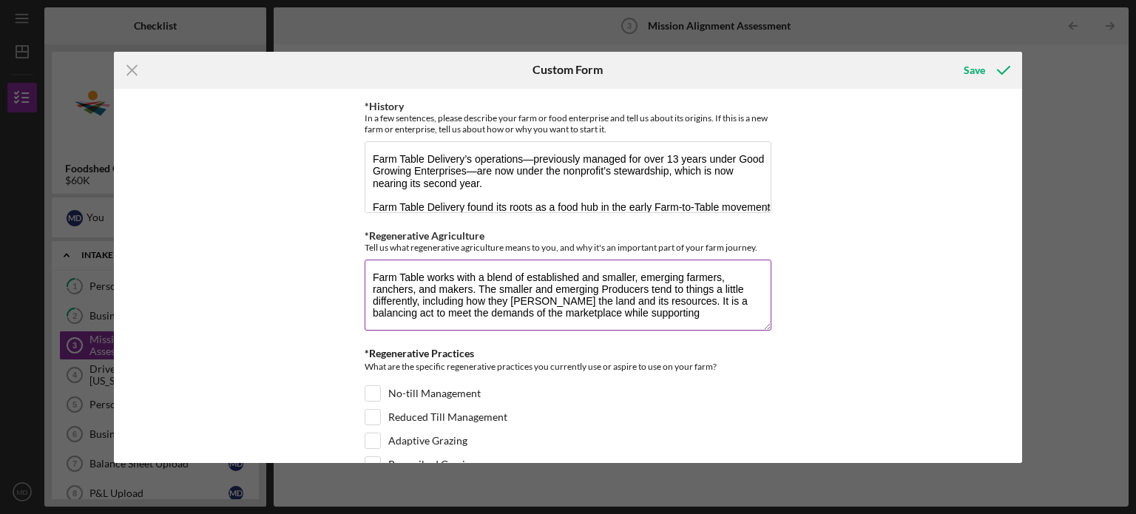
click at [674, 308] on textarea "Farm Table works with a blend of established and smaller, emerging farmers, ran…" at bounding box center [568, 295] width 407 height 71
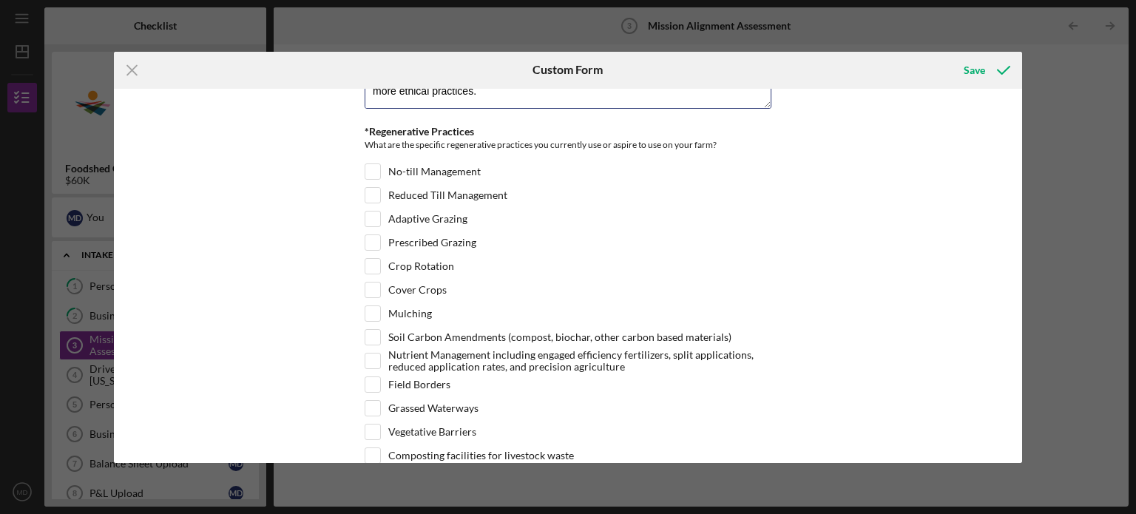
scroll to position [1118, 0]
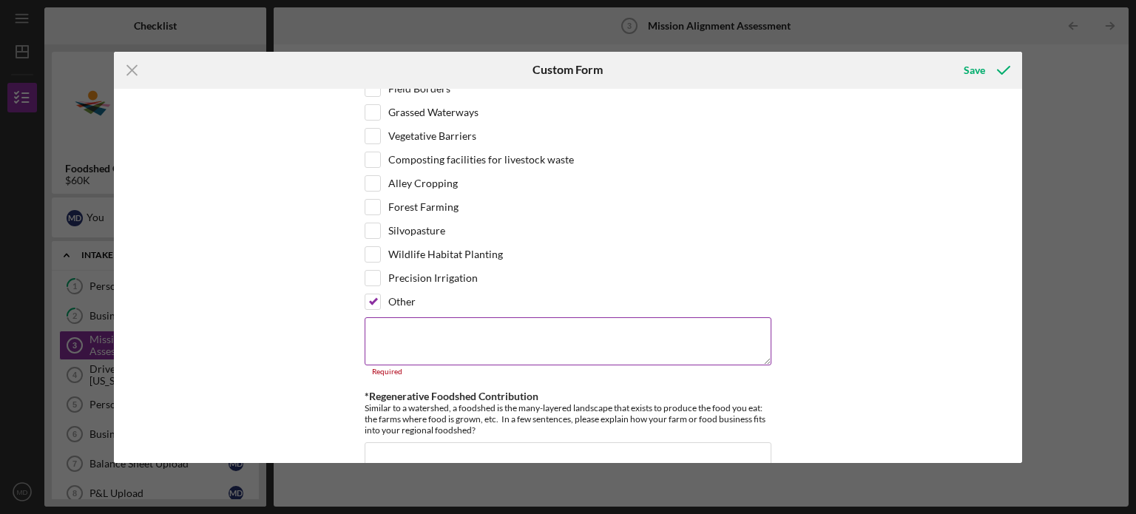
type textarea "Farm Table works with a blend of established and smaller, emerging farmers, ran…"
click at [535, 332] on textarea at bounding box center [568, 340] width 407 height 47
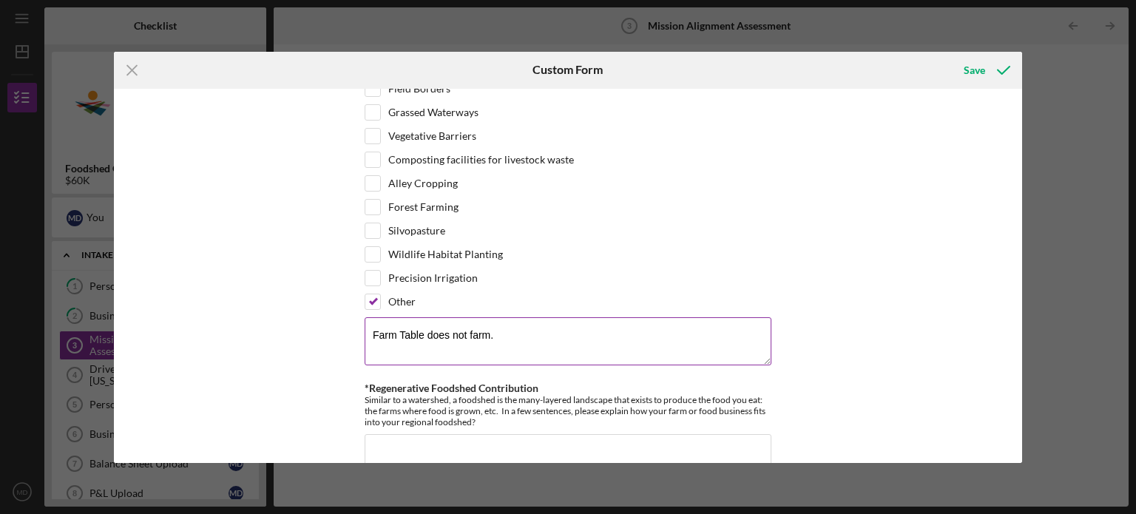
drag, startPoint x: 512, startPoint y: 325, endPoint x: 474, endPoint y: 318, distance: 39.0
click at [352, 322] on div "*Operation Type Please select the options that best fits your business Vegetabl…" at bounding box center [568, 276] width 909 height 374
type textarea "Farm Table does not farm."
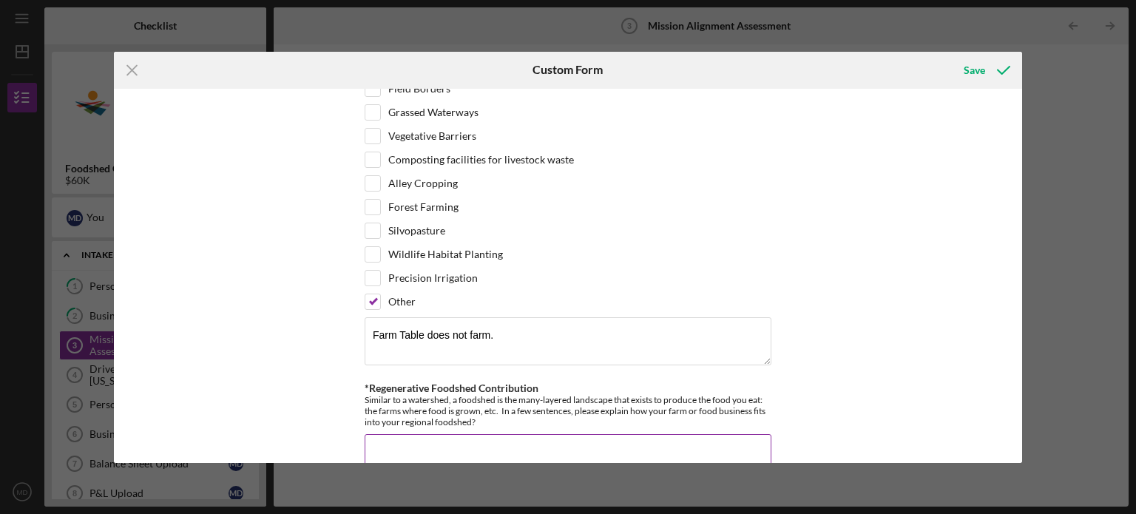
click at [558, 434] on textarea "*Regenerative Foodshed Contribution" at bounding box center [568, 469] width 407 height 71
paste textarea "Farm Table does not farm."
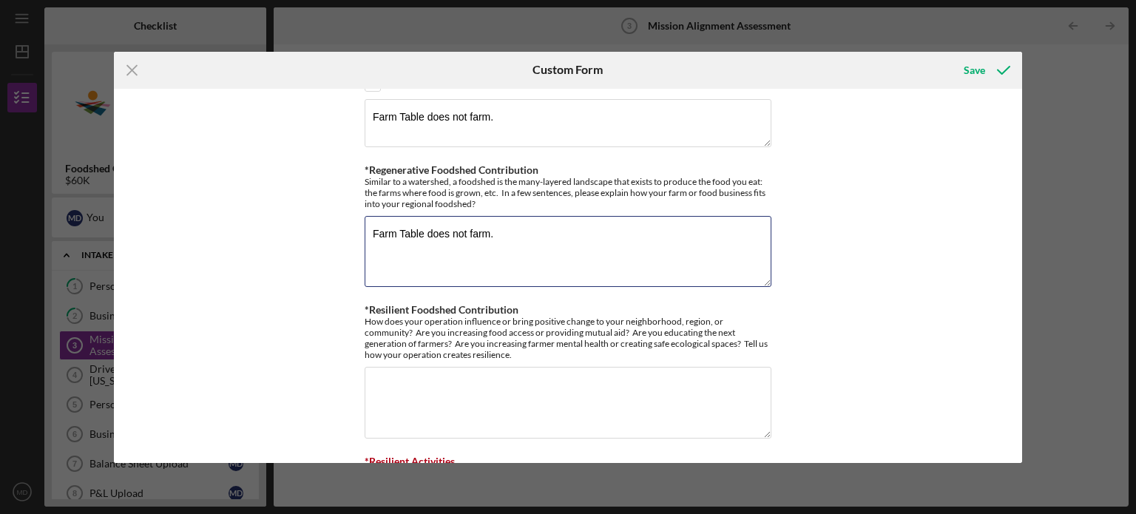
scroll to position [1340, 0]
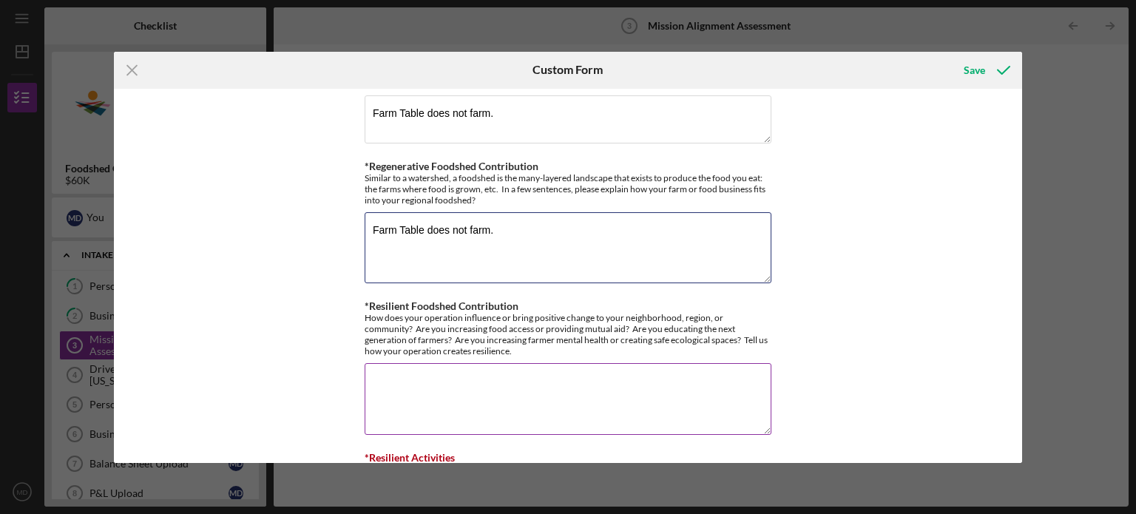
type textarea "Farm Table does not farm."
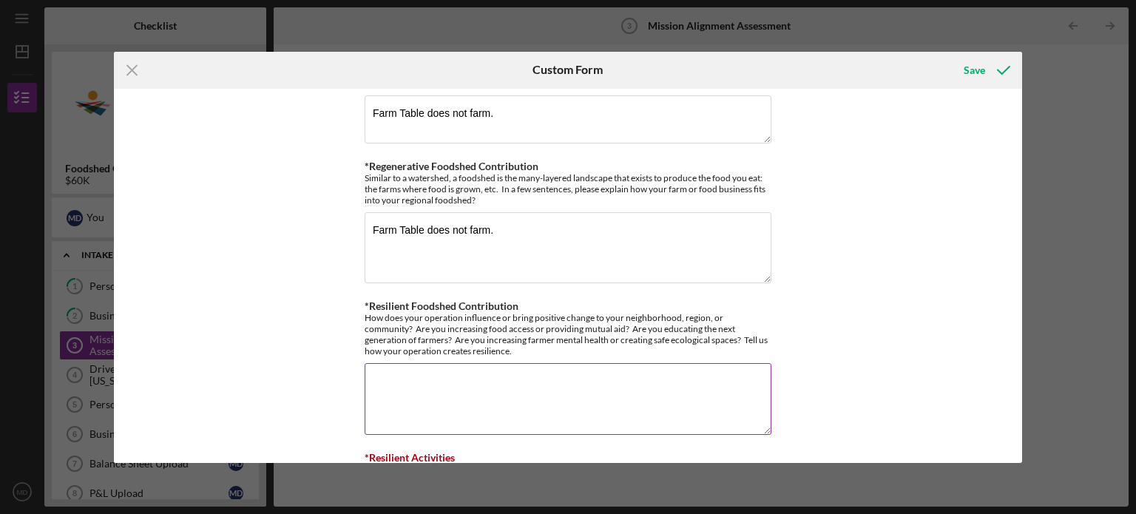
click at [533, 381] on textarea "*Resilient Foodshed Contribution" at bounding box center [568, 398] width 407 height 71
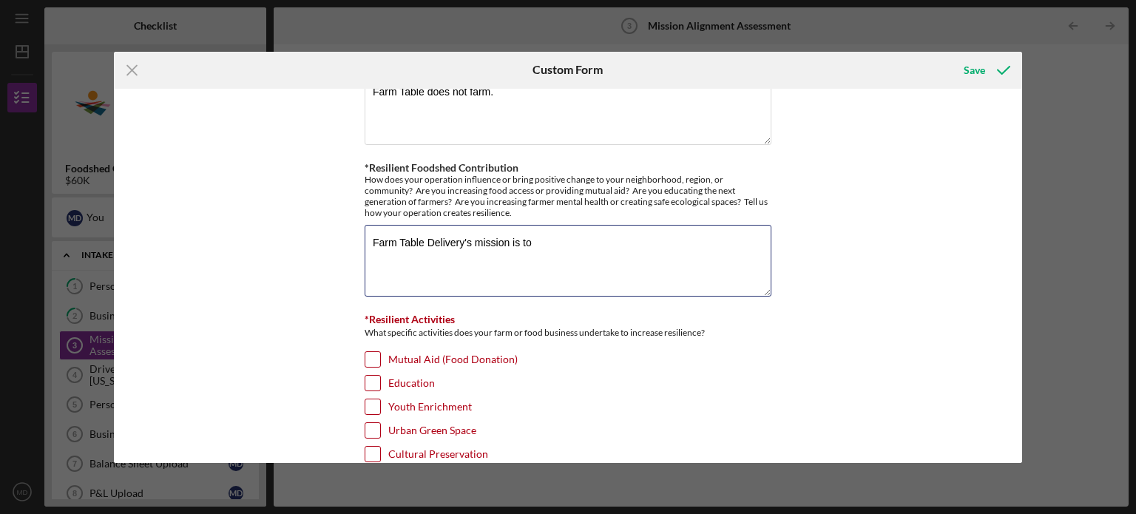
scroll to position [1488, 0]
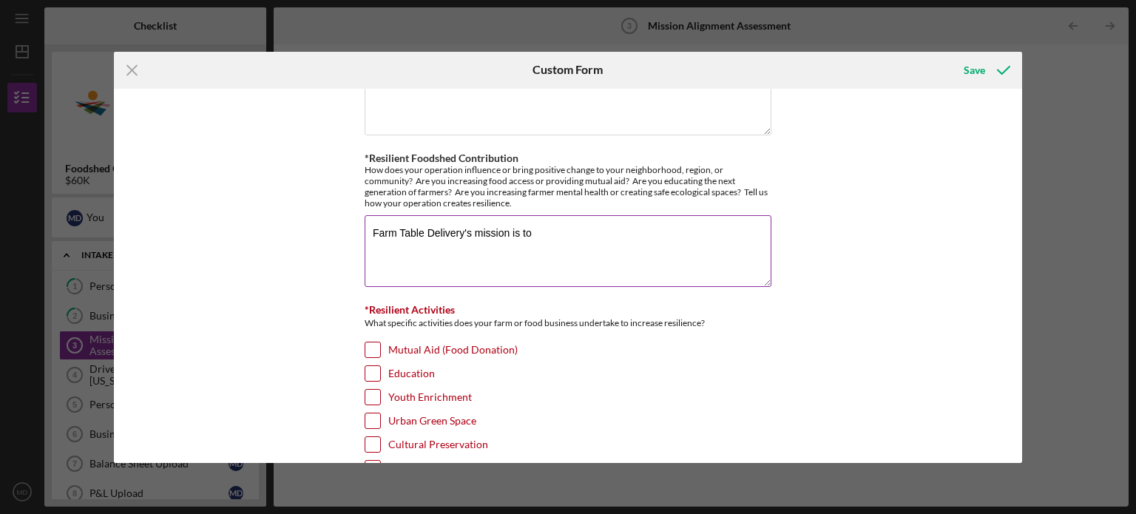
drag, startPoint x: 541, startPoint y: 224, endPoint x: 371, endPoint y: 223, distance: 170.1
click at [371, 223] on textarea "Farm Table Delivery's mission is to" at bounding box center [568, 250] width 407 height 71
paste textarea "Mission Goals We provide thoughtful food so that small businesses grow and comm…"
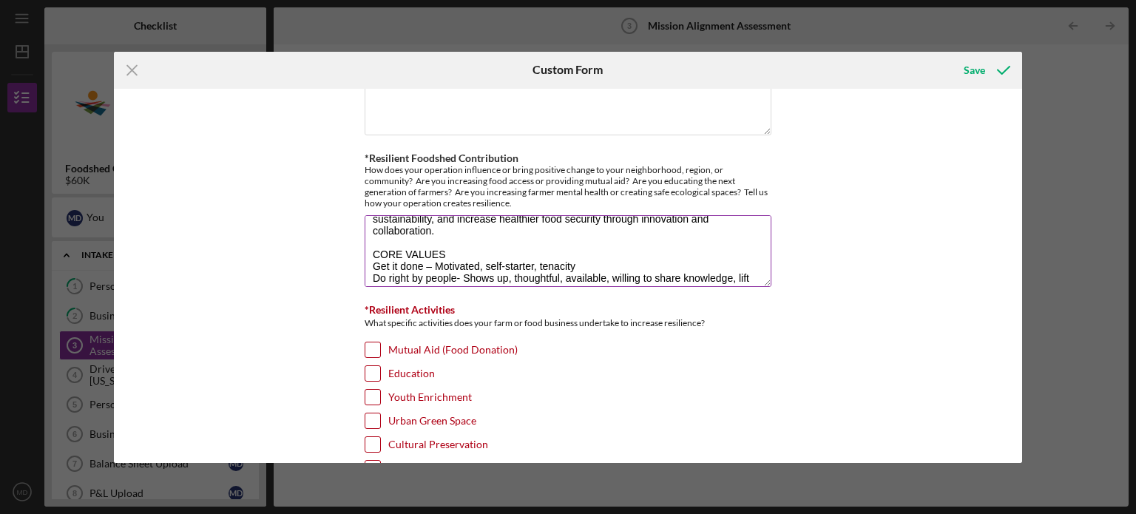
scroll to position [0, 0]
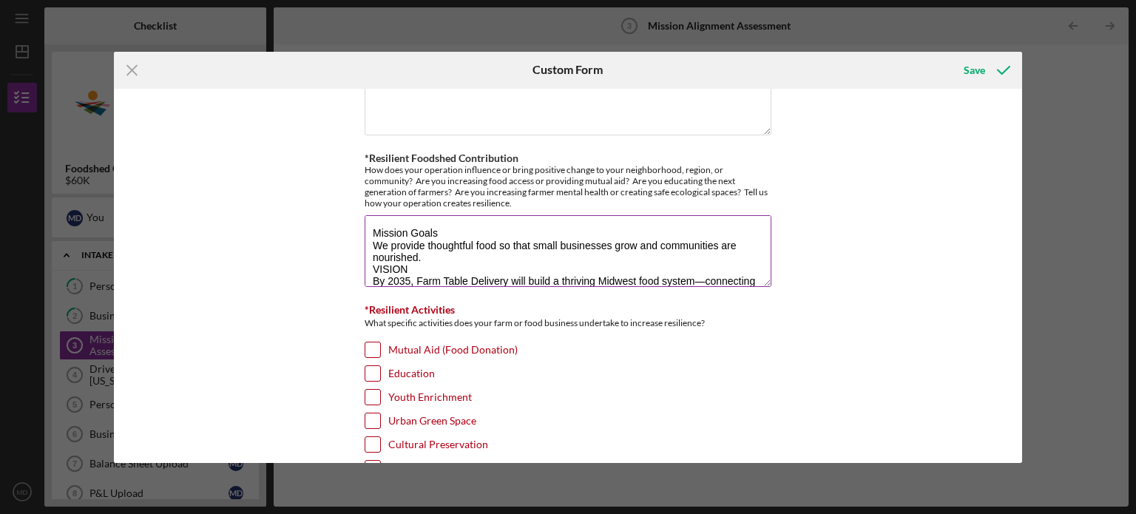
click at [431, 243] on textarea "Mission Goals We provide thoughtful food so that small businesses grow and comm…" at bounding box center [568, 250] width 407 height 71
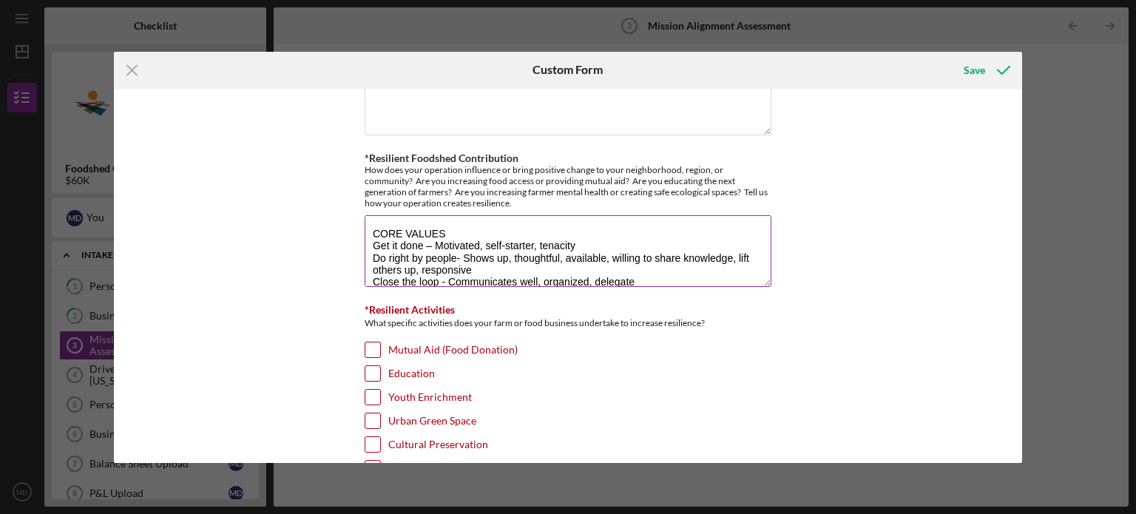
drag, startPoint x: 396, startPoint y: 269, endPoint x: 389, endPoint y: 223, distance: 47.1
click at [389, 223] on textarea "Mission Goals We provide thoughtful food so that small businesses grow and comm…" at bounding box center [568, 250] width 407 height 71
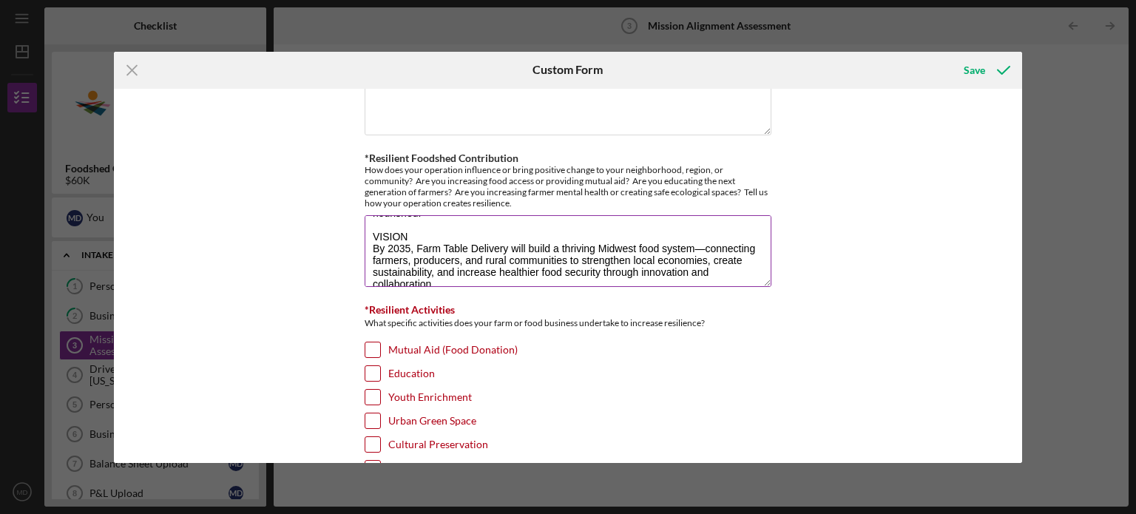
click at [423, 227] on textarea "Mission Goals We provide thoughtful food so that small businesses grow and comm…" at bounding box center [568, 250] width 407 height 71
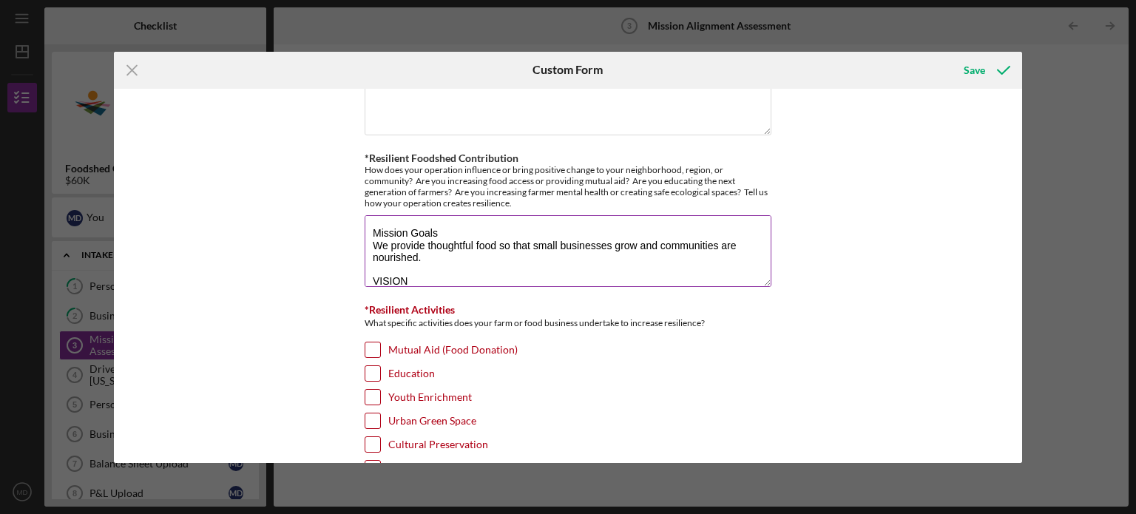
drag, startPoint x: 370, startPoint y: 222, endPoint x: 467, endPoint y: 212, distance: 98.1
click at [436, 225] on textarea "Mission Goals We provide thoughtful food so that small businesses grow and comm…" at bounding box center [568, 250] width 407 height 71
click at [494, 258] on textarea "MISSION We provide thoughtful food so that small businesses grow and communitie…" at bounding box center [568, 250] width 407 height 71
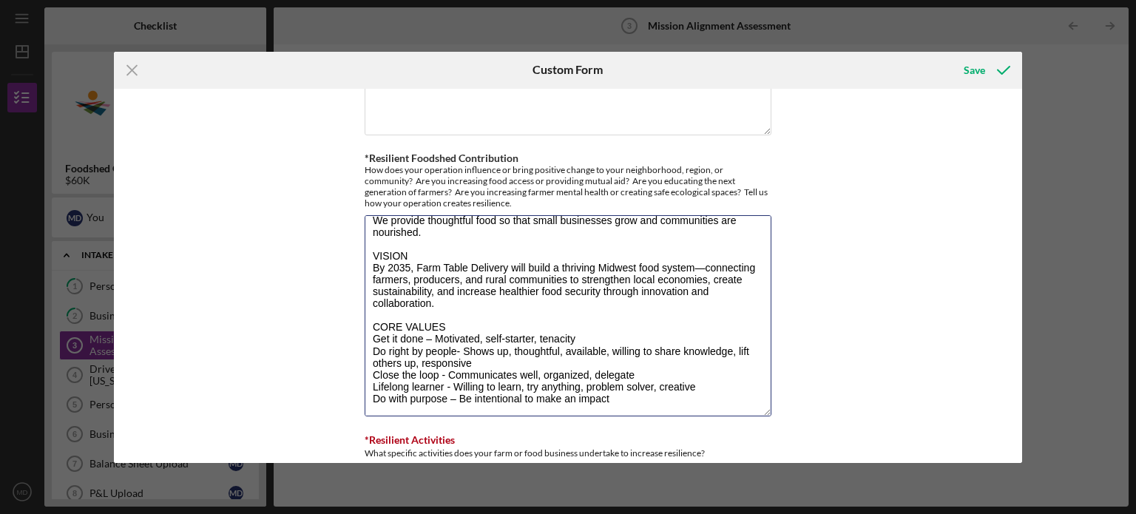
scroll to position [18, 0]
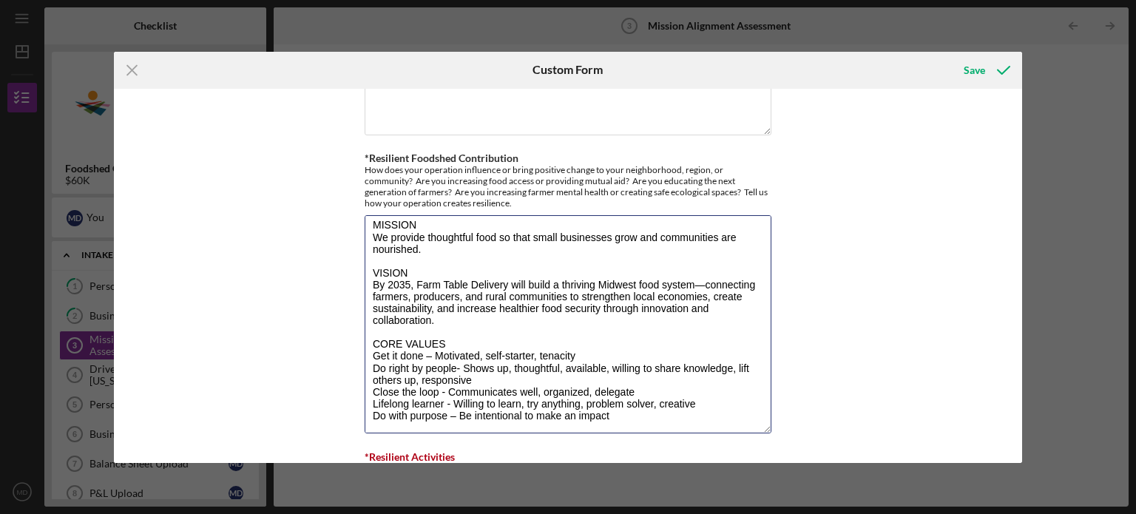
drag, startPoint x: 764, startPoint y: 271, endPoint x: 776, endPoint y: 420, distance: 149.1
click at [776, 420] on div "*Operation Type Please select the options that best fits your business Vegetabl…" at bounding box center [568, 276] width 909 height 374
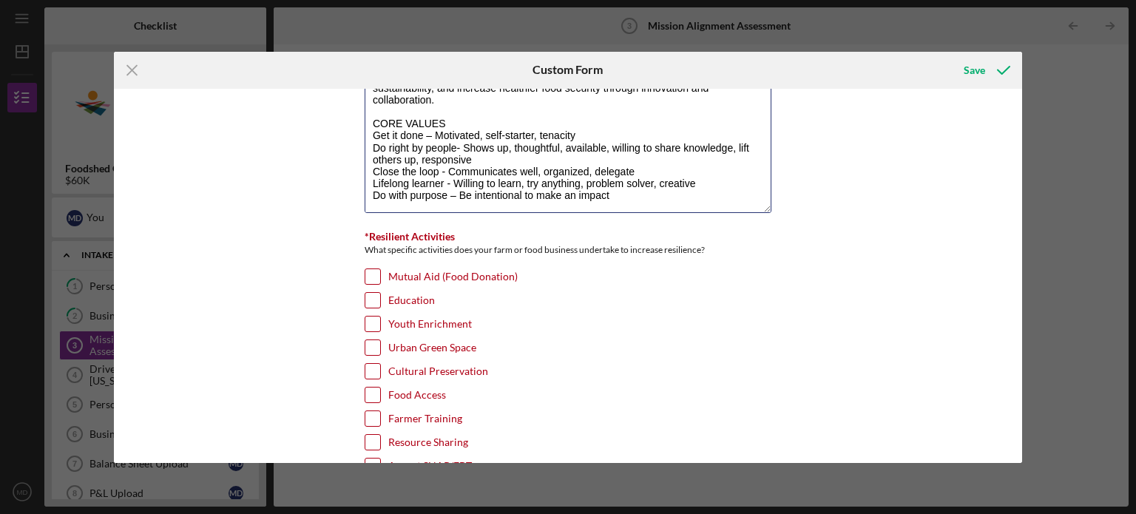
scroll to position [1784, 0]
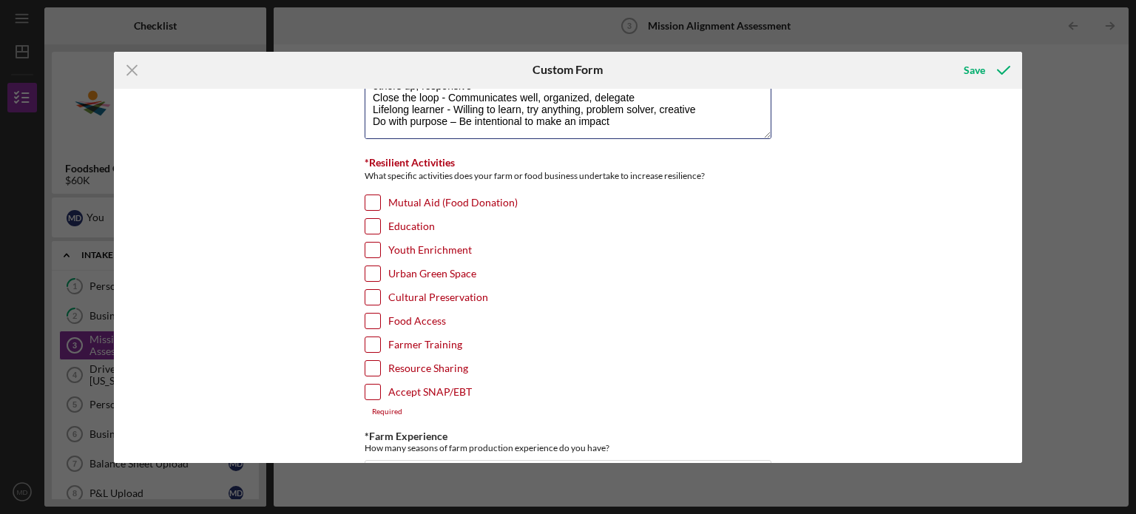
type textarea "MISSION We provide thoughtful food so that small businesses grow and communitie…"
click at [371, 314] on input "Food Access" at bounding box center [372, 321] width 15 height 15
checkbox input "true"
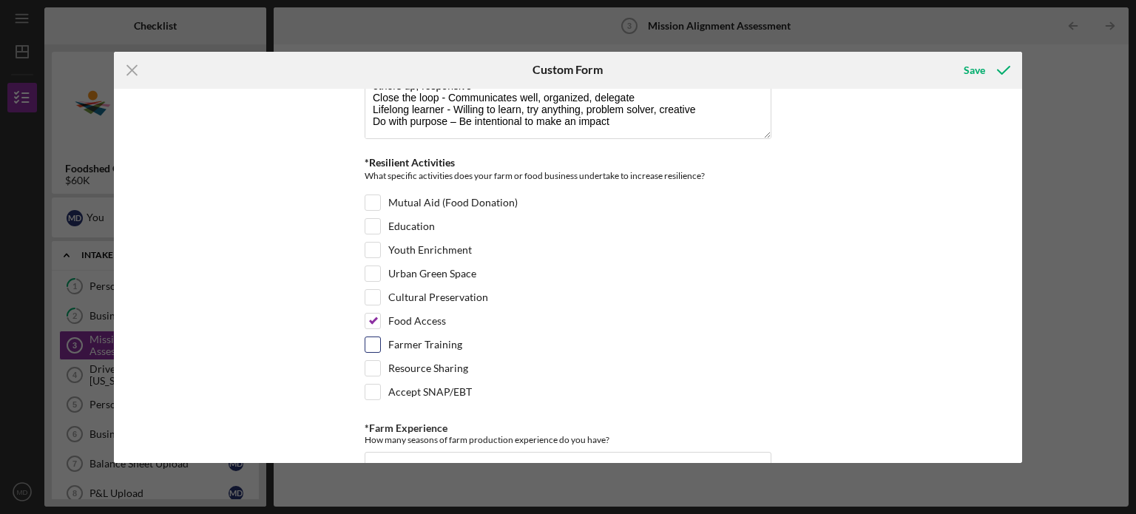
click at [371, 337] on input "Farmer Training" at bounding box center [372, 344] width 15 height 15
checkbox input "true"
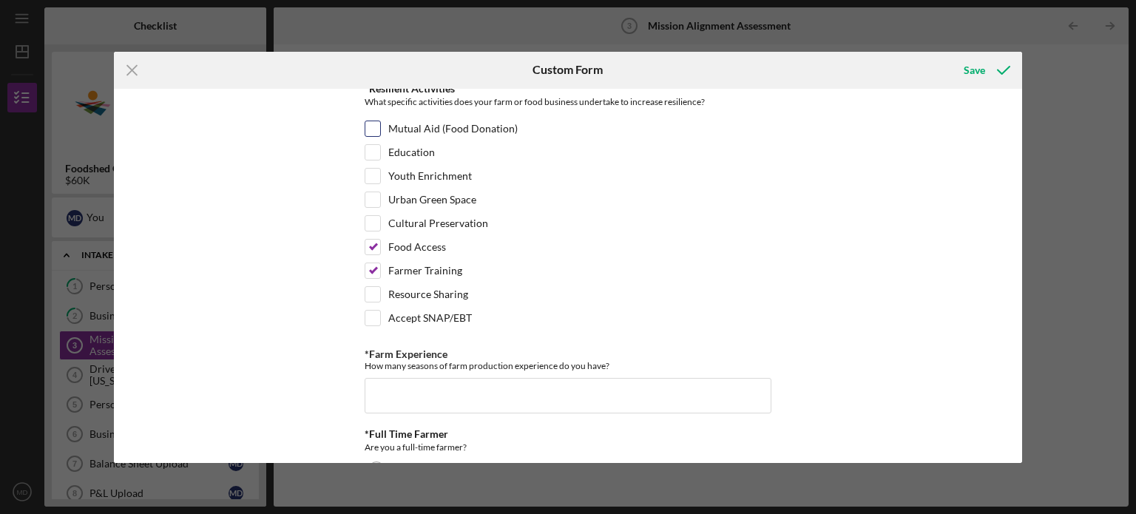
click at [370, 121] on input "Mutual Aid (Food Donation)" at bounding box center [372, 128] width 15 height 15
checkbox input "true"
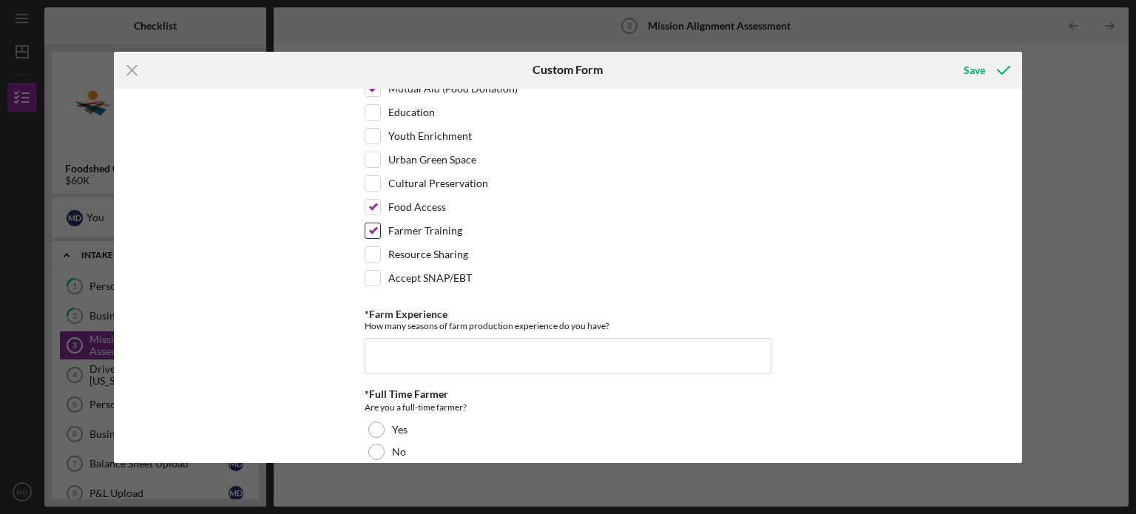
scroll to position [1932, 0]
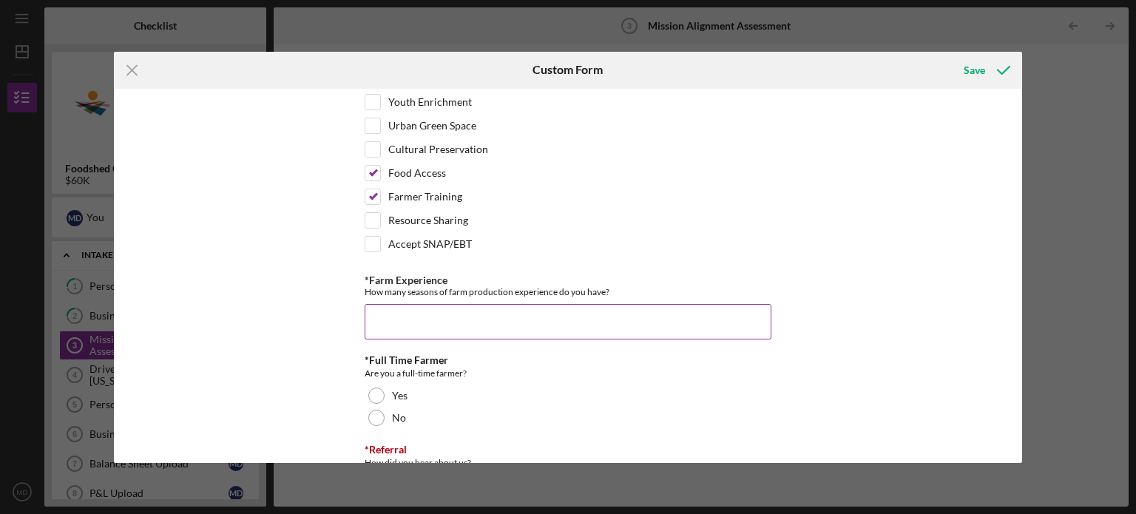
click at [441, 304] on input "*Farm Experience" at bounding box center [568, 321] width 407 height 35
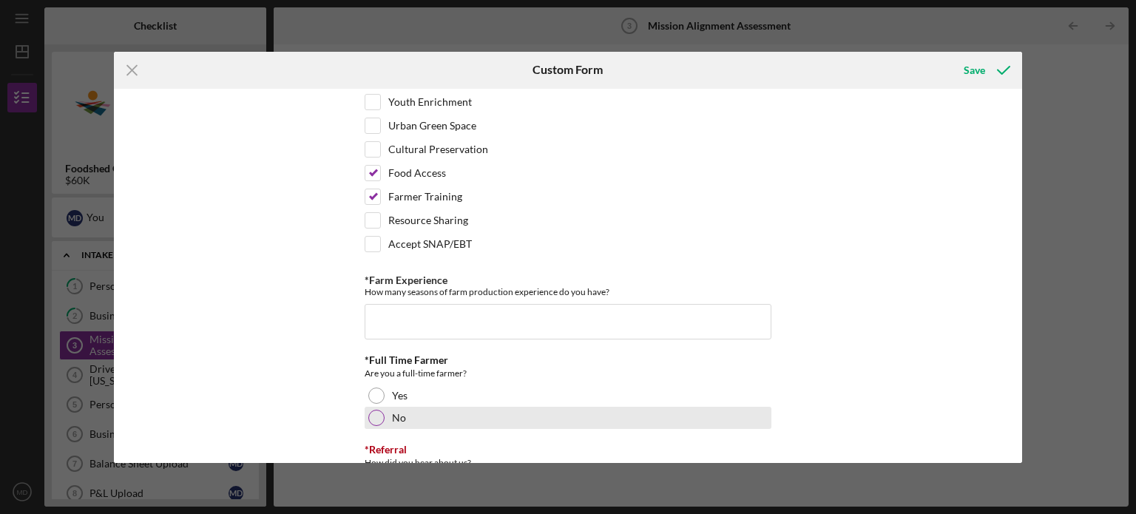
click at [381, 407] on div "No" at bounding box center [568, 418] width 407 height 22
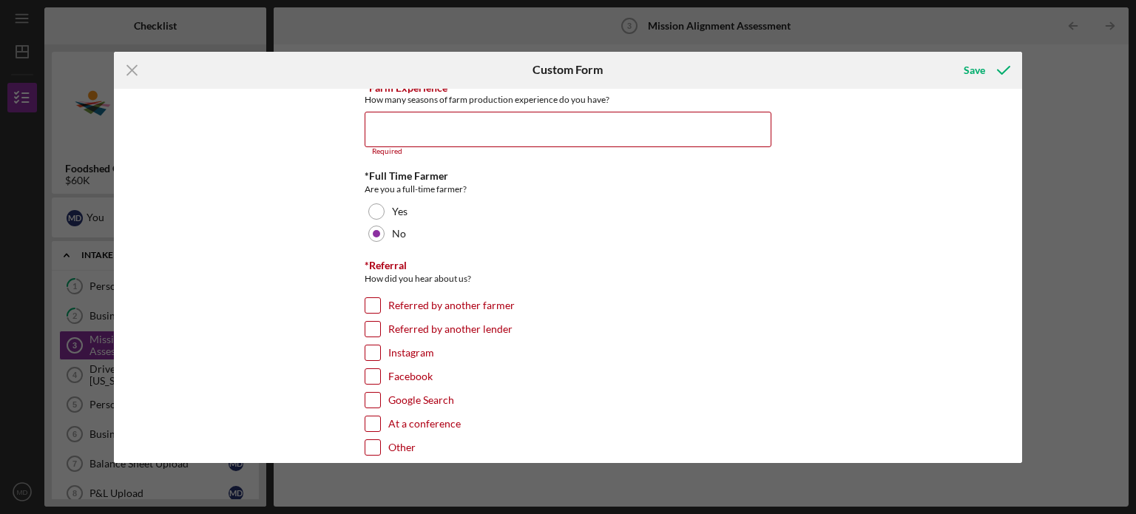
scroll to position [2154, 0]
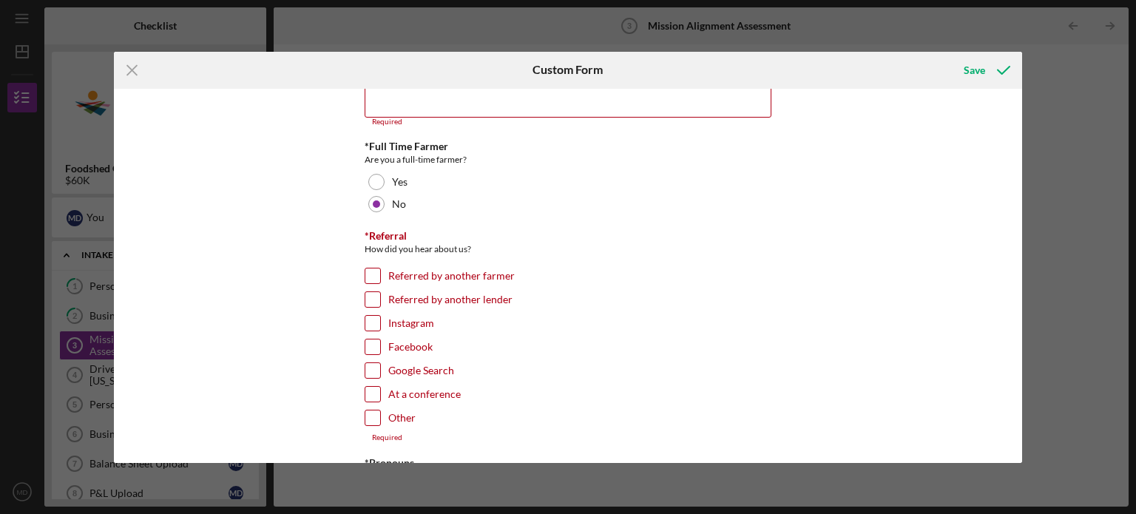
click at [372, 410] on input "Other" at bounding box center [372, 417] width 15 height 15
checkbox input "true"
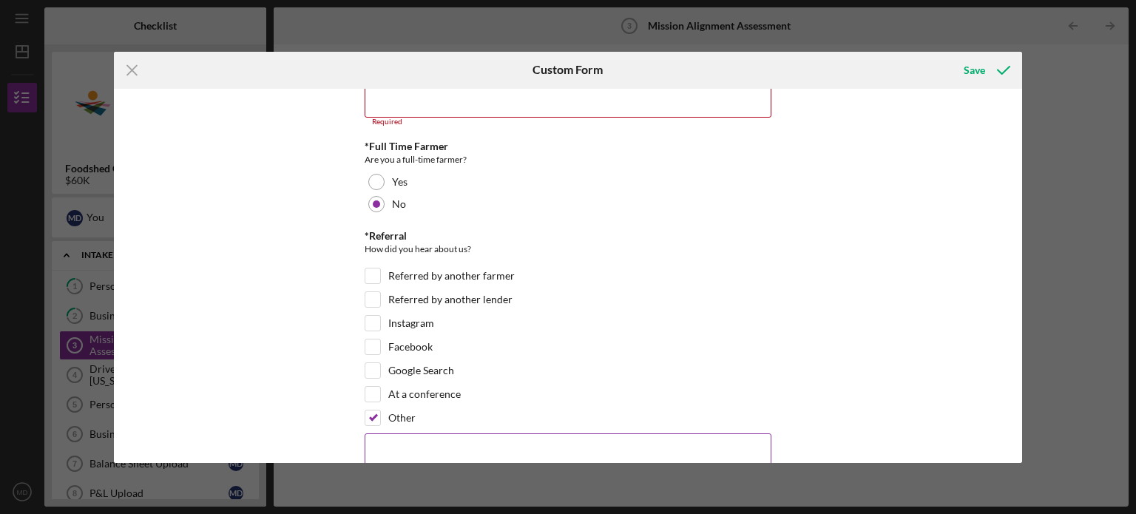
click at [391, 435] on textarea at bounding box center [568, 456] width 407 height 47
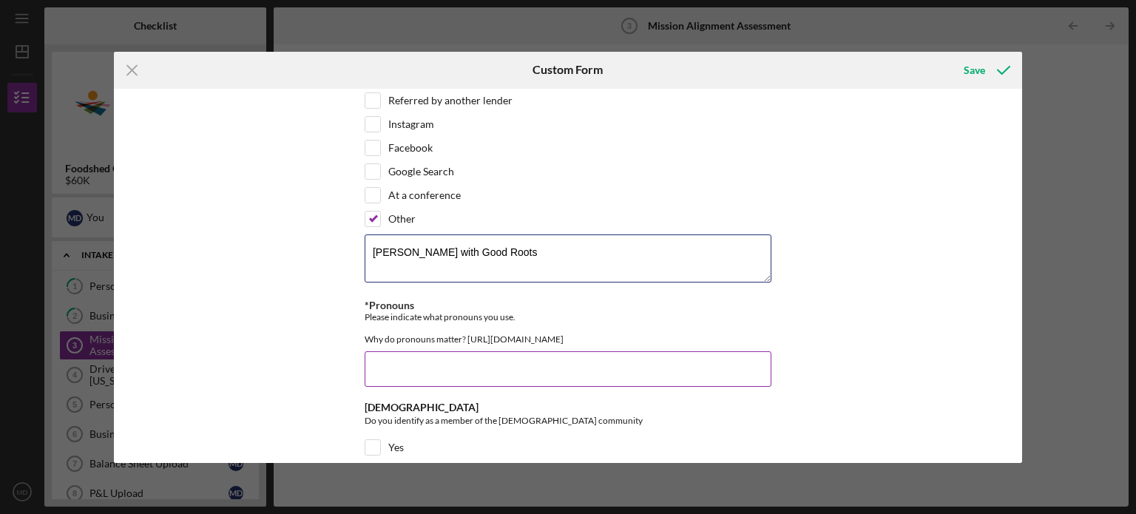
scroll to position [2375, 0]
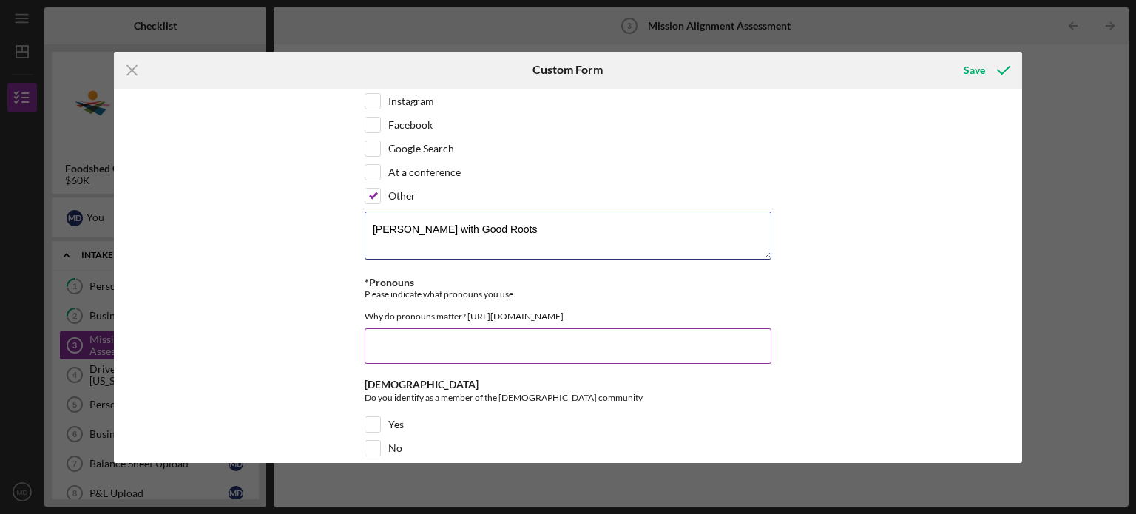
type textarea "[PERSON_NAME] with Good Roots"
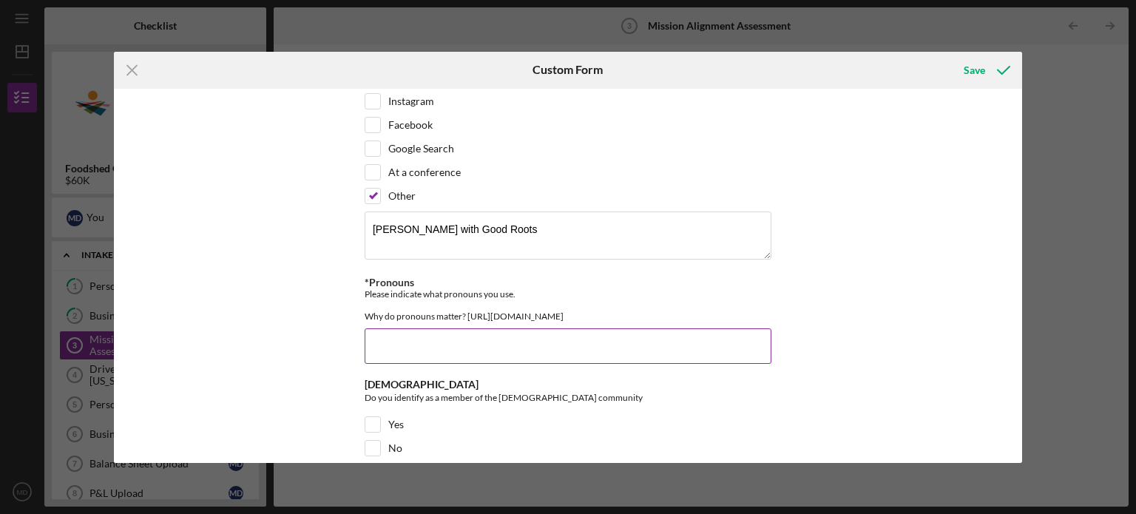
click at [417, 345] on input "*Pronouns" at bounding box center [568, 345] width 407 height 35
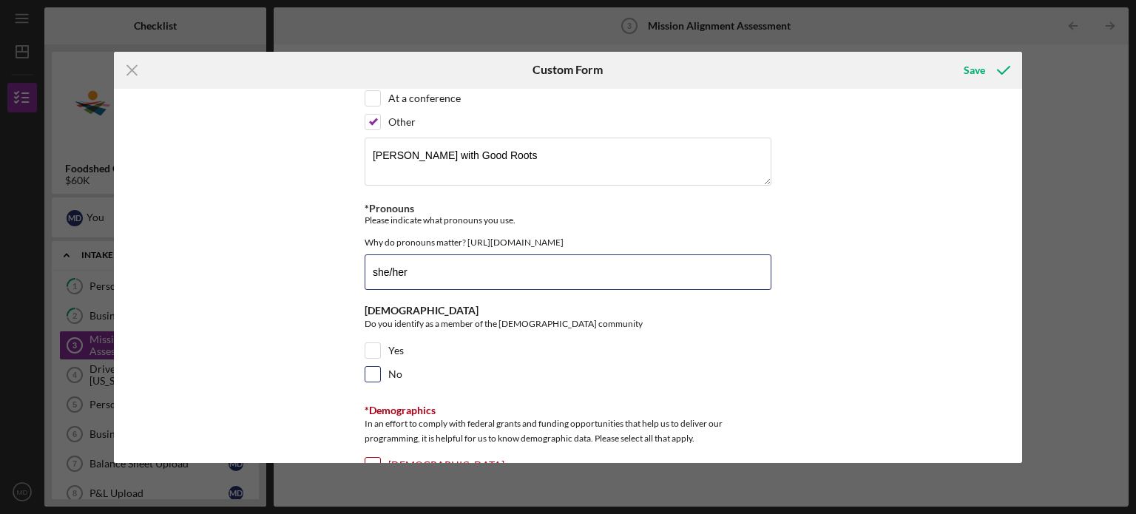
type input "she/her"
click at [372, 370] on input "No" at bounding box center [372, 374] width 15 height 15
checkbox input "true"
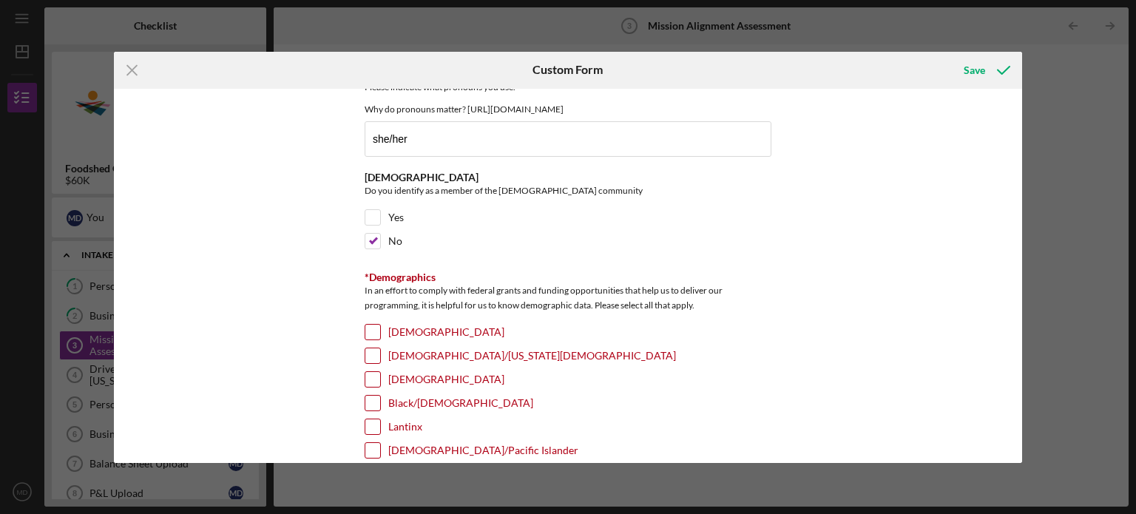
scroll to position [2656, 0]
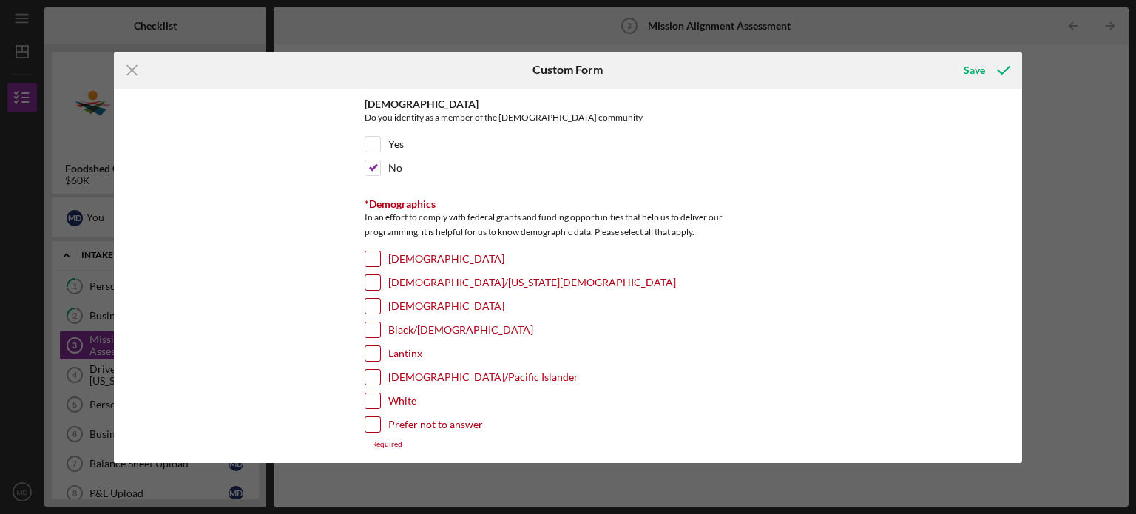
click at [372, 393] on input "White" at bounding box center [372, 400] width 15 height 15
checkbox input "true"
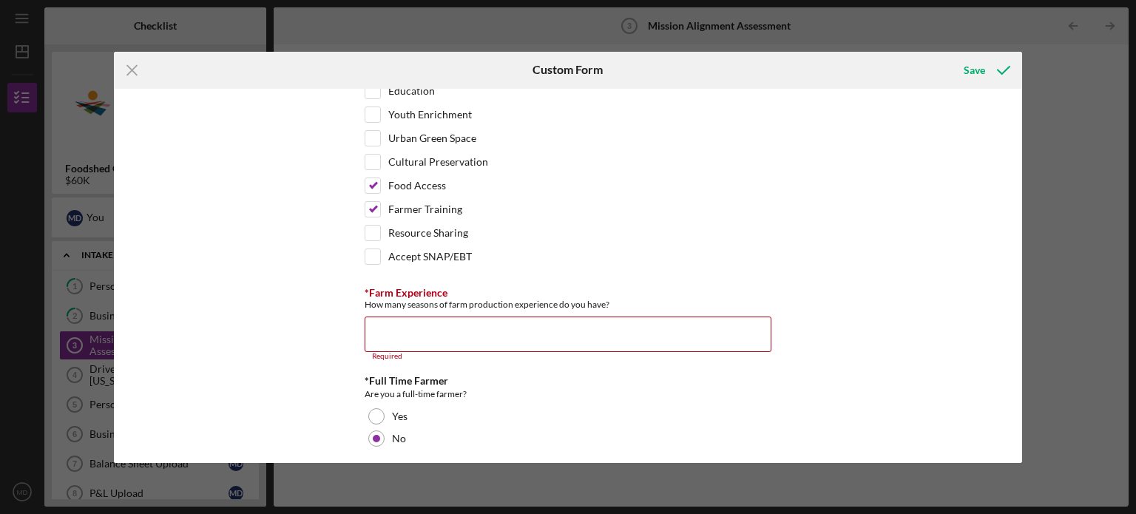
scroll to position [1908, 0]
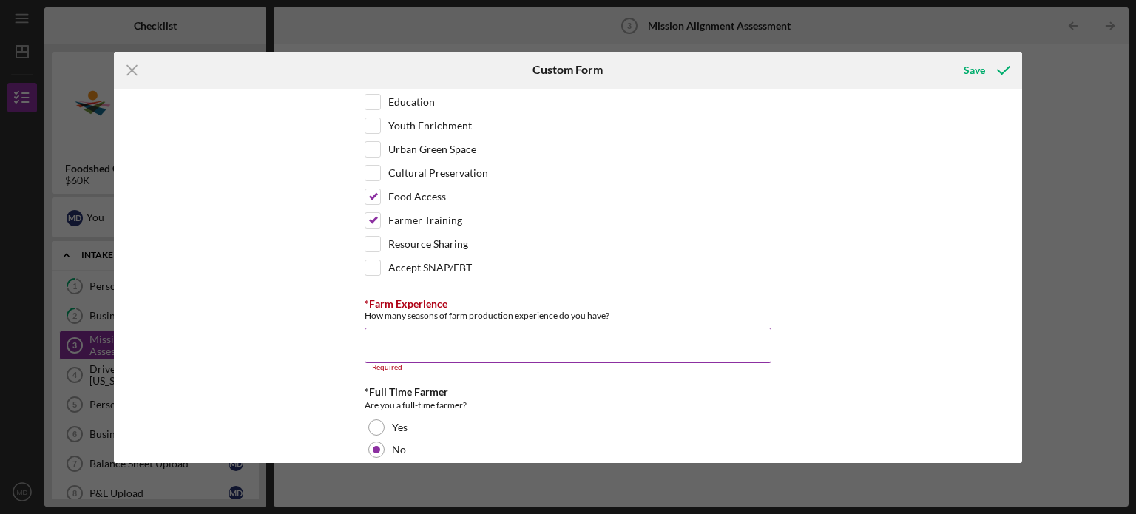
click at [645, 328] on input "*Farm Experience" at bounding box center [568, 345] width 407 height 35
type input "0"
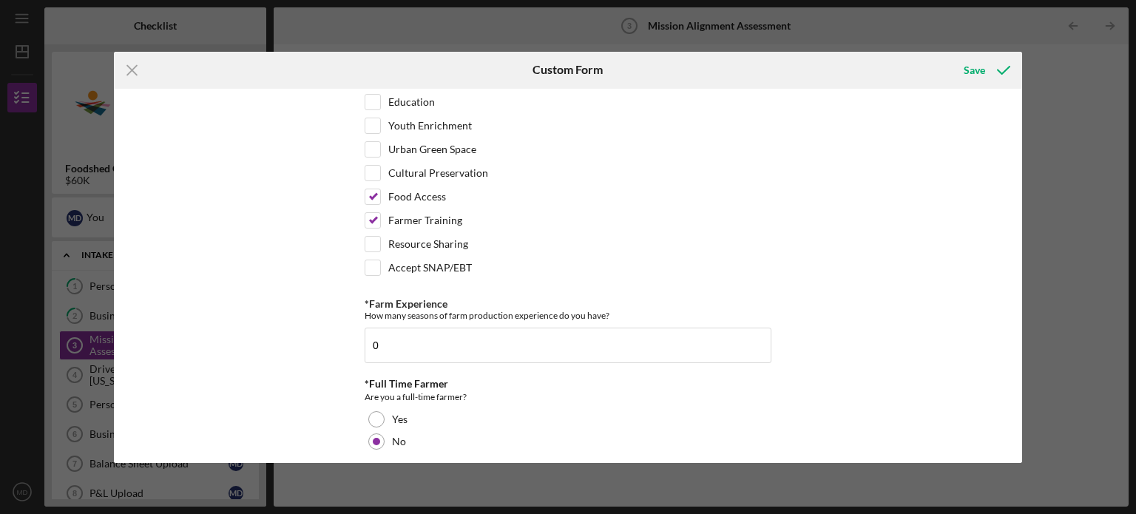
click at [922, 299] on div "*Operation Type Please select the options that best fits your business Vegetabl…" at bounding box center [568, 276] width 909 height 374
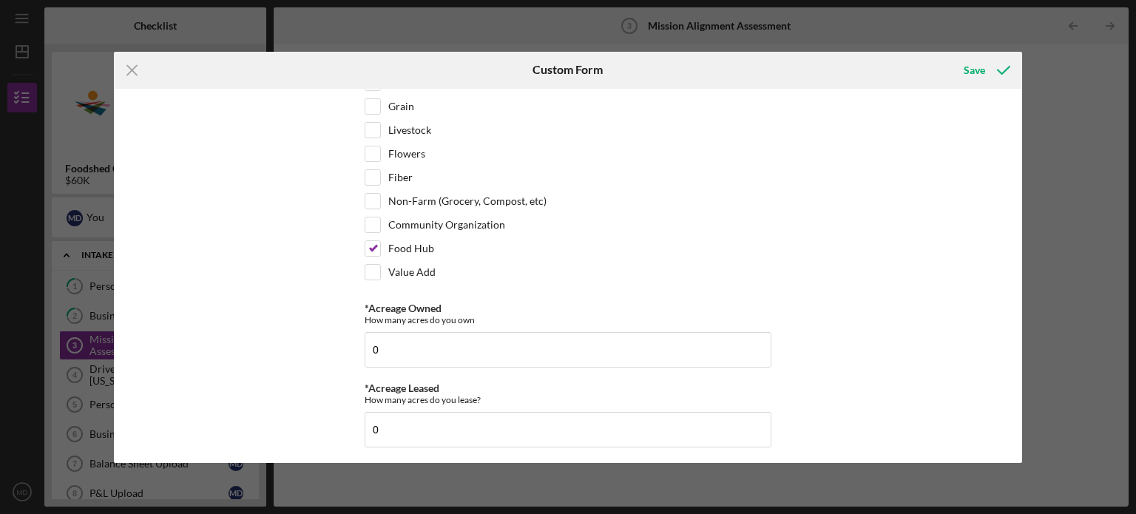
scroll to position [0, 0]
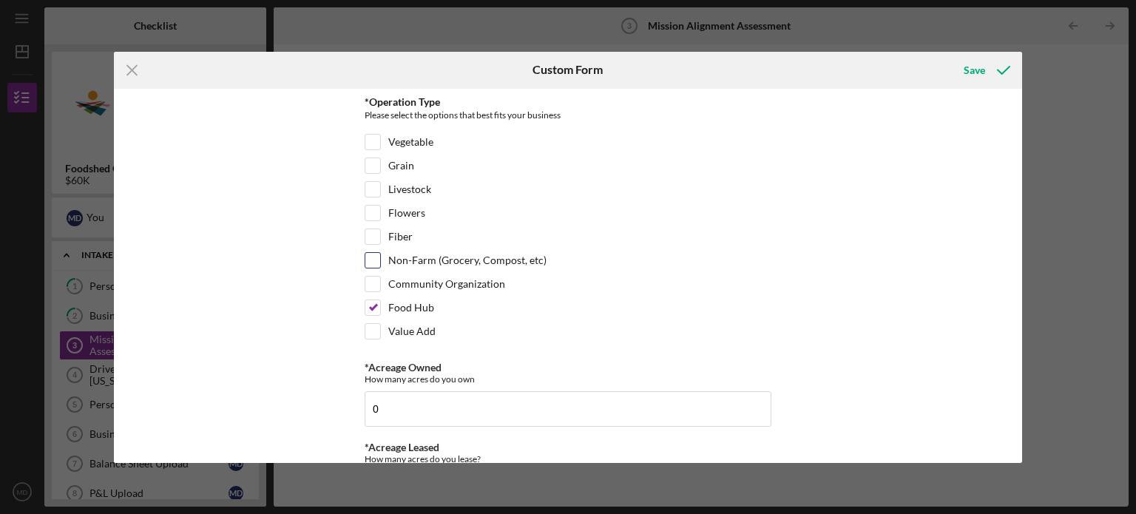
click at [365, 257] on input "Non-Farm (Grocery, Compost, etc)" at bounding box center [372, 260] width 15 height 15
checkbox input "true"
click at [967, 67] on div "Save" at bounding box center [974, 70] width 21 height 30
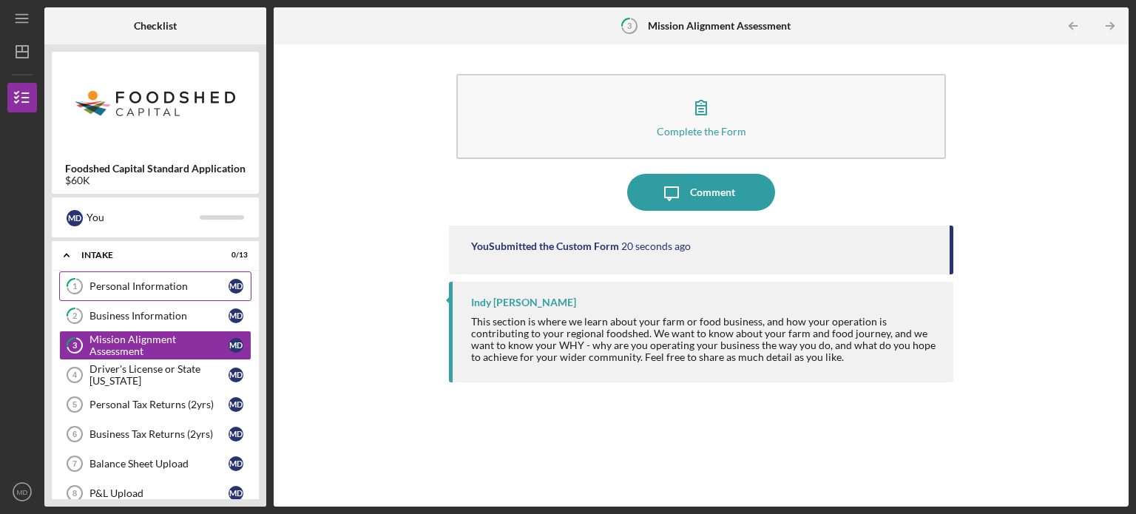
click at [154, 280] on div "Personal Information" at bounding box center [158, 286] width 139 height 12
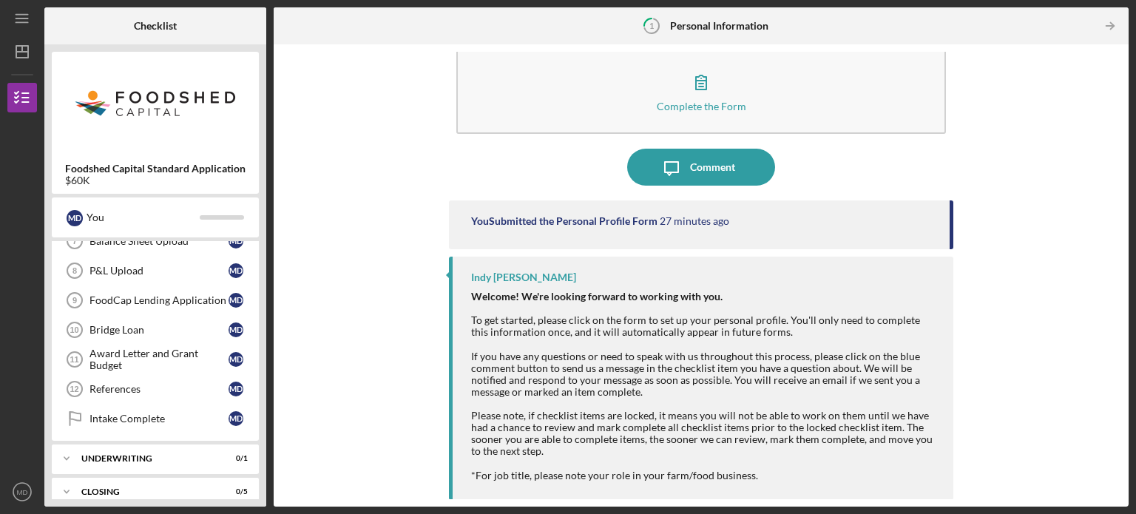
scroll to position [234, 0]
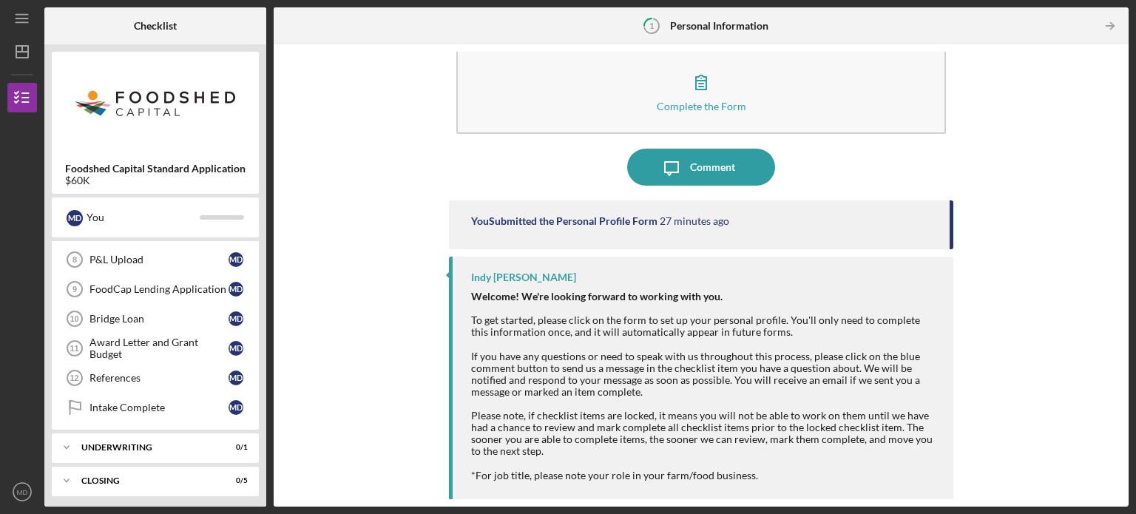
click at [322, 360] on div "Complete the Form Form Icon/Message Comment You Submitted the Personal Profile …" at bounding box center [701, 275] width 840 height 447
click at [172, 285] on div "FoodCap Lending Application" at bounding box center [158, 289] width 139 height 12
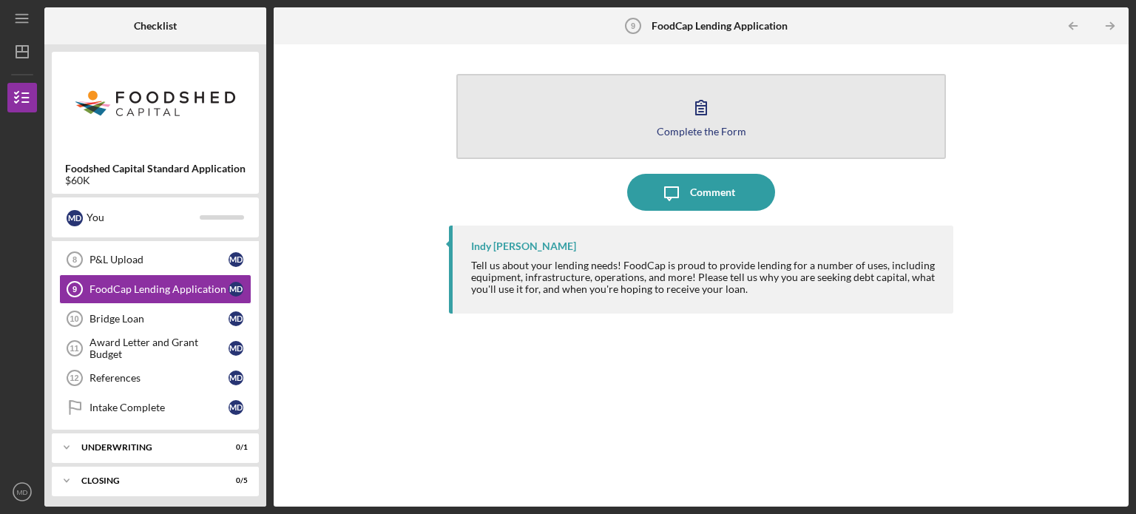
click at [707, 115] on icon "button" at bounding box center [701, 107] width 37 height 37
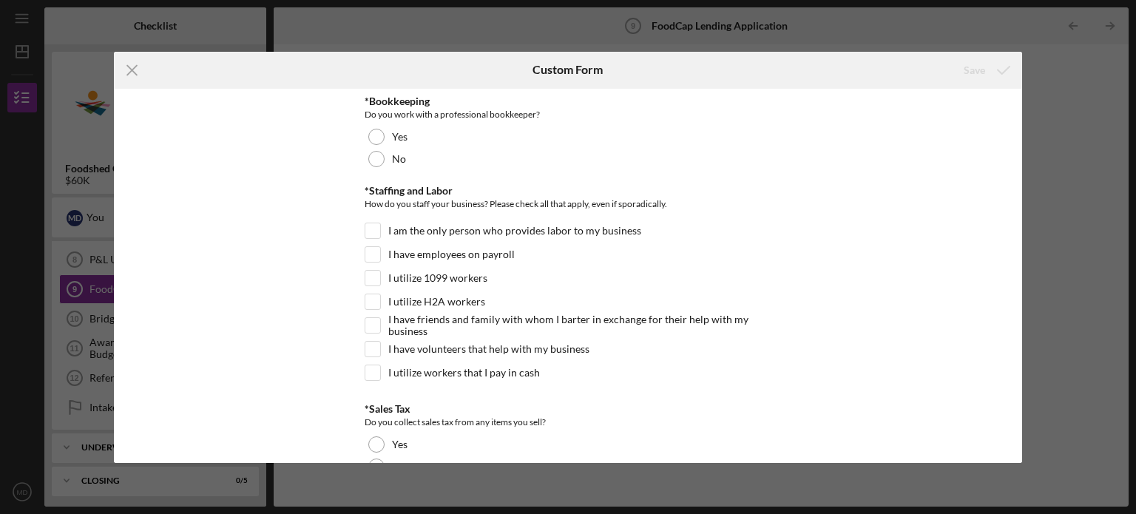
scroll to position [1095, 0]
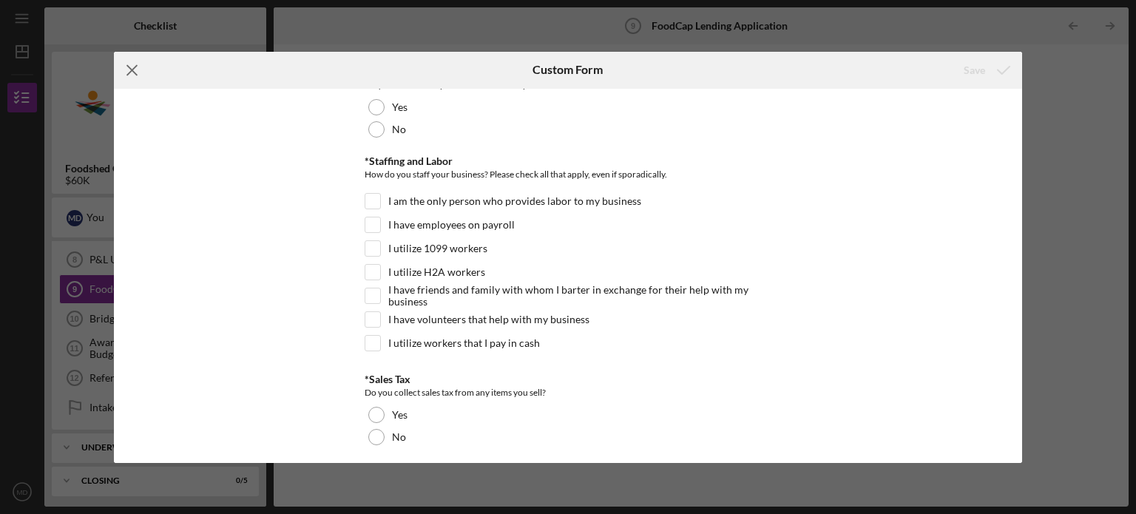
click at [133, 67] on line at bounding box center [132, 70] width 10 height 10
